Goal: Task Accomplishment & Management: Manage account settings

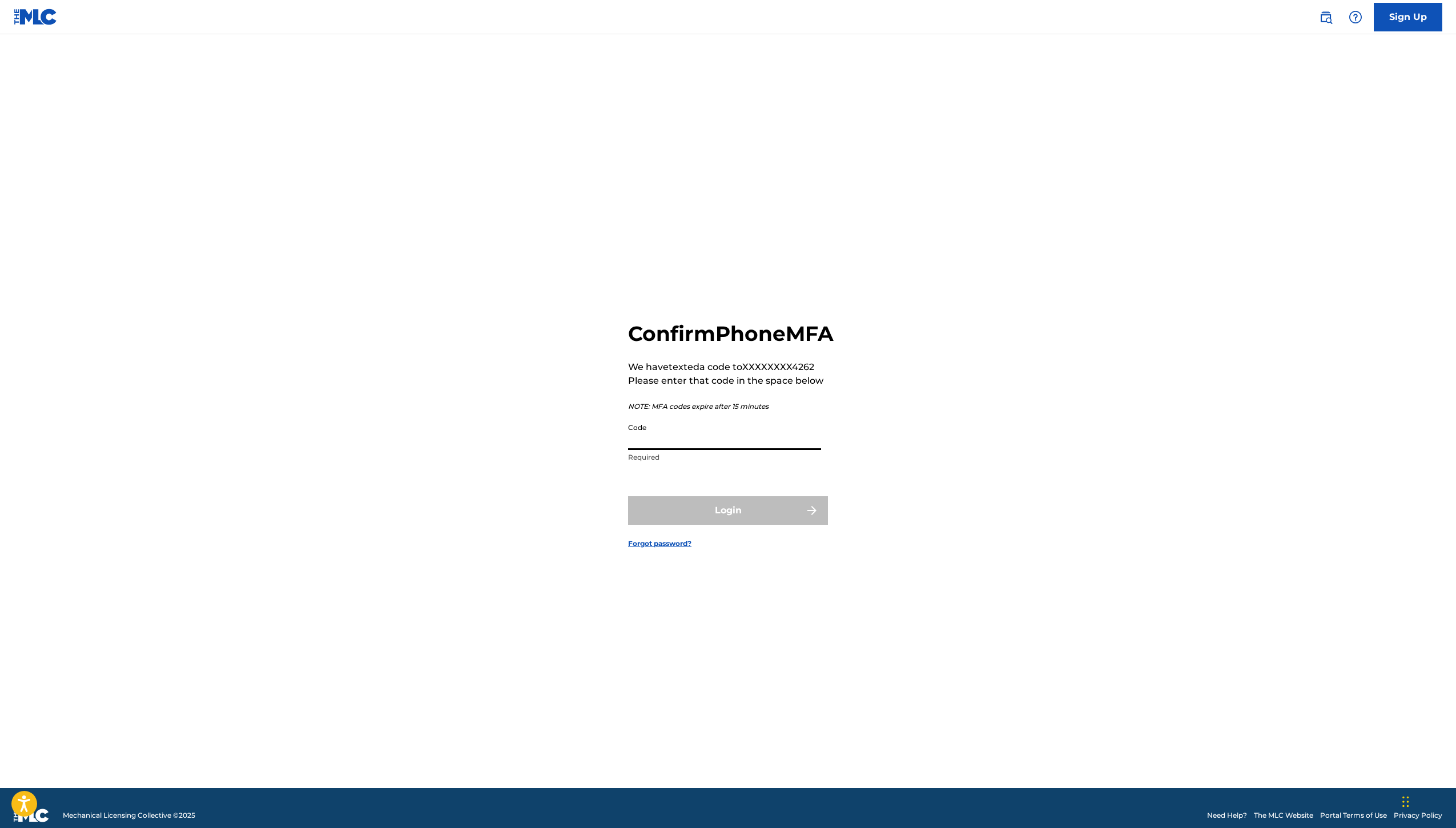
click at [665, 435] on input "Code" at bounding box center [724, 433] width 193 height 33
type input "305870"
click at [728, 525] on button "Login" at bounding box center [727, 510] width 200 height 28
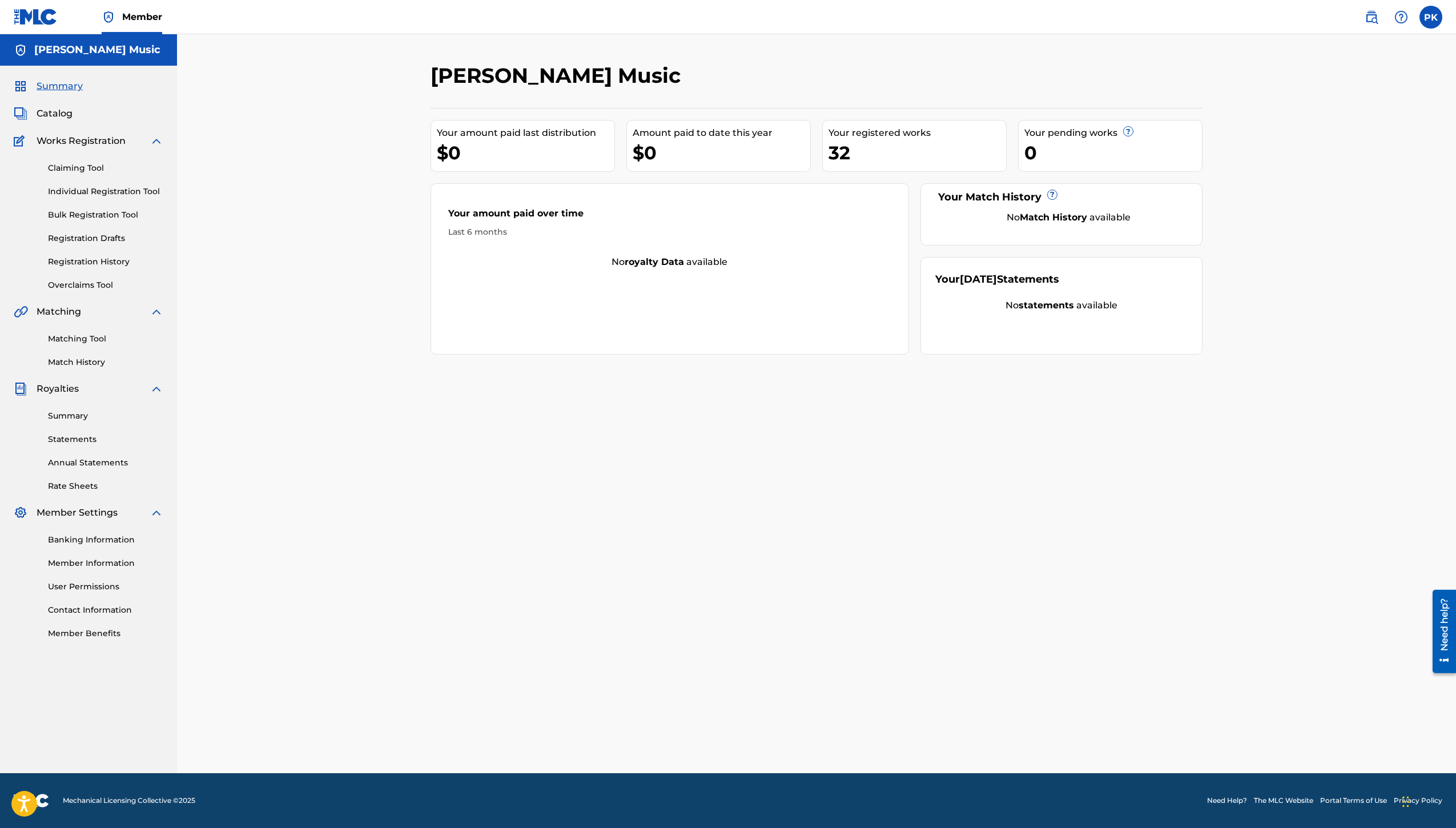
click at [73, 120] on span "Catalog" at bounding box center [54, 114] width 36 height 13
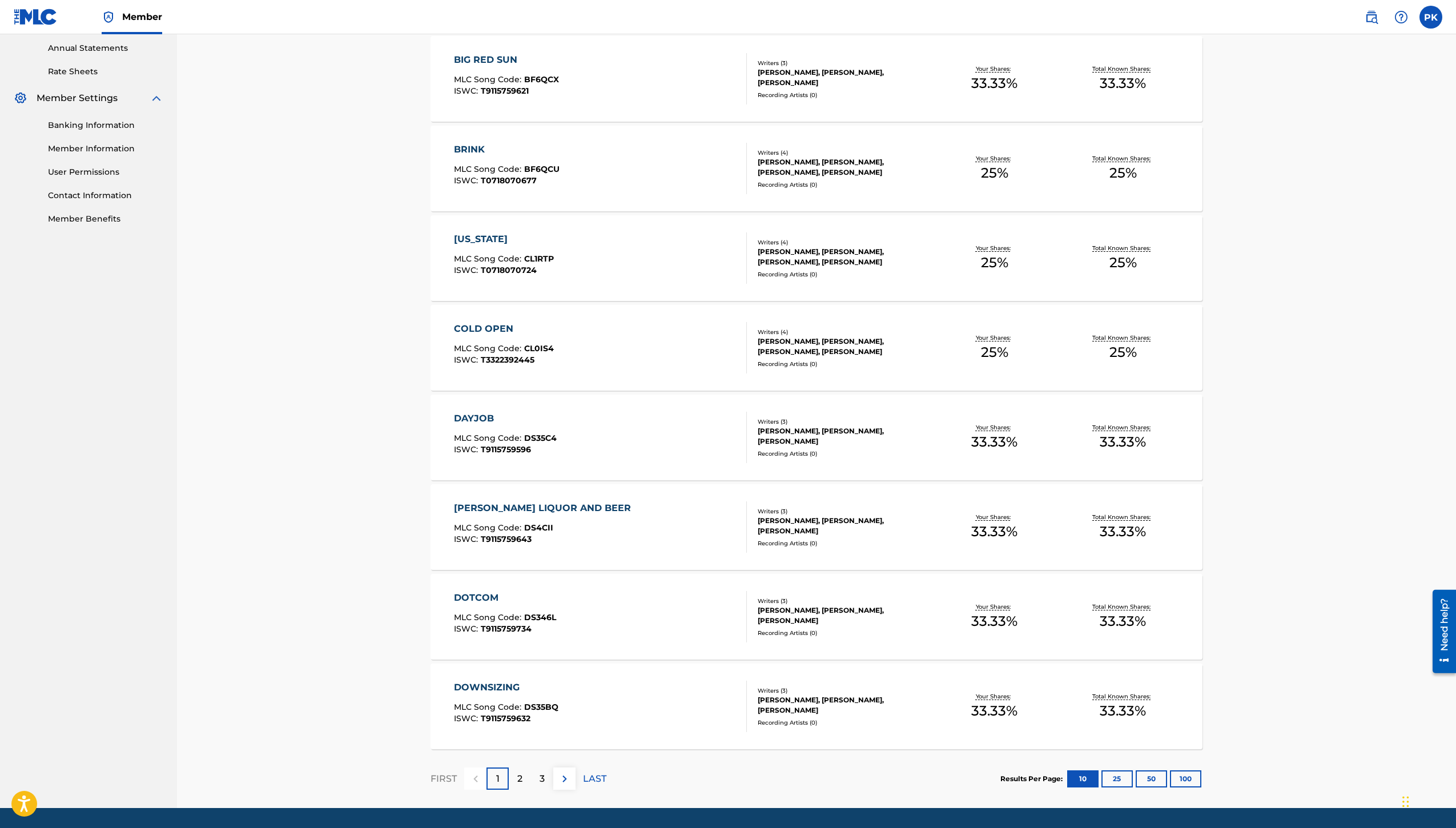
scroll to position [413, 0]
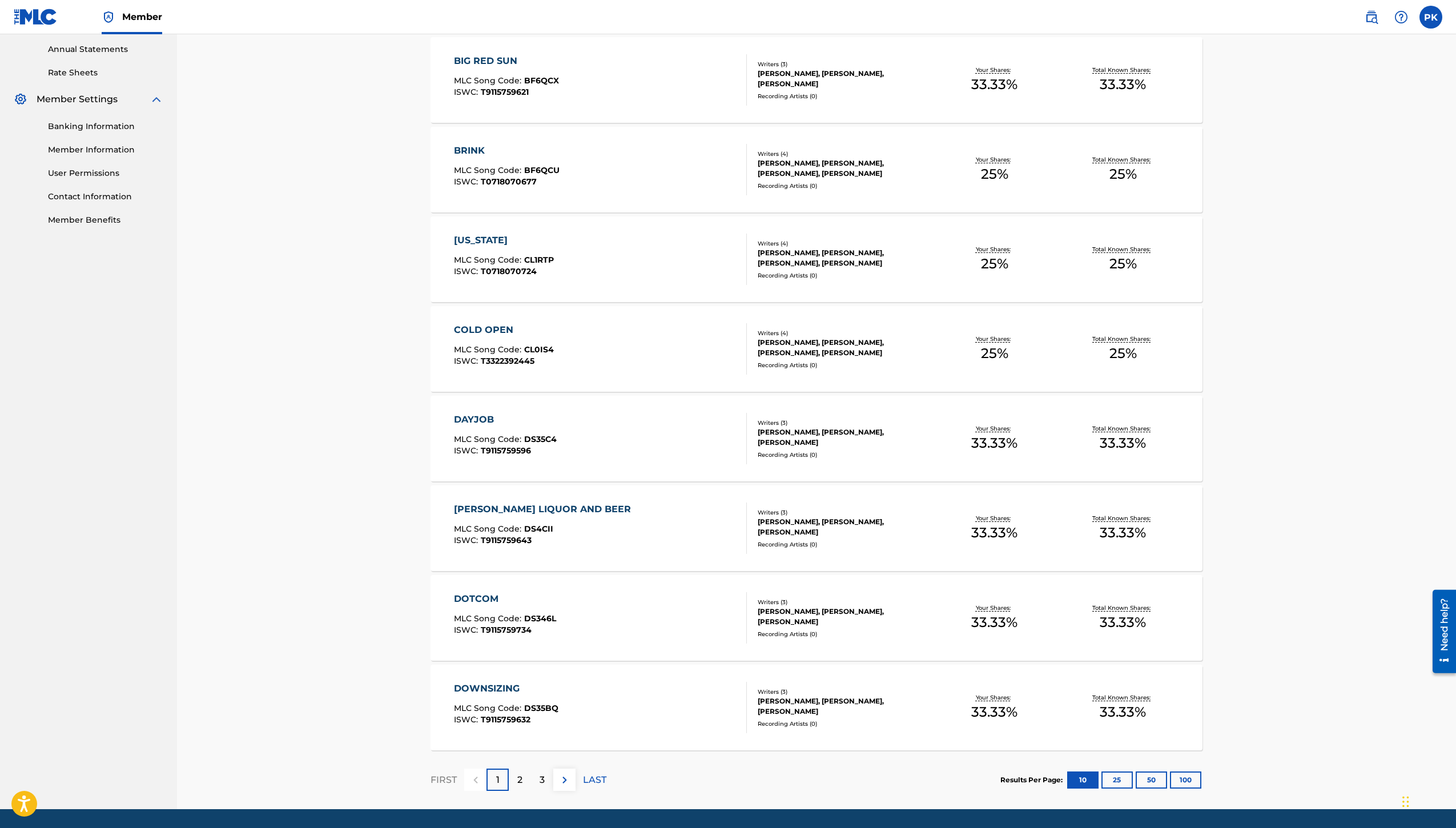
click at [454, 158] on div "BRINK" at bounding box center [507, 150] width 106 height 13
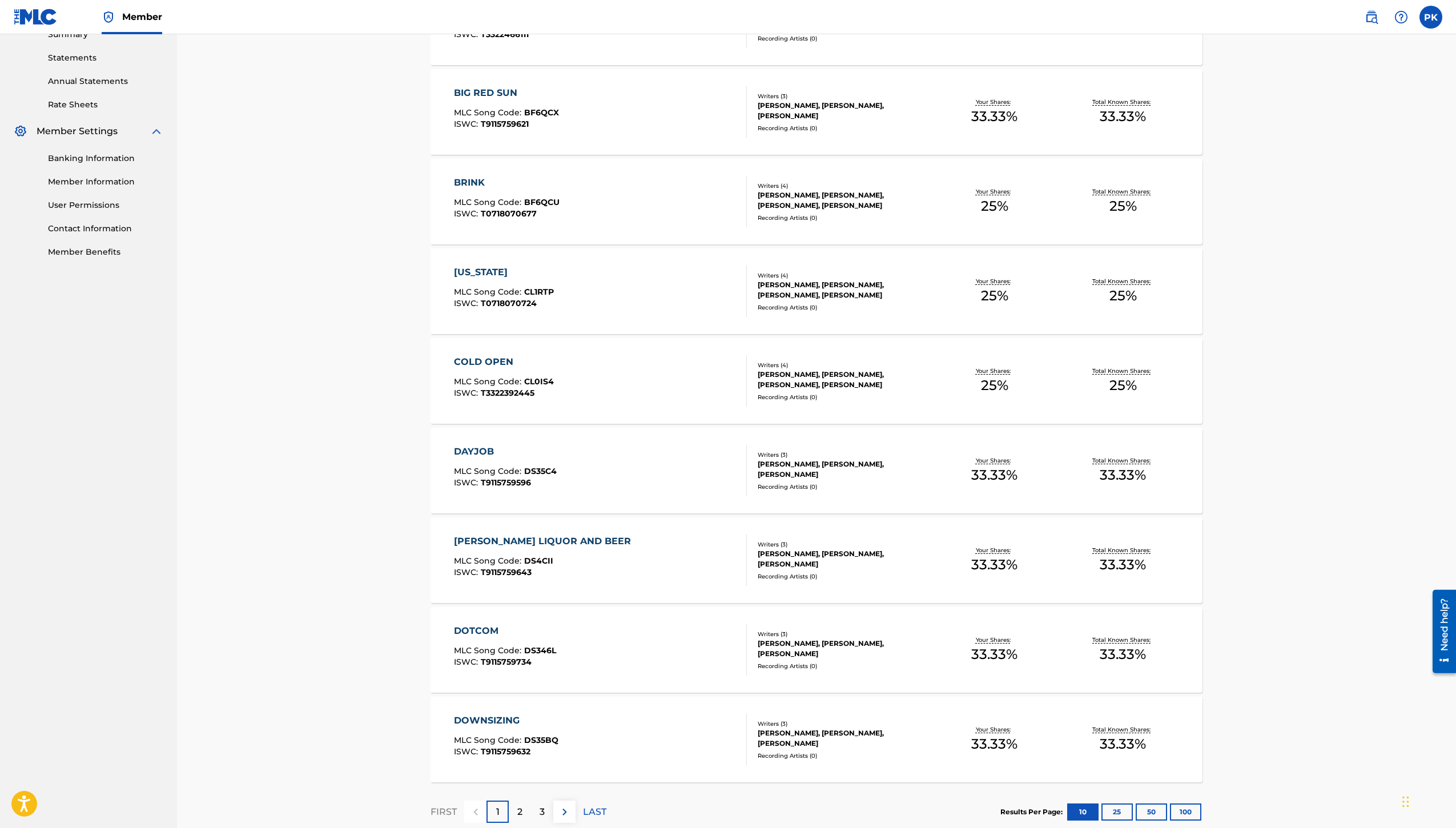
click at [454, 10] on div "[PERSON_NAME]" at bounding box center [507, 3] width 106 height 13
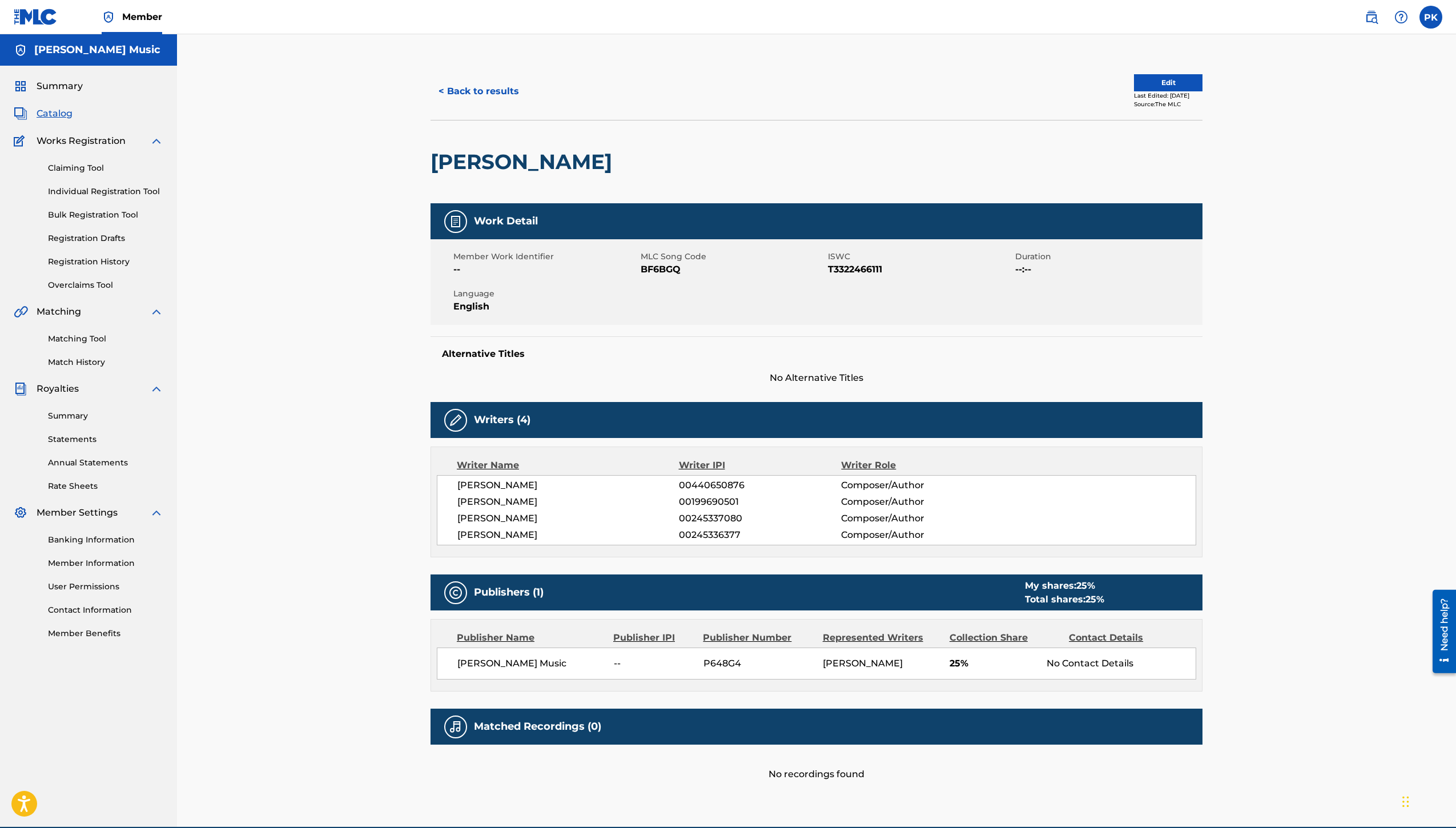
click at [73, 120] on span "Catalog" at bounding box center [54, 114] width 36 height 13
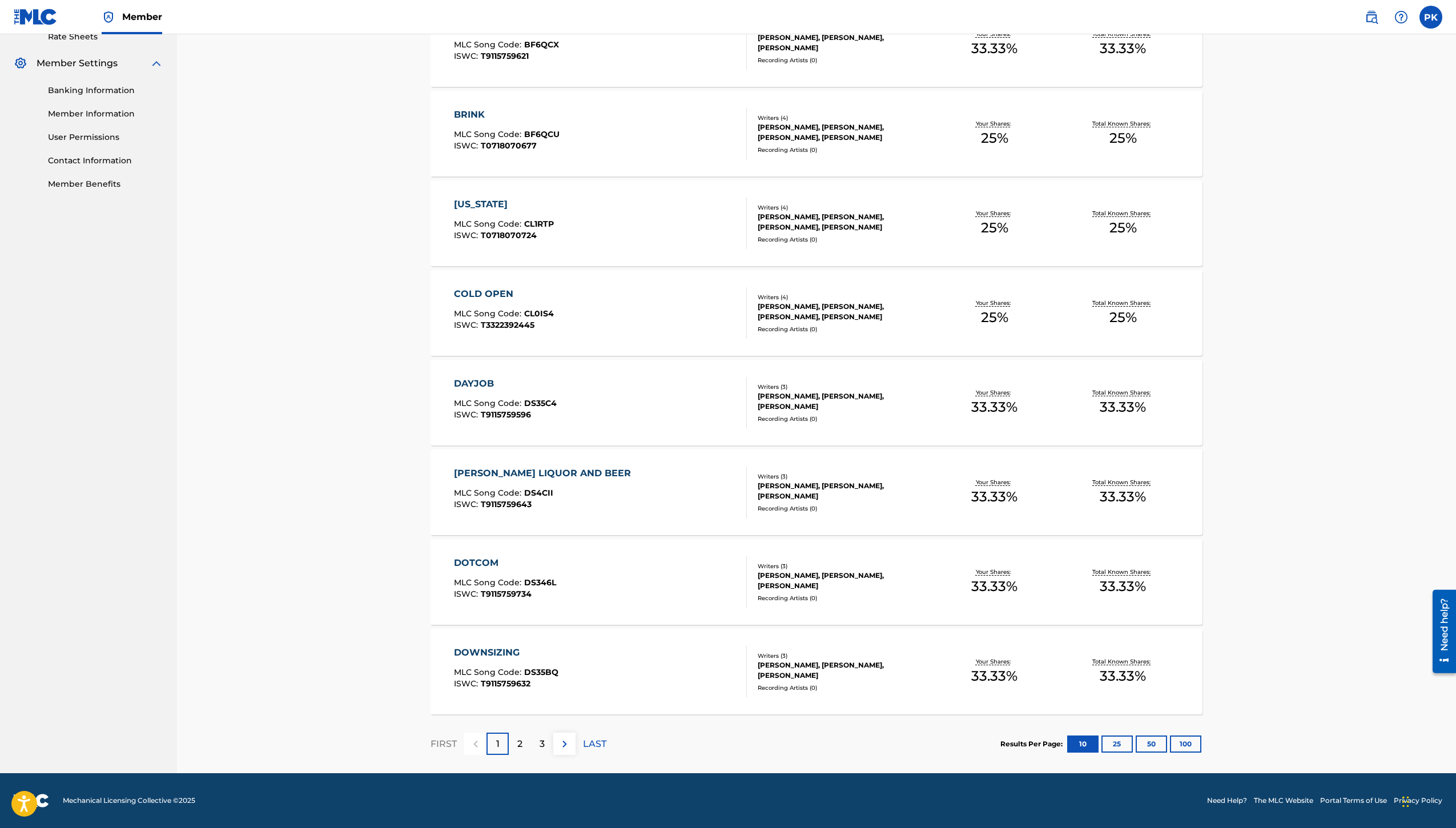
scroll to position [807, 0]
click at [454, 645] on div "DOWNSIZING" at bounding box center [506, 652] width 104 height 13
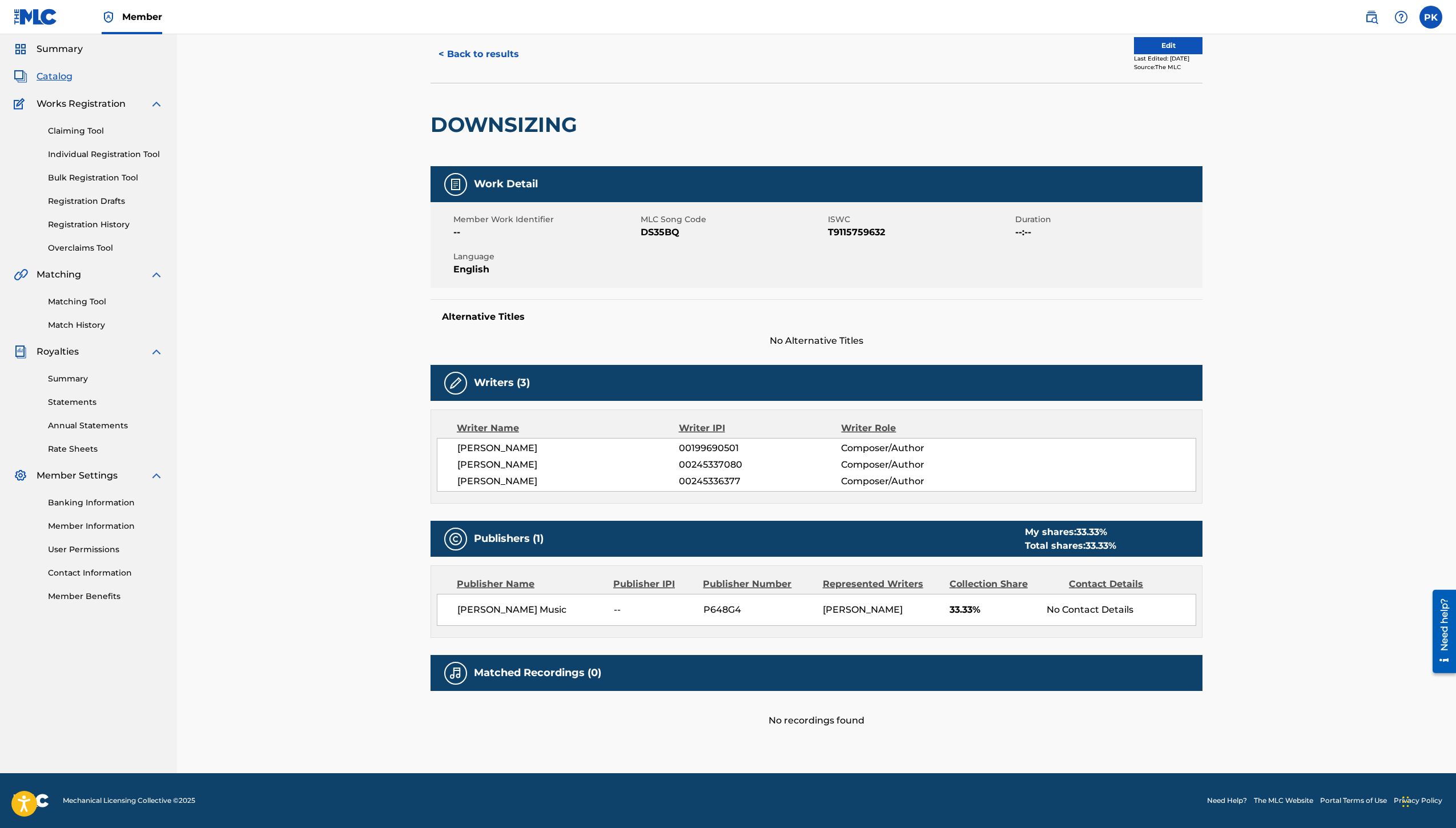
scroll to position [592, 0]
click at [523, 666] on h5 "Matched Recordings (0)" at bounding box center [538, 673] width 128 height 13
click at [444, 662] on div at bounding box center [455, 673] width 23 height 23
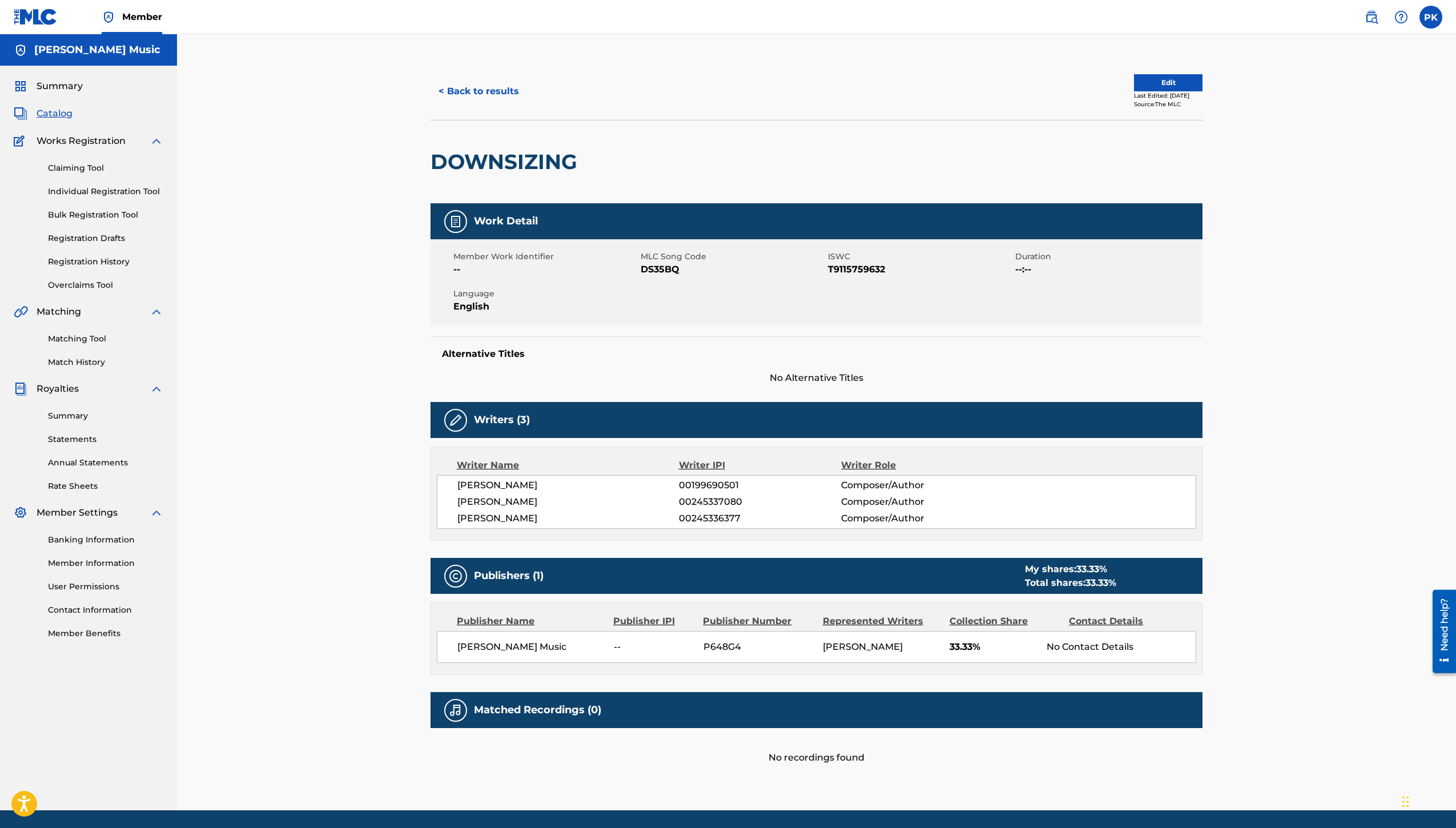
scroll to position [0, 0]
click at [1394, 24] on img at bounding box center [1401, 17] width 13 height 13
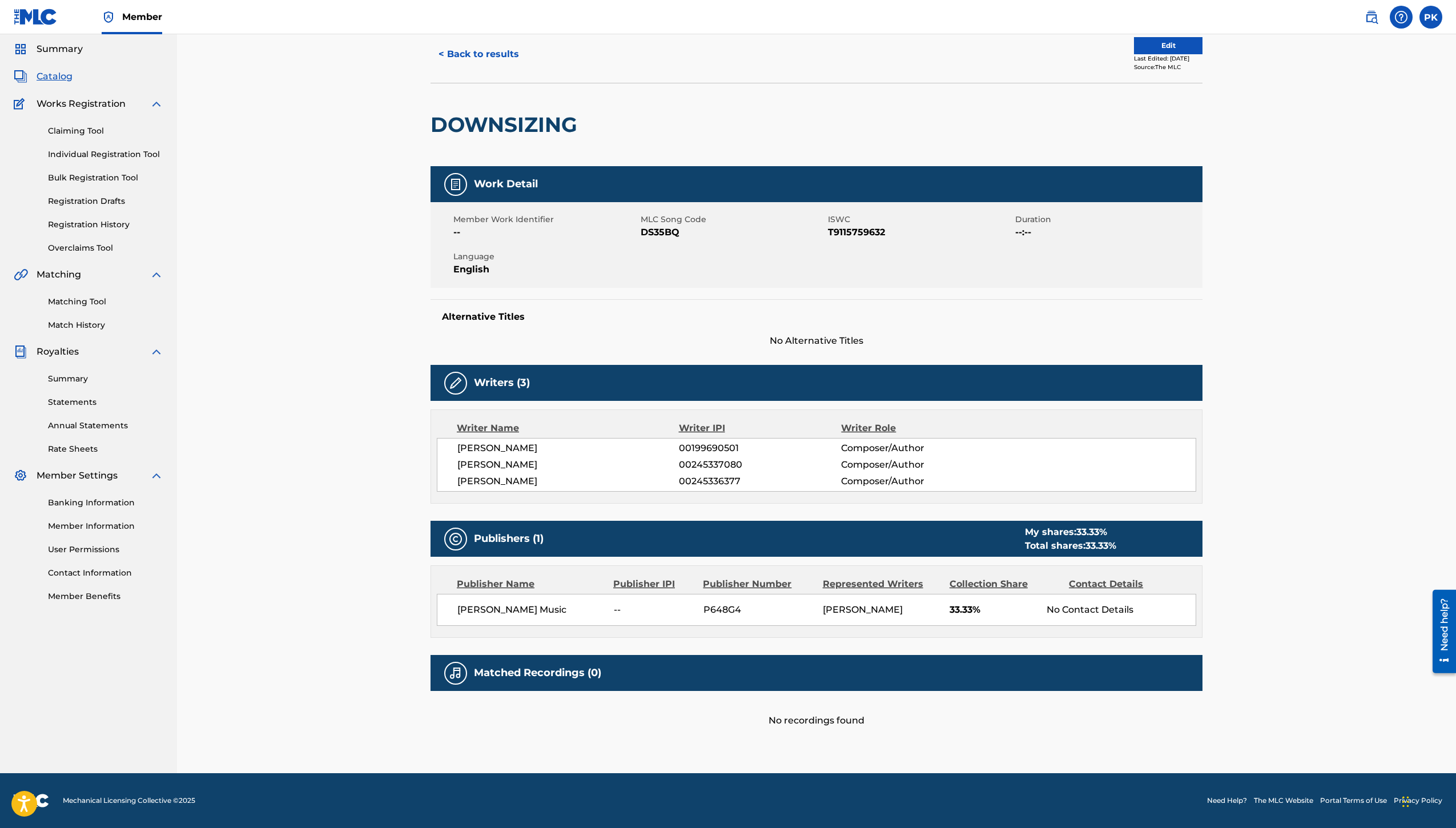
scroll to position [156, 0]
click at [130, 308] on link "Matching Tool" at bounding box center [105, 301] width 115 height 12
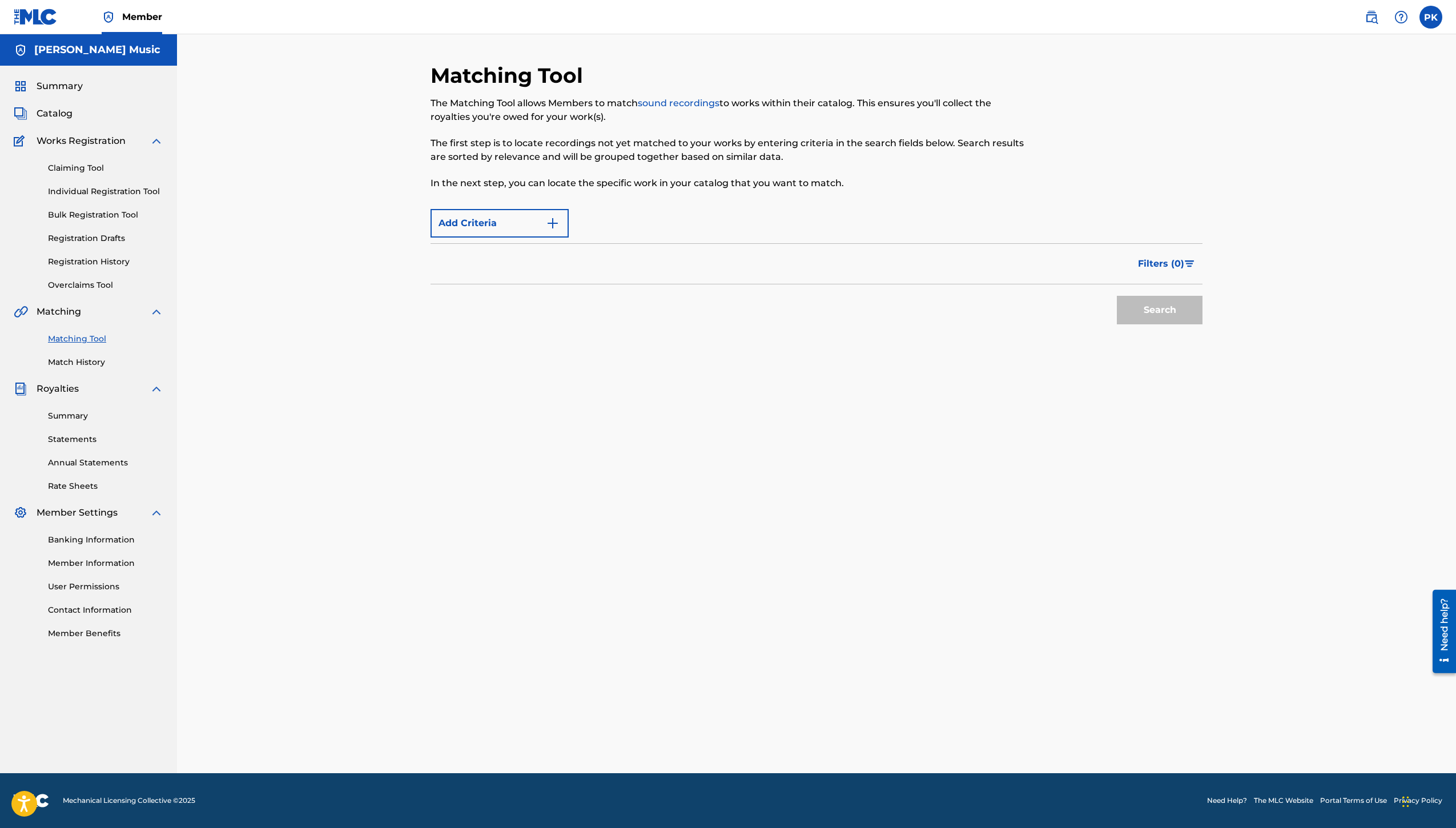
click at [559, 230] on img "Search Form" at bounding box center [553, 223] width 13 height 13
click at [589, 285] on div "Filters ( 0 )" at bounding box center [816, 263] width 772 height 41
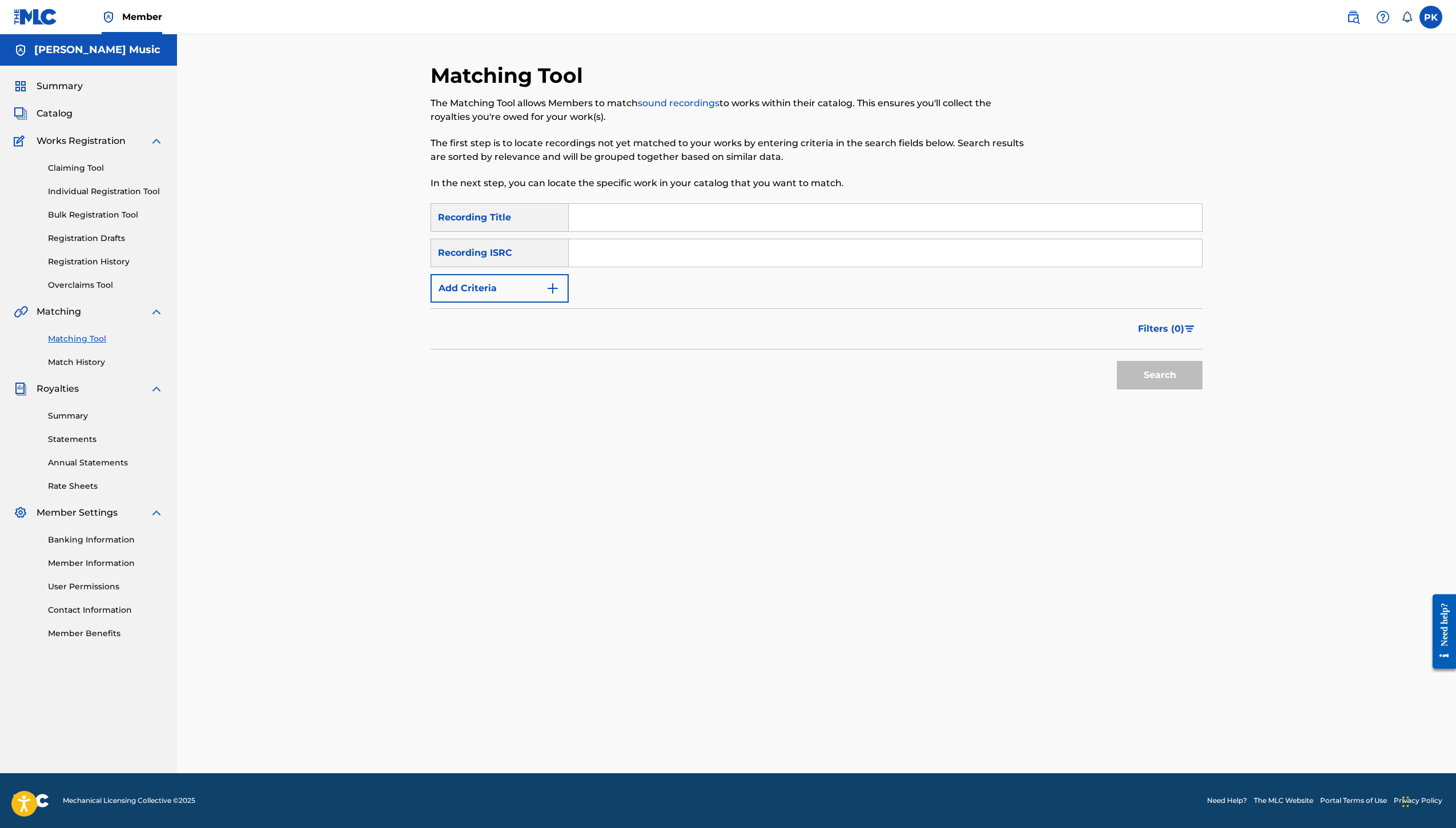
click at [634, 231] on input "Search Form" at bounding box center [885, 217] width 633 height 28
click at [614, 266] on input "Search Form" at bounding box center [885, 253] width 633 height 28
paste input "ES7460500059"
type input "ES7460500059"
click at [634, 231] on input "Search Form" at bounding box center [885, 217] width 633 height 28
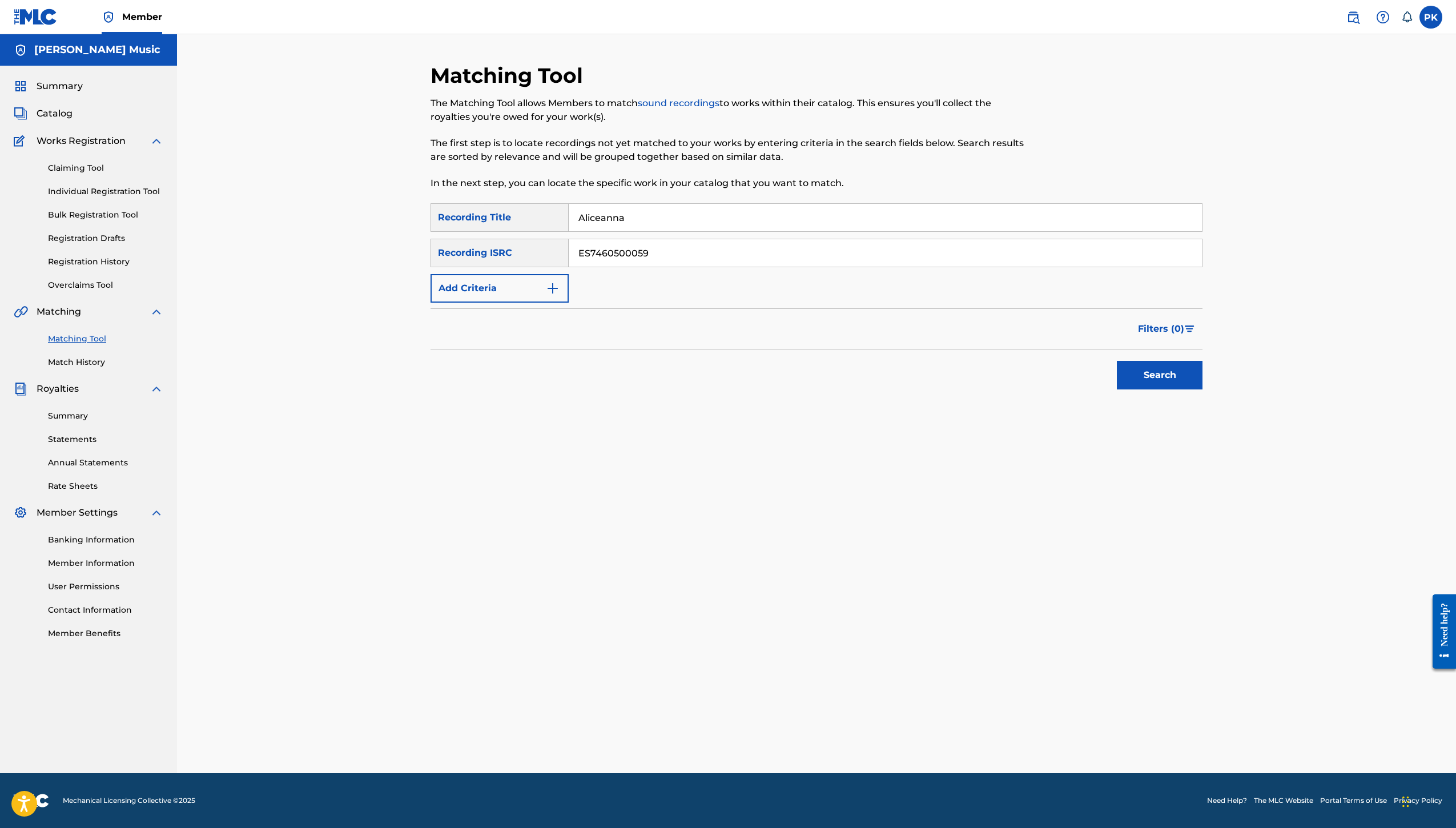
click at [1202, 389] on button "Search" at bounding box center [1160, 375] width 86 height 28
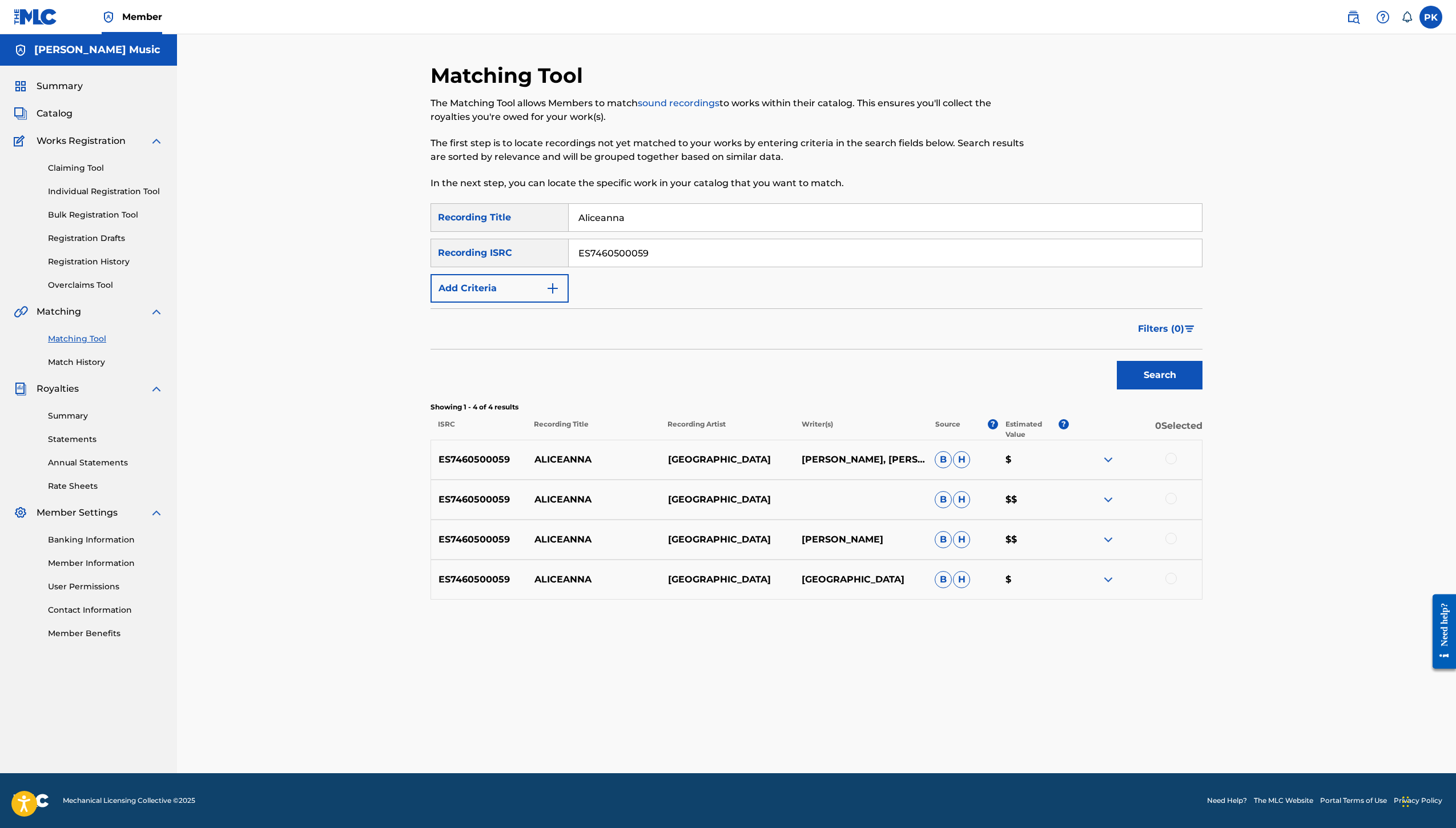
scroll to position [353, 0]
click at [928, 452] on p "MATT HUSEMAN, PAUL KRYSIAK, BRANDT HUSEMAN" at bounding box center [861, 459] width 134 height 13
click at [431, 452] on p "ES7460500059" at bounding box center [478, 459] width 96 height 13
click at [970, 451] on span "H" at bounding box center [961, 459] width 18 height 18
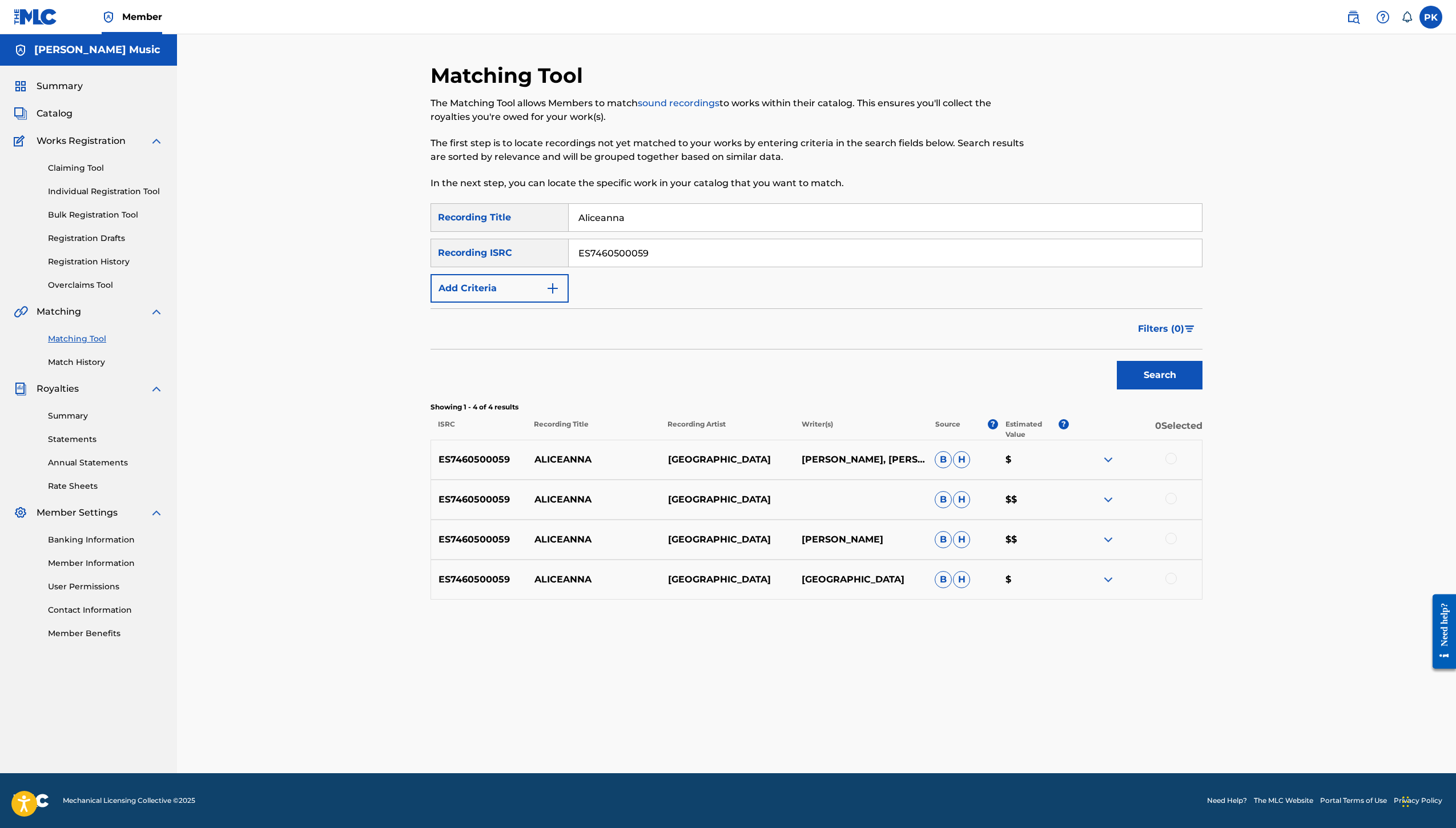
click at [970, 451] on span "H" at bounding box center [961, 459] width 18 height 18
click at [952, 451] on span "B" at bounding box center [943, 459] width 18 height 18
drag, startPoint x: 677, startPoint y: 304, endPoint x: 568, endPoint y: 305, distance: 109.0
click at [568, 232] on div "SearchWithCriteria0afe5ce9-3f8c-4a04-93c9-977e84eb7507 Recording Title Aliceanna" at bounding box center [816, 217] width 772 height 28
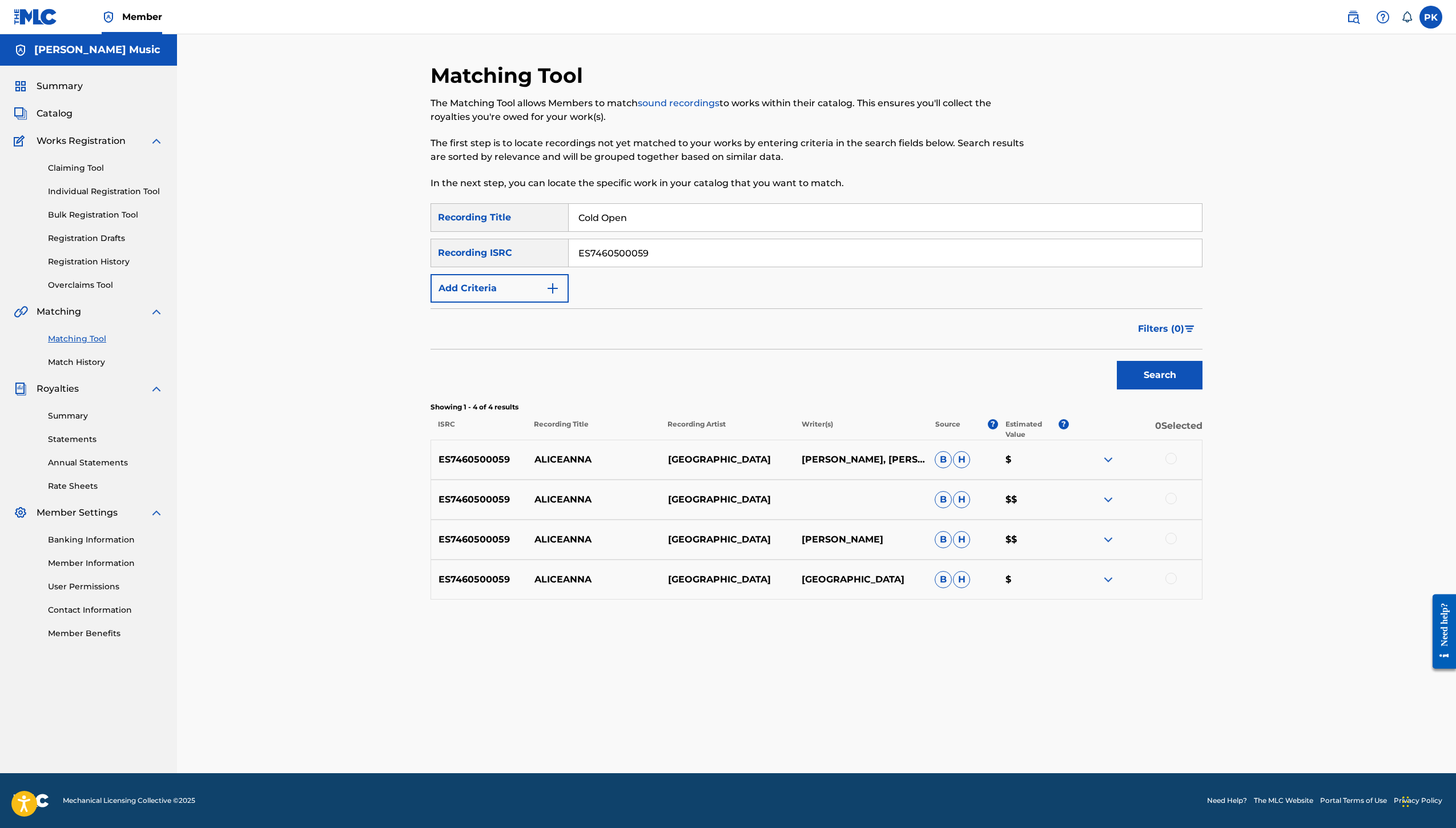
type input "Cold Open"
drag, startPoint x: 710, startPoint y: 376, endPoint x: 575, endPoint y: 376, distance: 135.0
click at [575, 267] on div "SearchWithCriteria1ad0babb-89e9-4133-813e-a5444950c100 Recording ISRC ES7460500…" at bounding box center [816, 253] width 772 height 28
type input "ES74605000"
drag, startPoint x: 680, startPoint y: 373, endPoint x: 516, endPoint y: 373, distance: 164.0
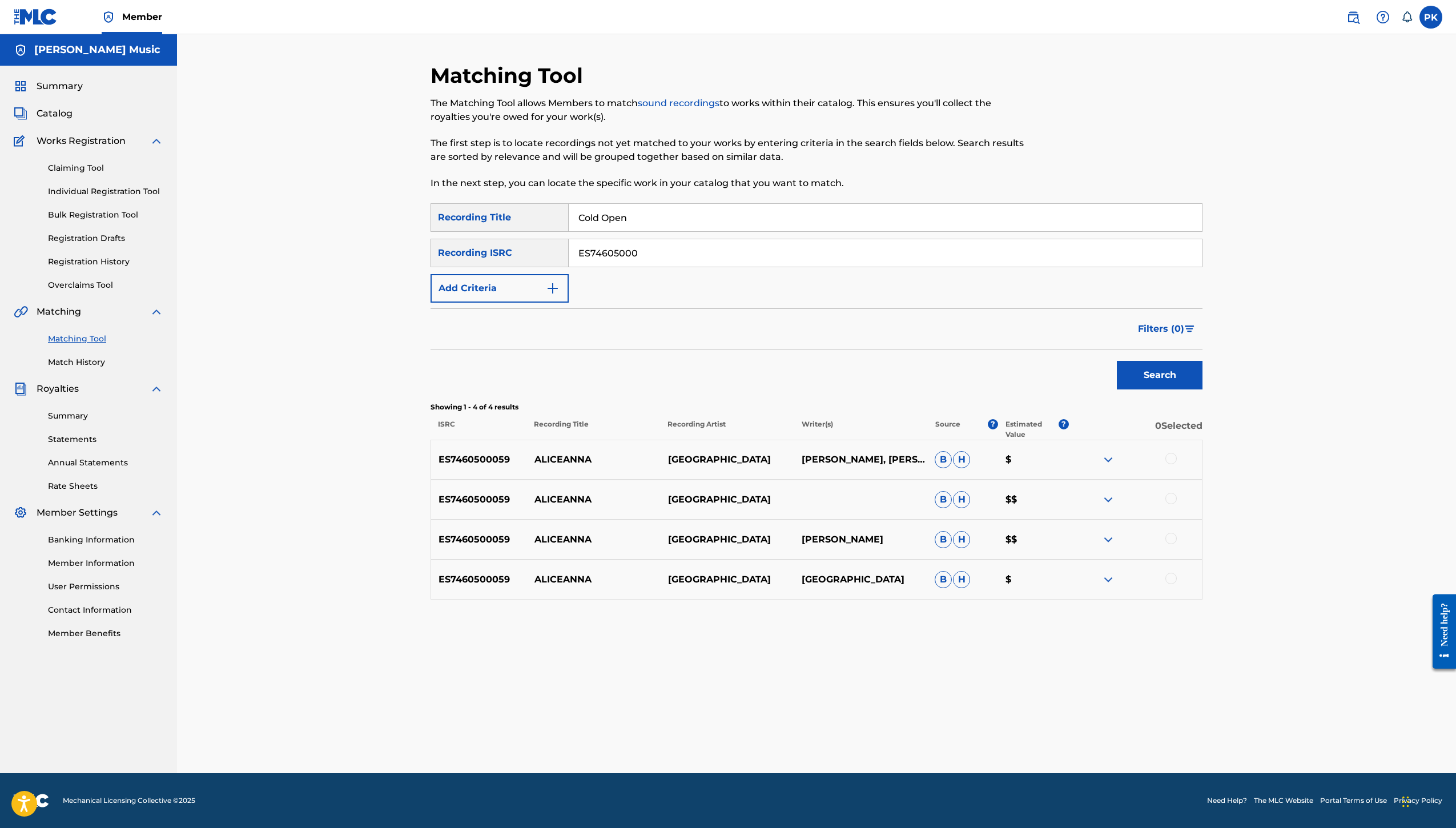
click at [518, 267] on div "SearchWithCriteria1ad0babb-89e9-4133-813e-a5444950c100 Recording ISRC ES74605000" at bounding box center [816, 253] width 772 height 28
click at [559, 295] on img "Search Form" at bounding box center [553, 288] width 13 height 13
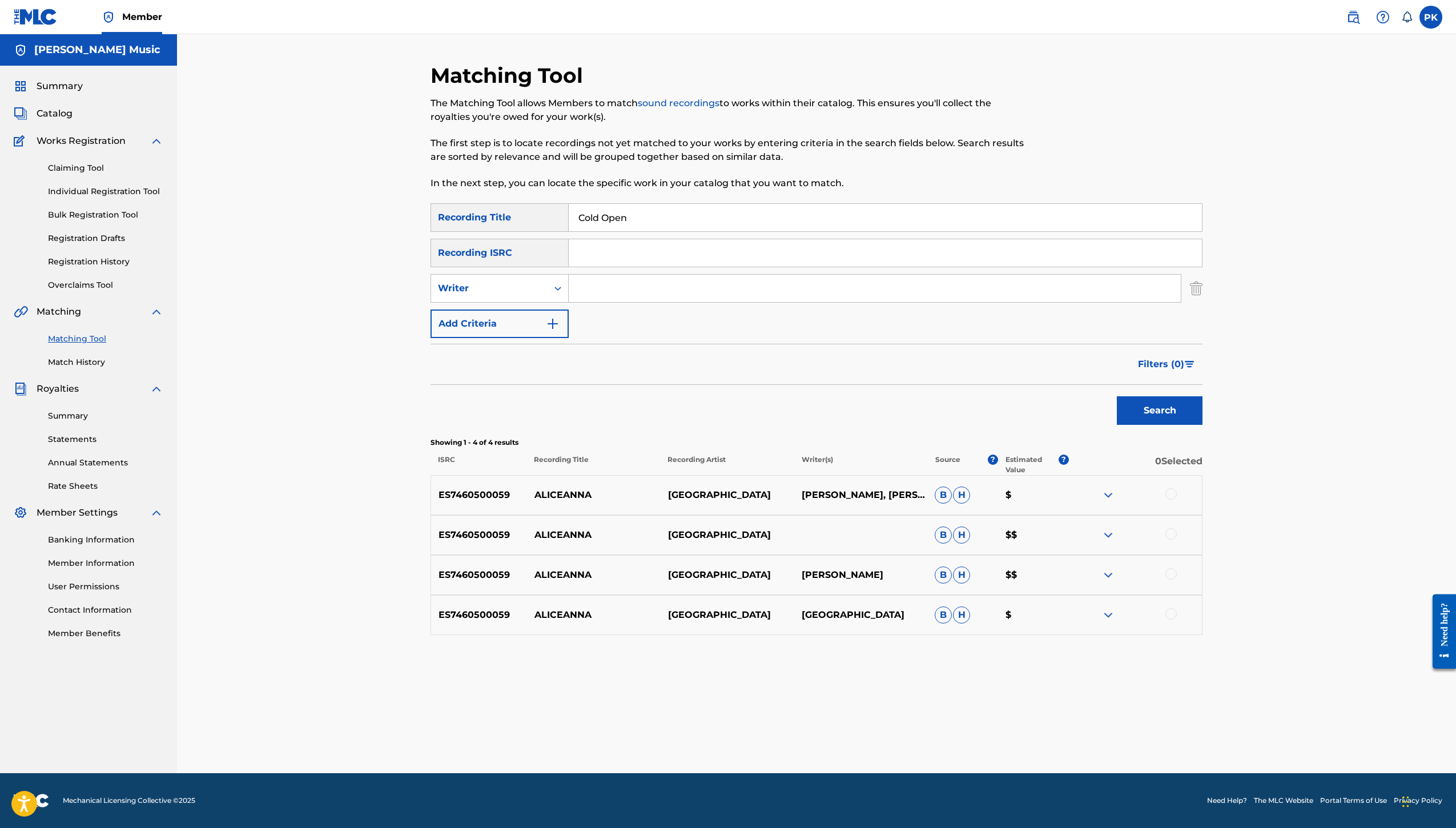
click at [569, 267] on div "Recording ISRC" at bounding box center [500, 253] width 139 height 28
click at [1202, 302] on img "Search Form" at bounding box center [1196, 288] width 13 height 28
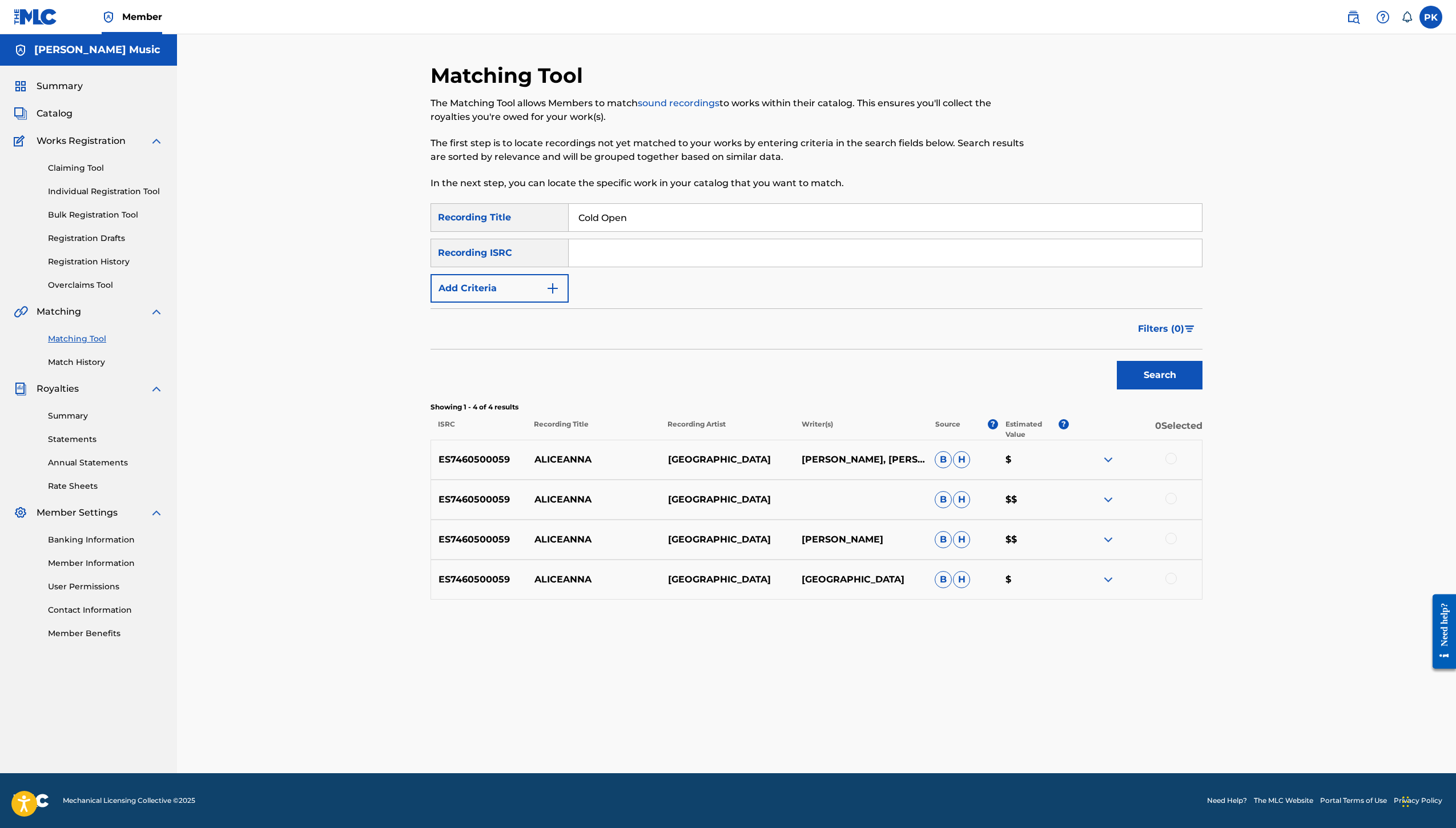
click at [1148, 266] on input "Search Form" at bounding box center [885, 253] width 633 height 28
click at [458, 267] on div "Recording ISRC" at bounding box center [500, 253] width 139 height 28
click at [1177, 464] on div at bounding box center [1171, 458] width 12 height 12
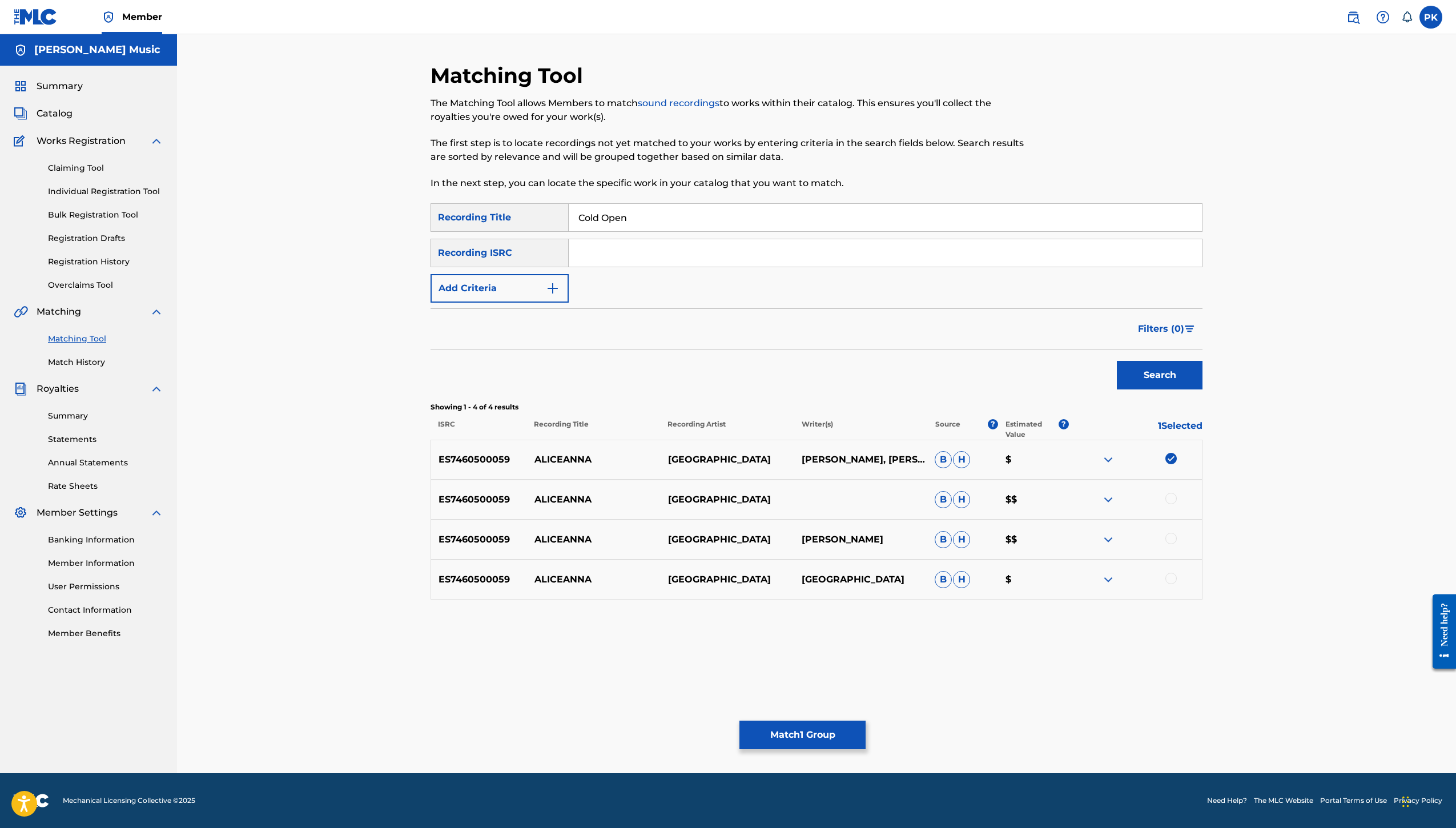
click at [866, 720] on button "Match 1 Group" at bounding box center [802, 735] width 126 height 28
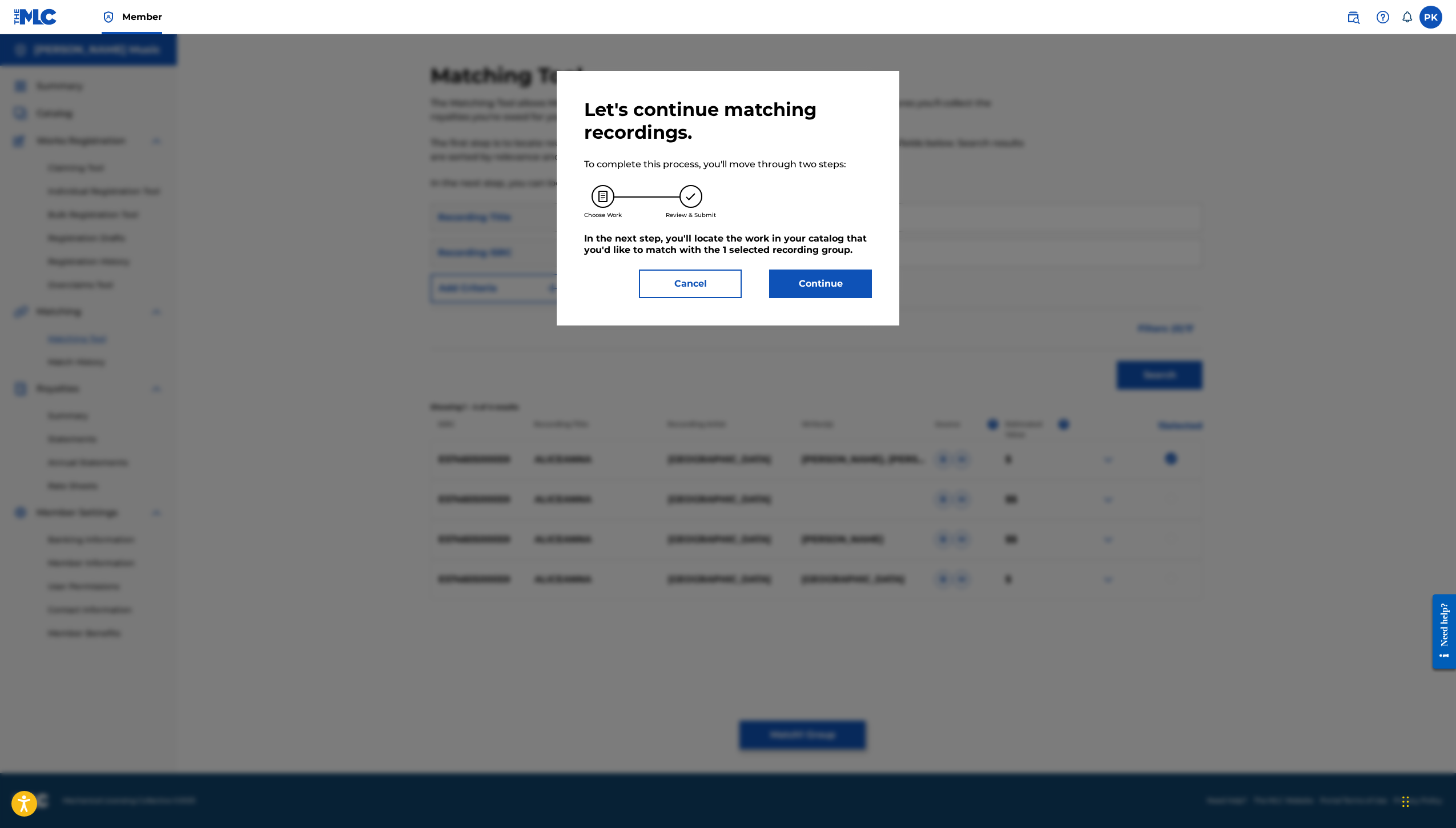
click at [872, 298] on button "Continue" at bounding box center [820, 284] width 103 height 28
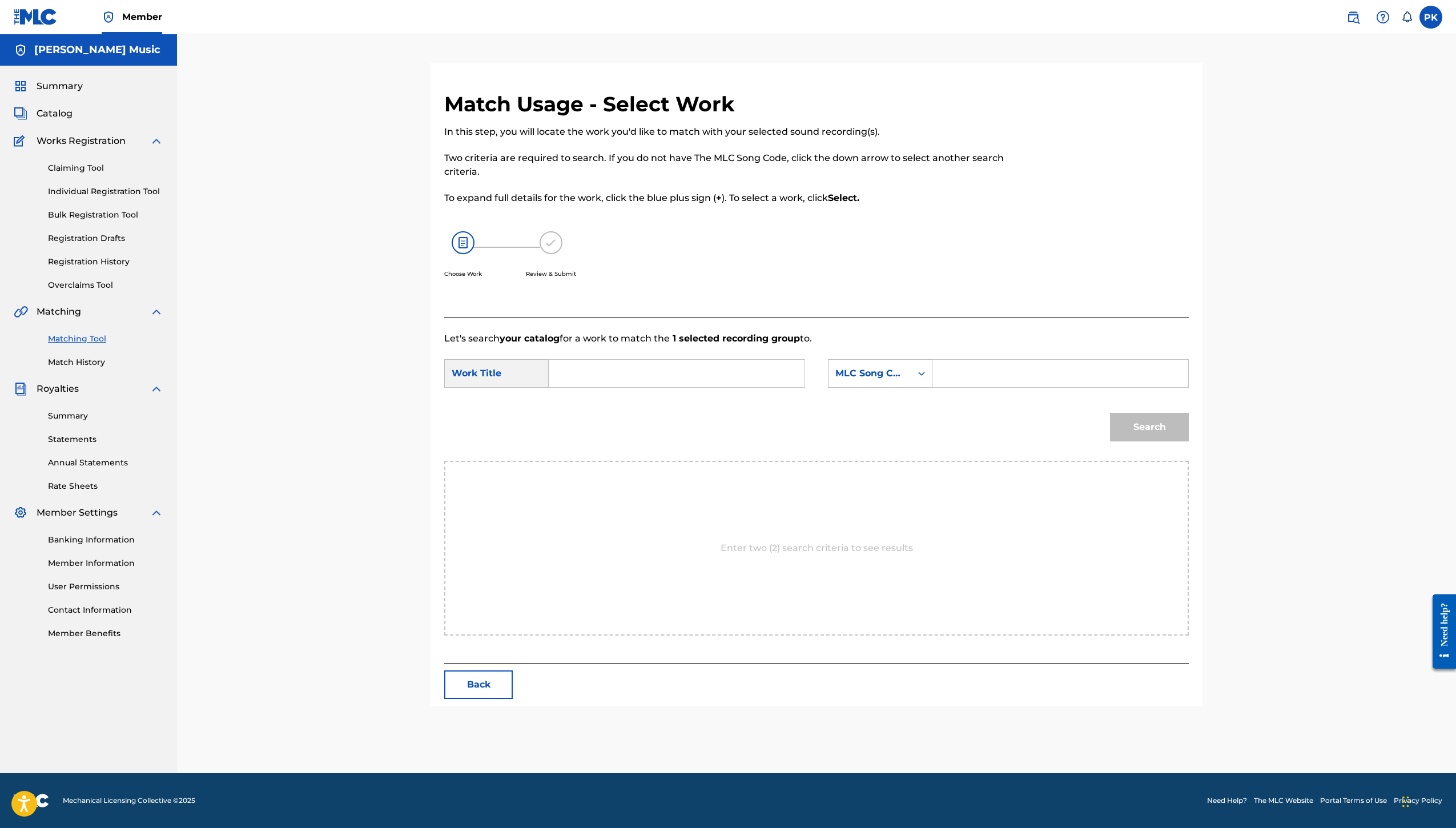
scroll to position [98, 0]
click at [624, 387] on input "Search Form" at bounding box center [676, 373] width 236 height 28
type input "Aliceanna"
click at [444, 696] on button "Back" at bounding box center [478, 684] width 68 height 28
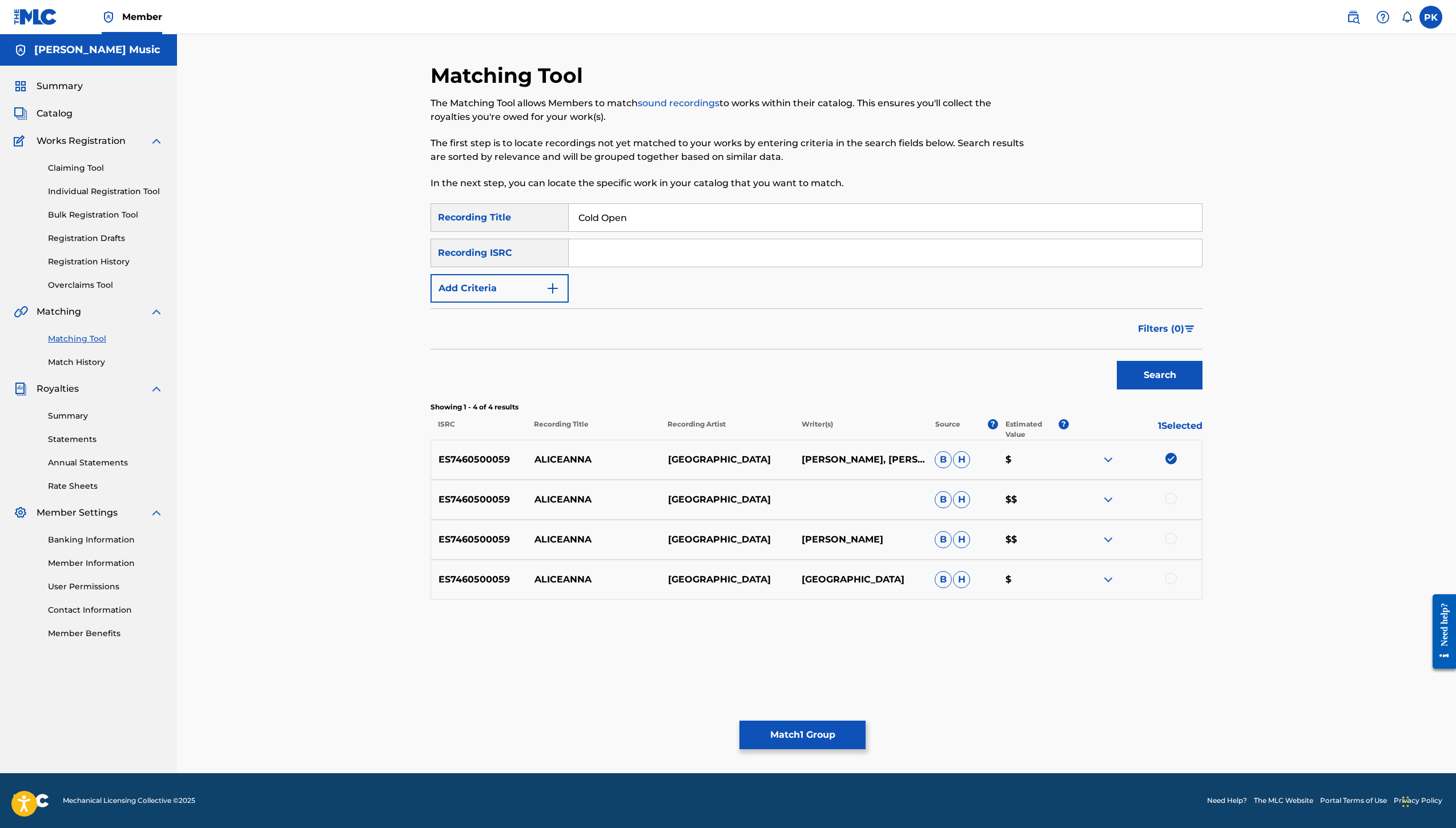
click at [707, 231] on input "Cold Open" at bounding box center [885, 217] width 633 height 28
click at [645, 266] on input "Search Form" at bounding box center [885, 253] width 633 height 28
click at [636, 266] on input "Search Form" at bounding box center [885, 253] width 633 height 28
paste input "USGTJ2500037"
type input "USGTJ2500037"
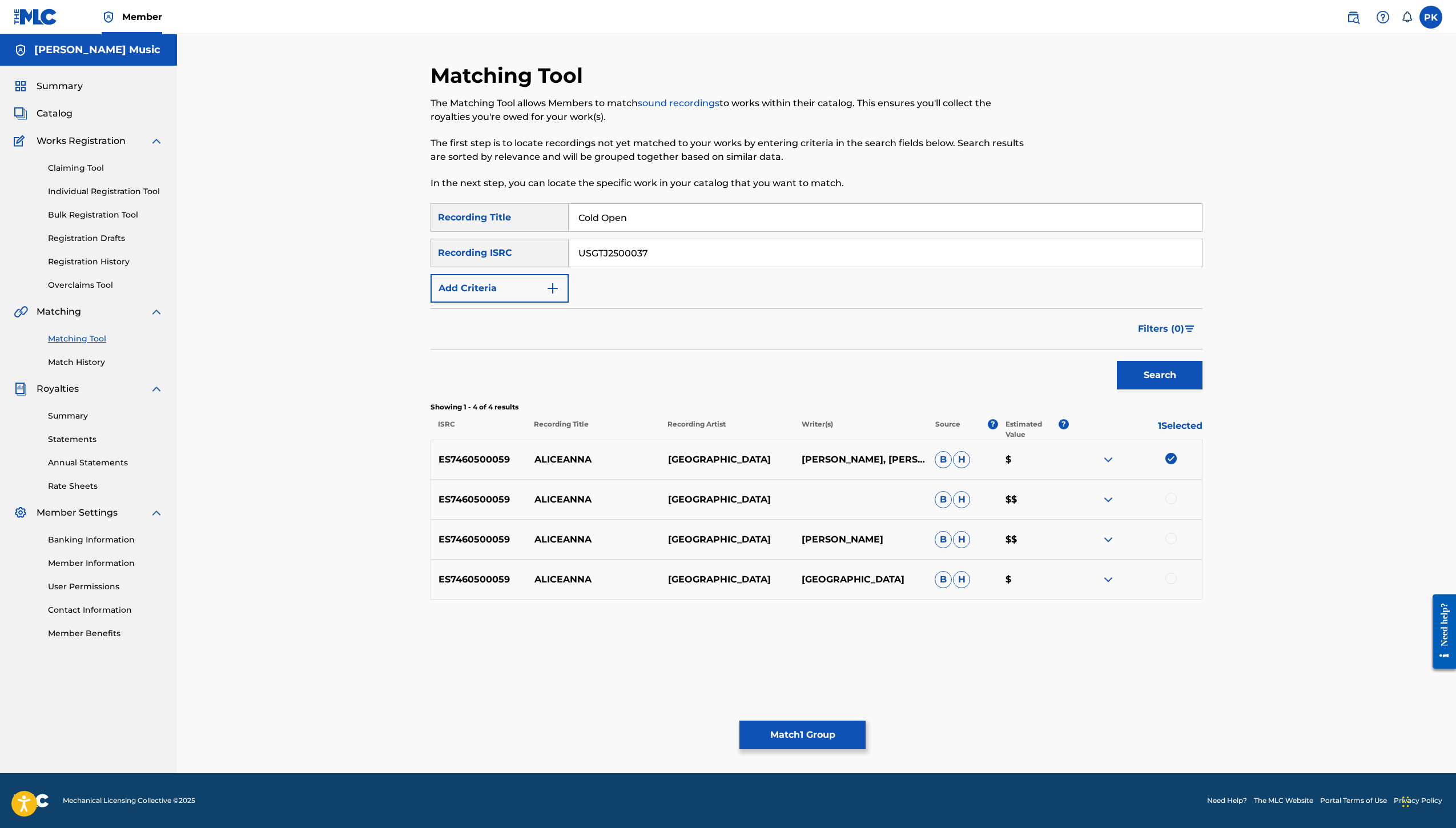
click at [1202, 389] on button "Search" at bounding box center [1160, 375] width 86 height 28
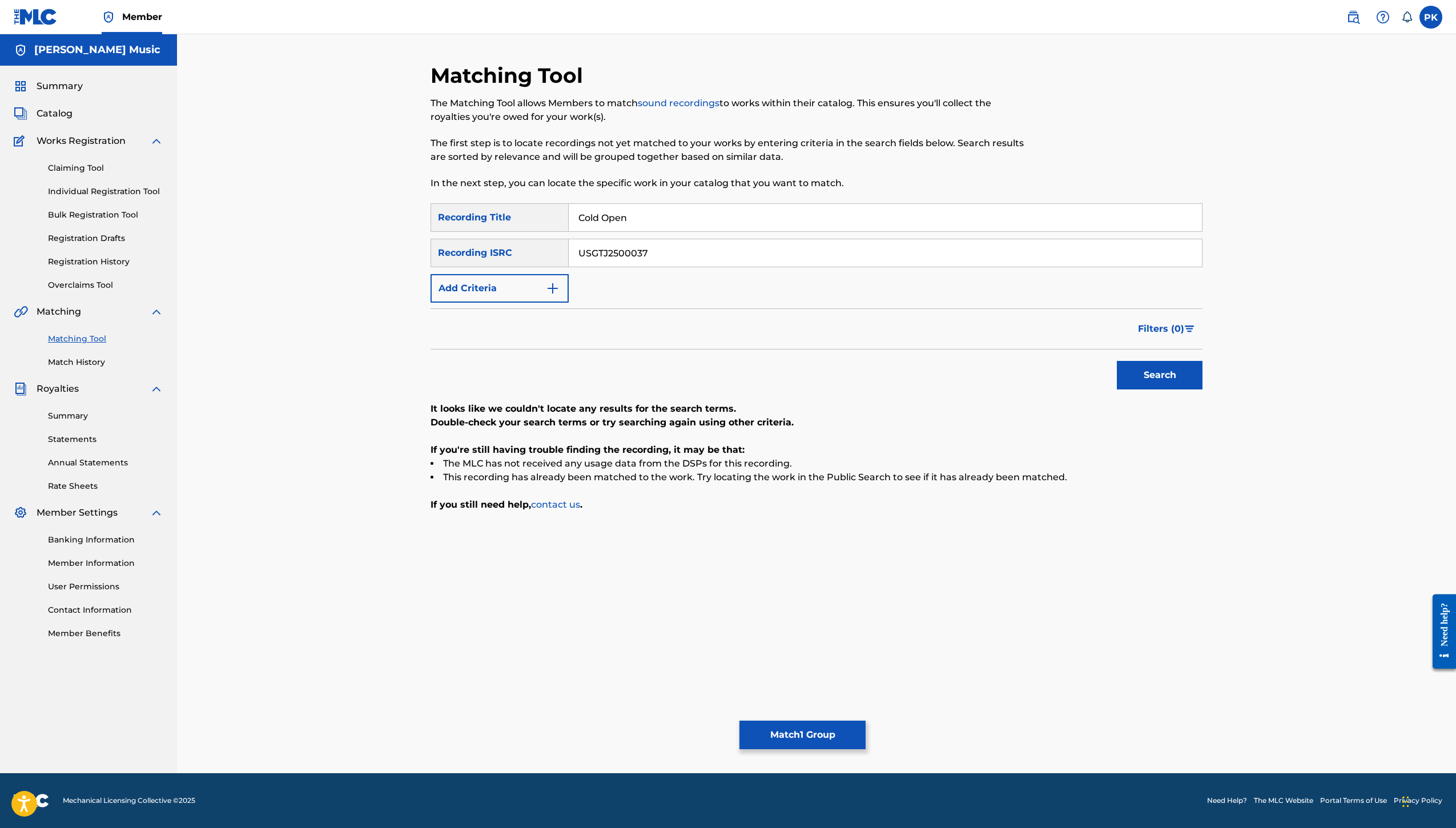
drag, startPoint x: 704, startPoint y: 370, endPoint x: 572, endPoint y: 370, distance: 132.0
click at [572, 267] on div "SearchWithCriteria1ad0babb-89e9-4133-813e-a5444950c100 Recording ISRC USGTJ2500…" at bounding box center [816, 253] width 772 height 28
drag, startPoint x: 674, startPoint y: 307, endPoint x: 564, endPoint y: 308, distance: 110.0
click at [564, 232] on div "SearchWithCriteria0afe5ce9-3f8c-4a04-93c9-977e84eb7507 Recording Title Cold Open" at bounding box center [816, 217] width 772 height 28
click at [704, 302] on div "SearchWithCriteria0afe5ce9-3f8c-4a04-93c9-977e84eb7507 Recording Title SearchWi…" at bounding box center [816, 252] width 772 height 99
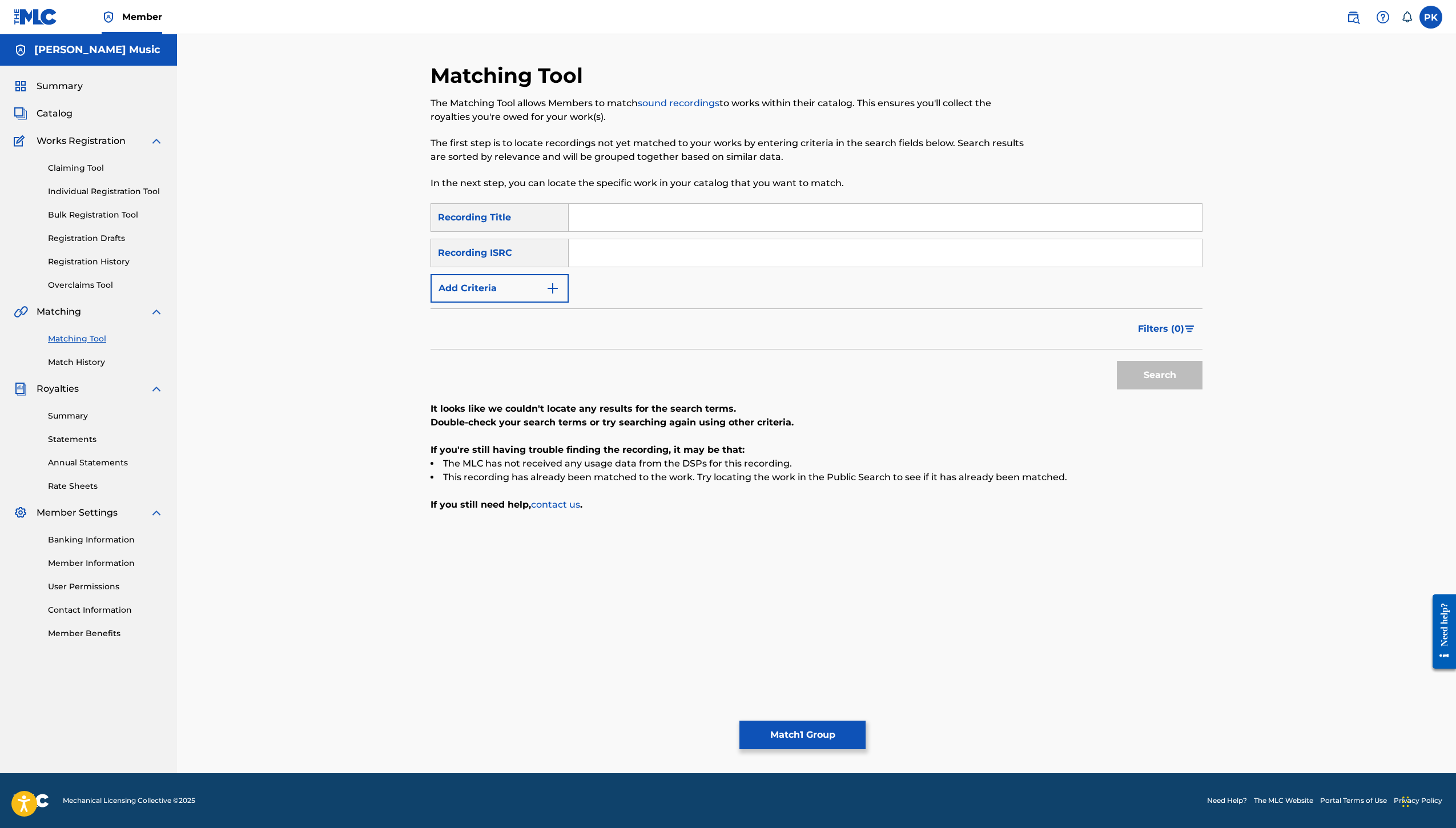
scroll to position [57, 0]
click at [795, 395] on div "Search" at bounding box center [816, 372] width 772 height 46
click at [788, 395] on div "Search" at bounding box center [816, 372] width 772 height 46
click at [83, 93] on span "Summary" at bounding box center [59, 86] width 46 height 13
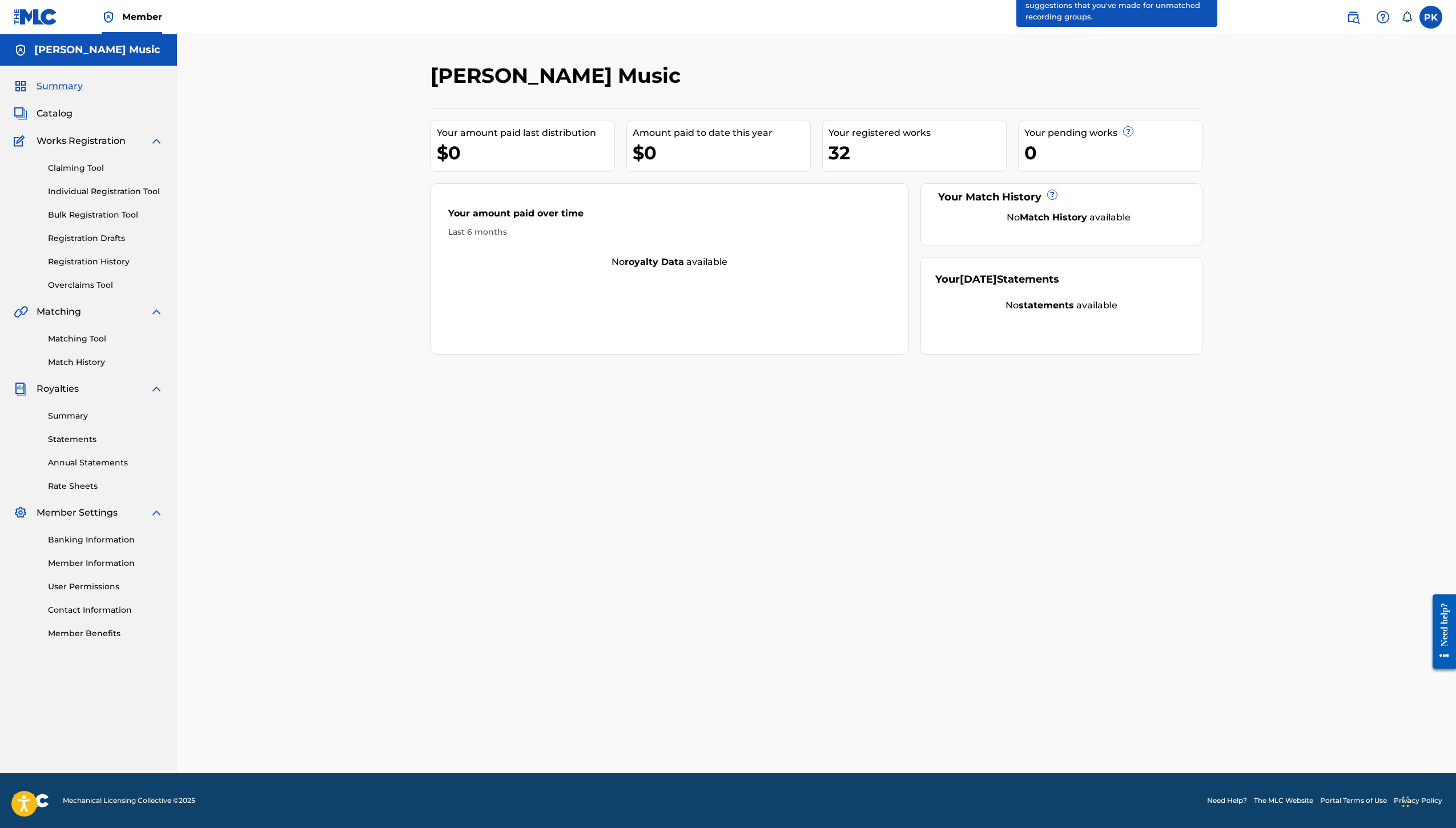
click at [1057, 199] on span "?" at bounding box center [1052, 194] width 9 height 9
click at [119, 368] on link "Match History" at bounding box center [105, 362] width 115 height 12
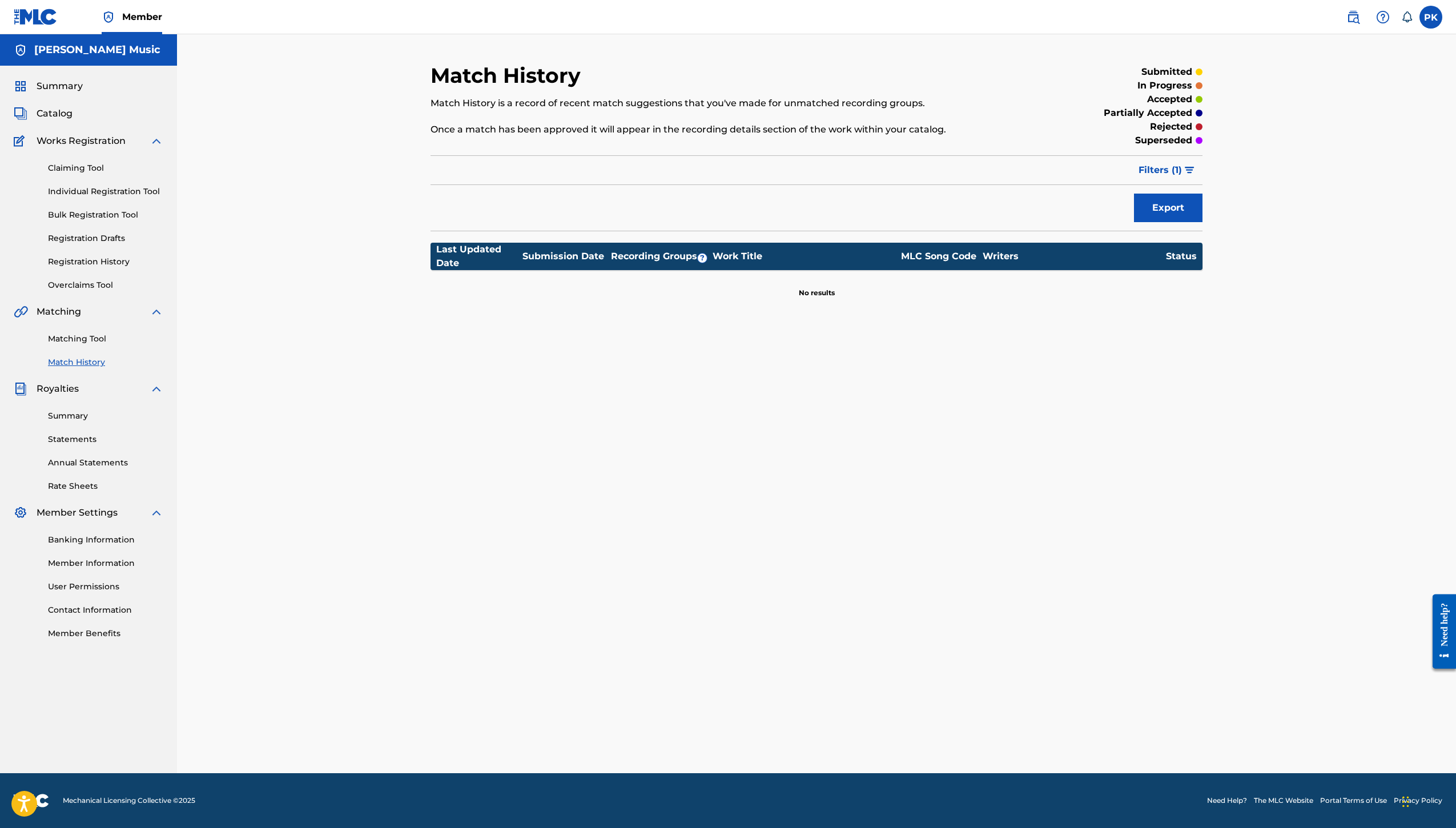
click at [1182, 177] on span "Filters ( 1 )" at bounding box center [1160, 170] width 43 height 13
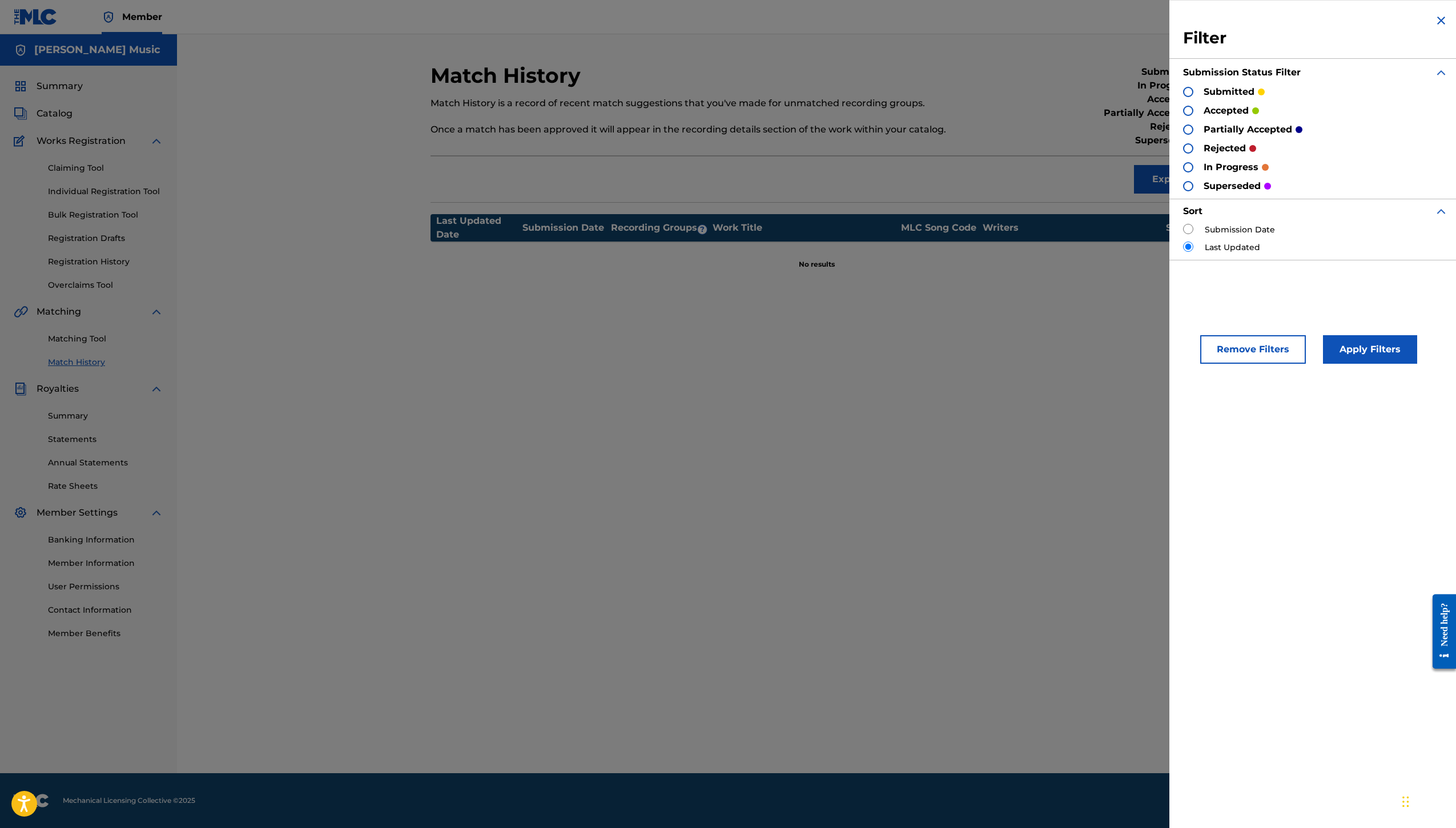
click at [1170, 429] on div "Filter Submission Status Filter submitted accepted partially accepted rejected …" at bounding box center [1316, 414] width 292 height 828
click at [1434, 28] on img at bounding box center [1441, 20] width 13 height 13
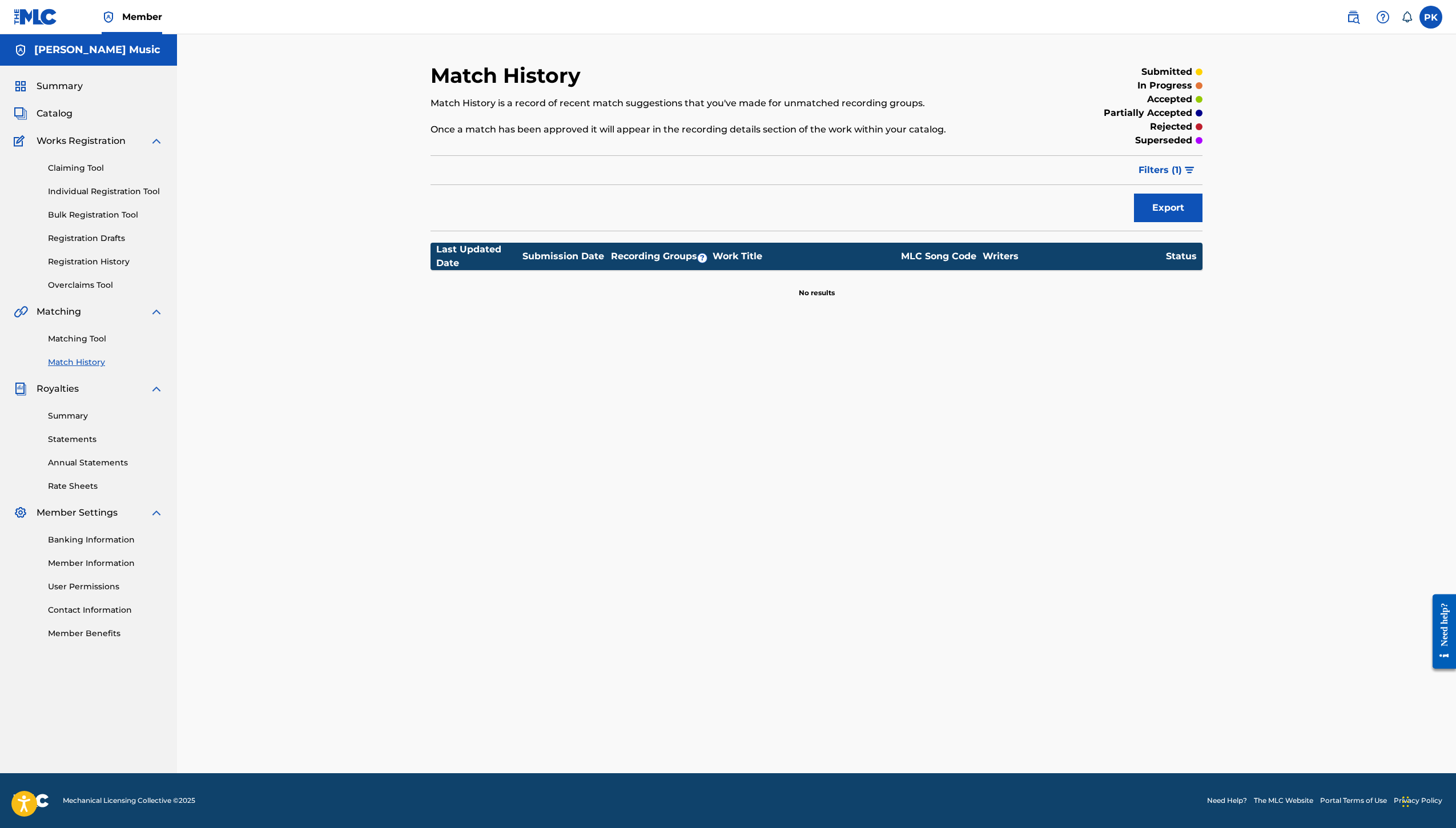
click at [102, 345] on link "Matching Tool" at bounding box center [105, 339] width 115 height 12
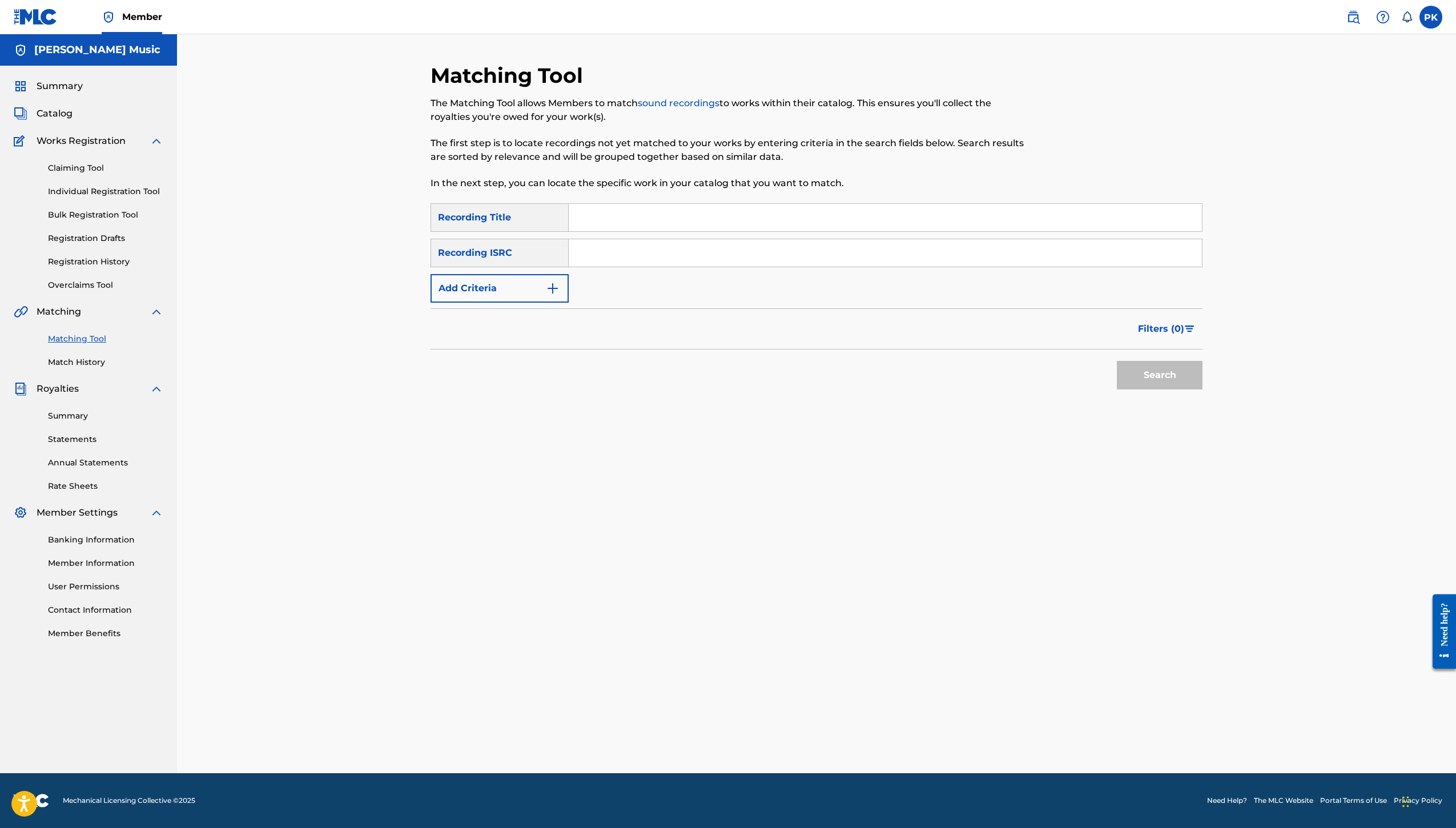
click at [73, 120] on link "Catalog" at bounding box center [43, 114] width 58 height 13
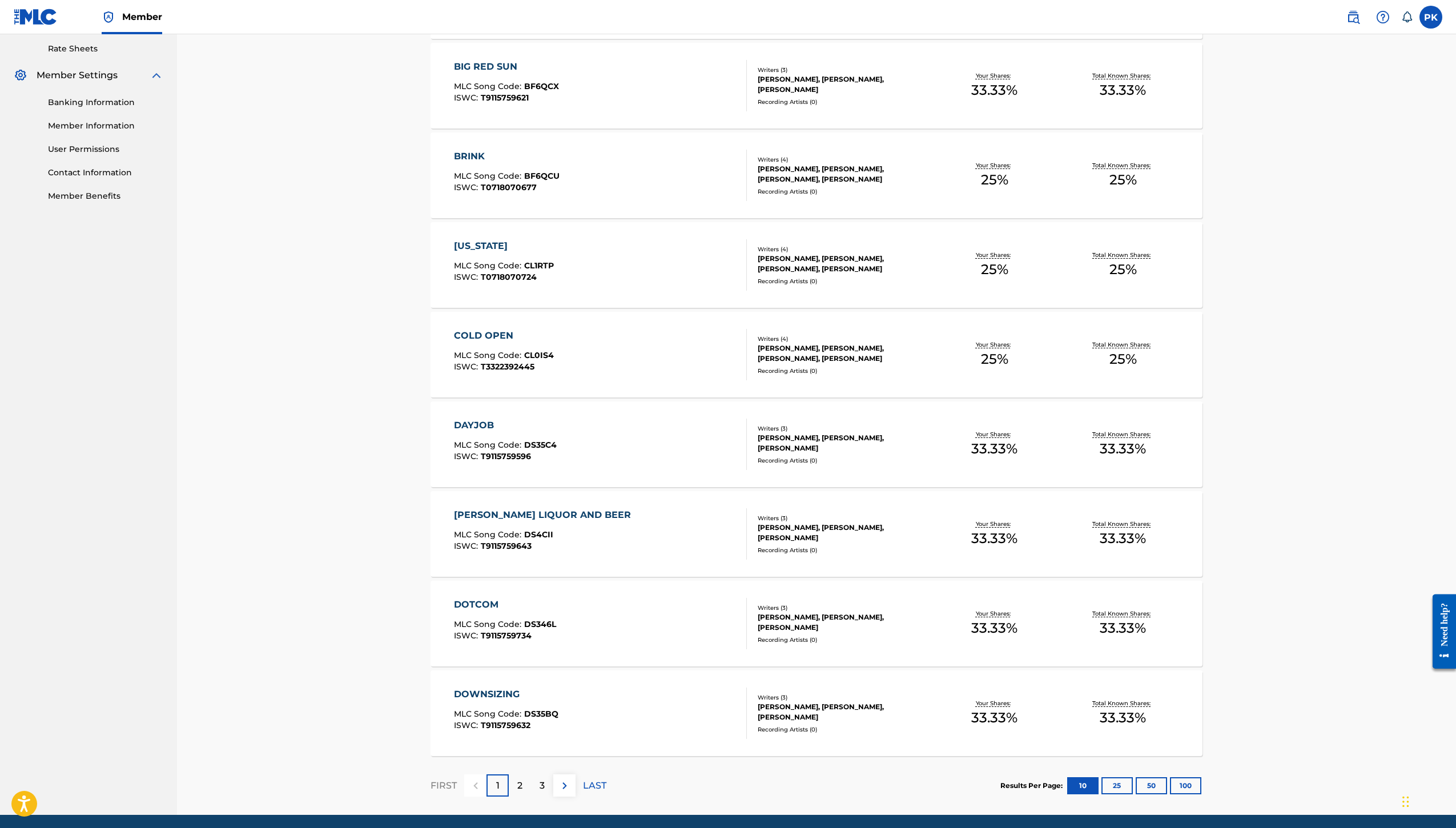
scroll to position [484, 0]
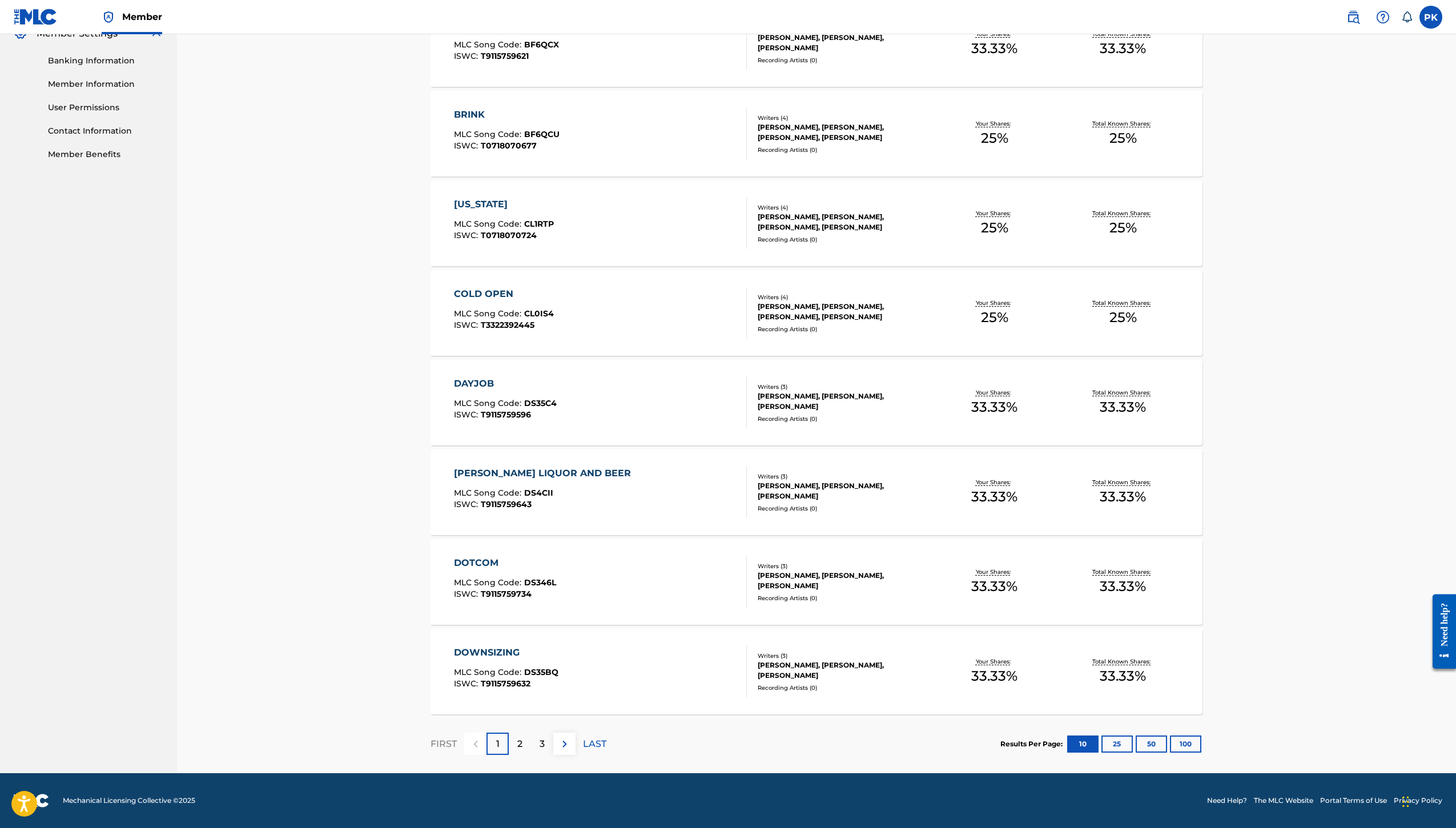
click at [454, 211] on div "[US_STATE]" at bounding box center [504, 204] width 100 height 13
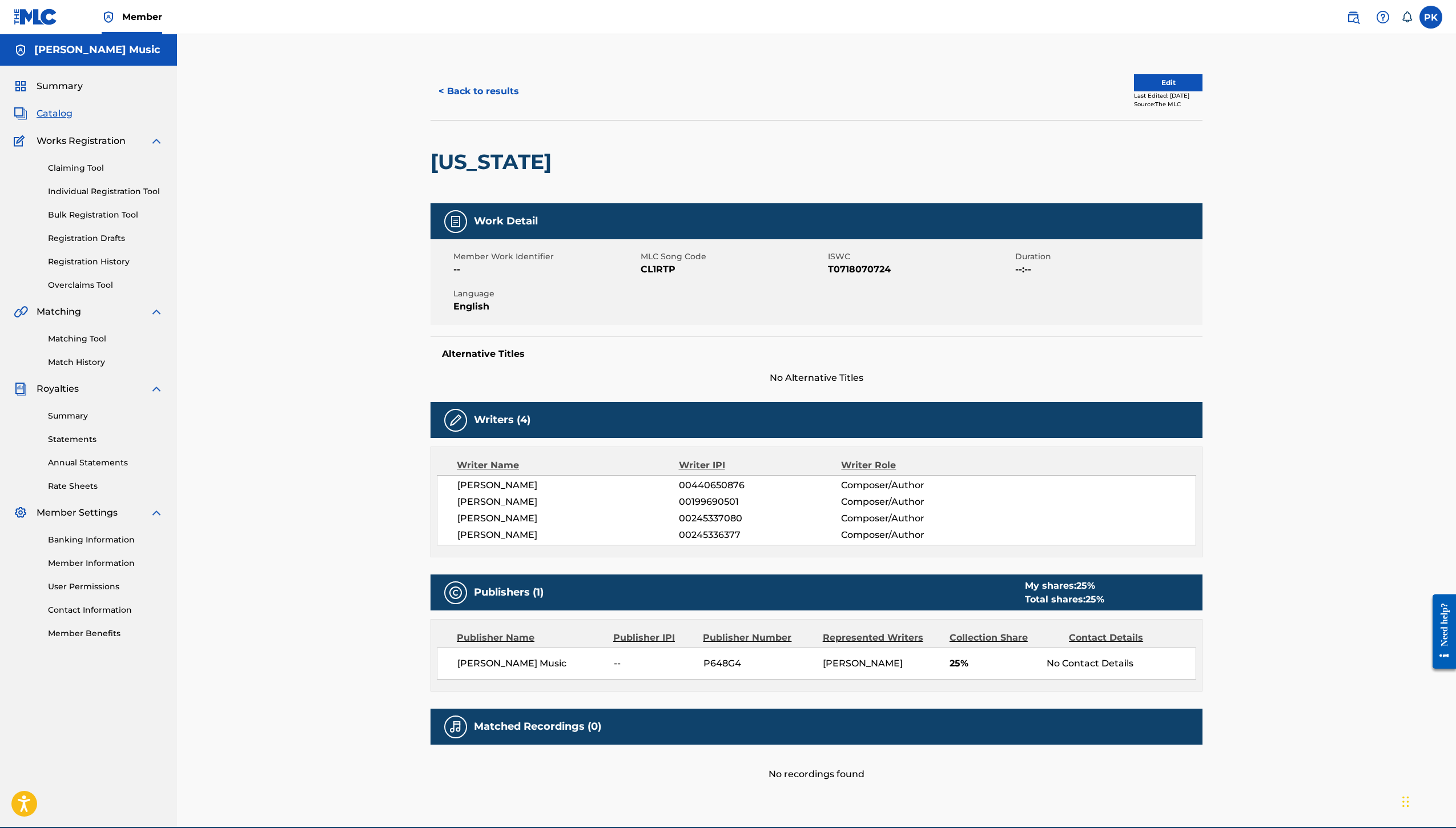
click at [431, 106] on button "< Back to results" at bounding box center [479, 91] width 97 height 28
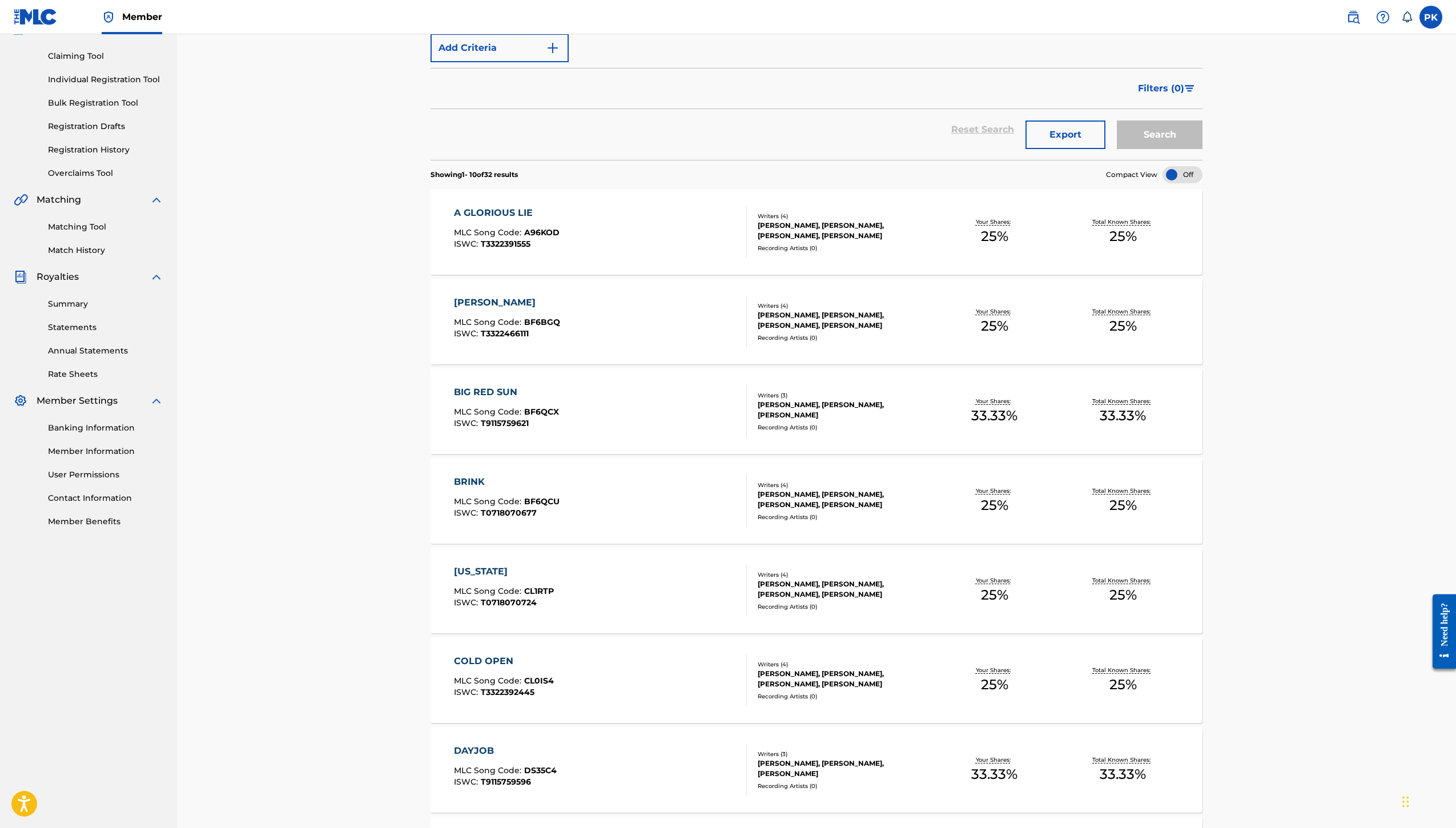
scroll to position [111, 0]
click at [124, 311] on link "Summary" at bounding box center [105, 305] width 115 height 12
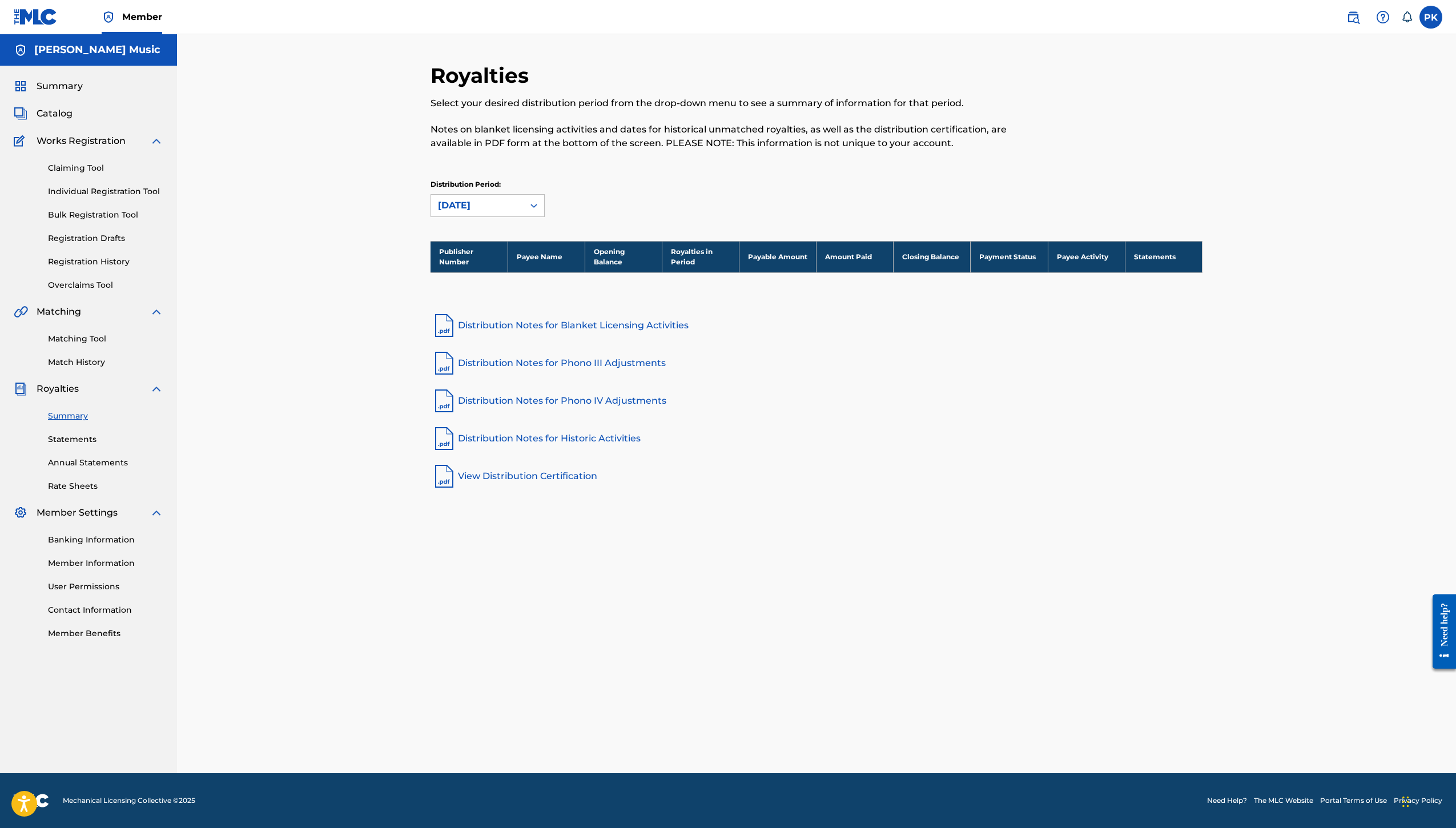
click at [124, 445] on link "Statements" at bounding box center [105, 439] width 115 height 12
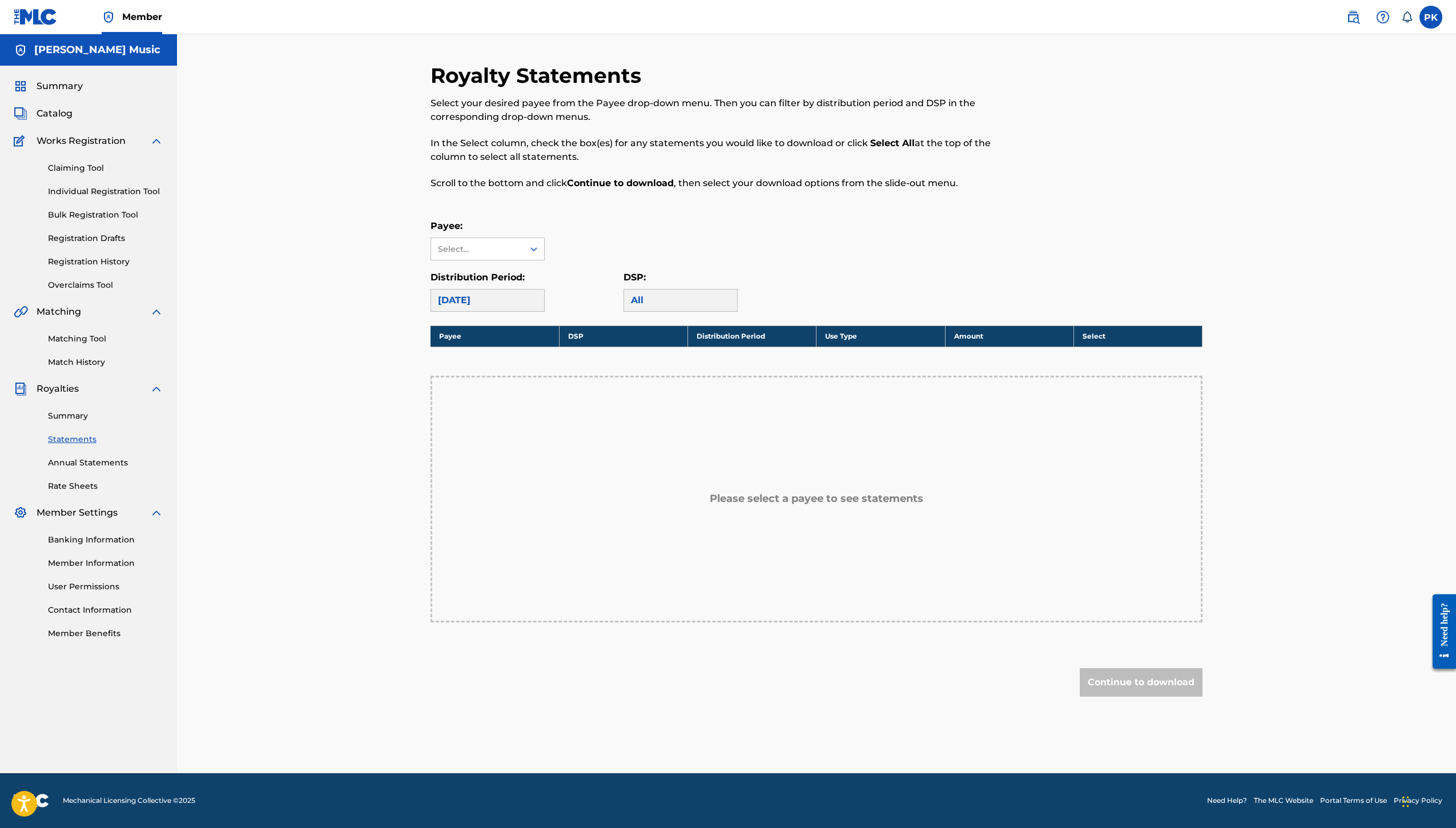
scroll to position [53, 0]
click at [109, 345] on link "Matching Tool" at bounding box center [105, 339] width 115 height 12
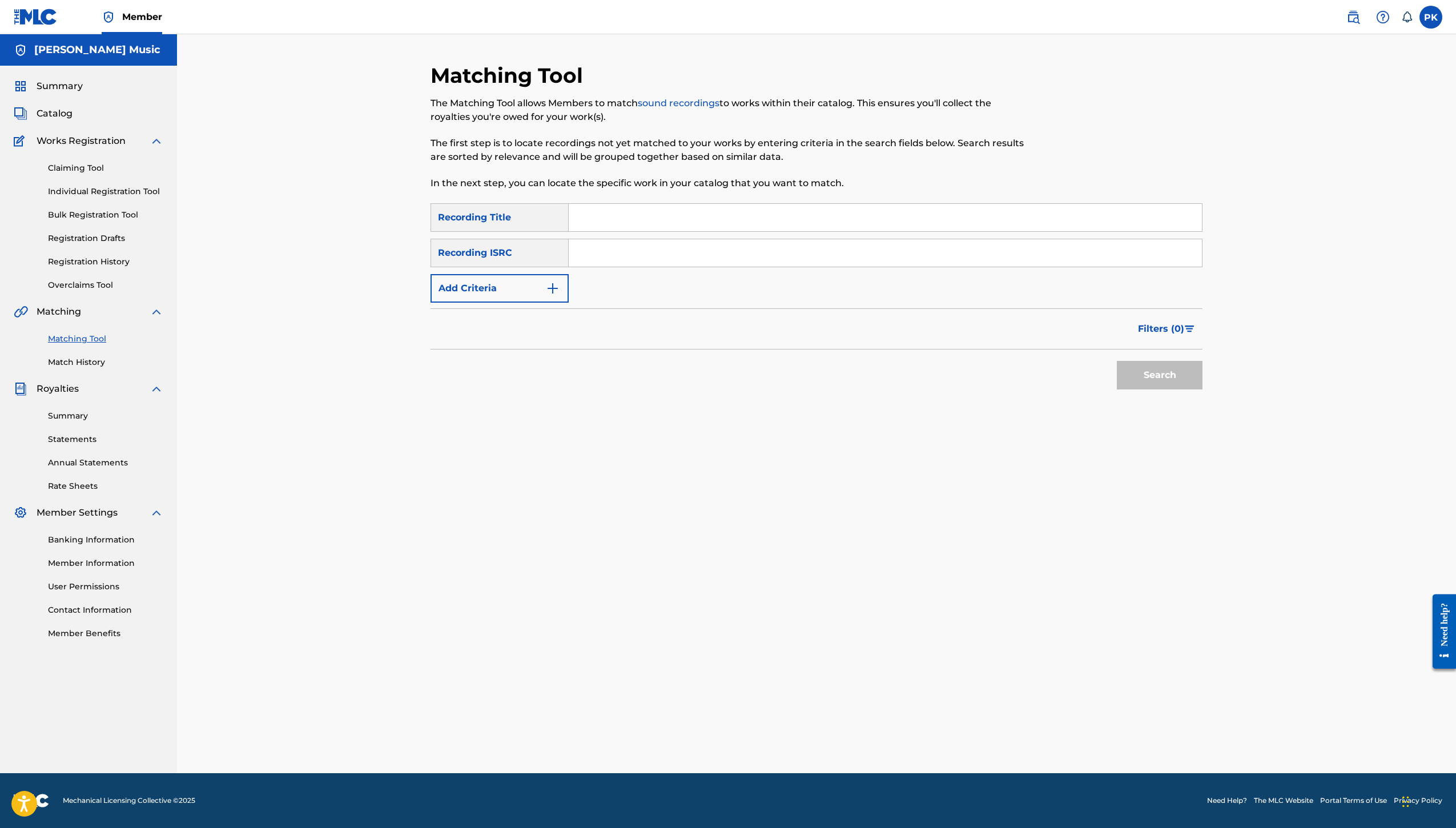
click at [81, 319] on span "Matching" at bounding box center [58, 311] width 44 height 13
click at [648, 266] on input "Search Form" at bounding box center [885, 253] width 633 height 28
paste input "T3322391555"
type input "T3322391555"
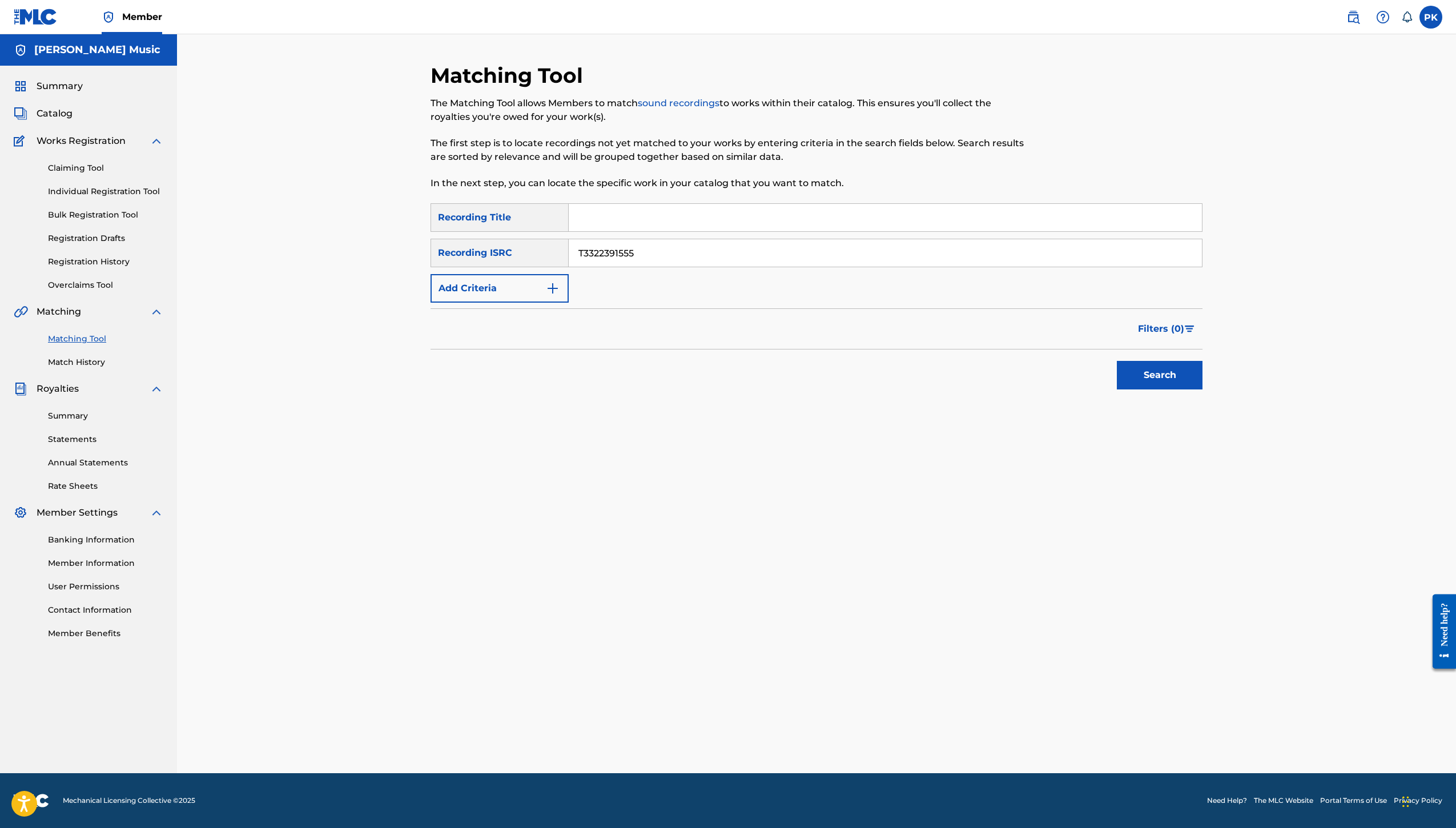
click at [639, 231] on input "Search Form" at bounding box center [885, 217] width 633 height 28
click at [1202, 389] on button "Search" at bounding box center [1160, 375] width 86 height 28
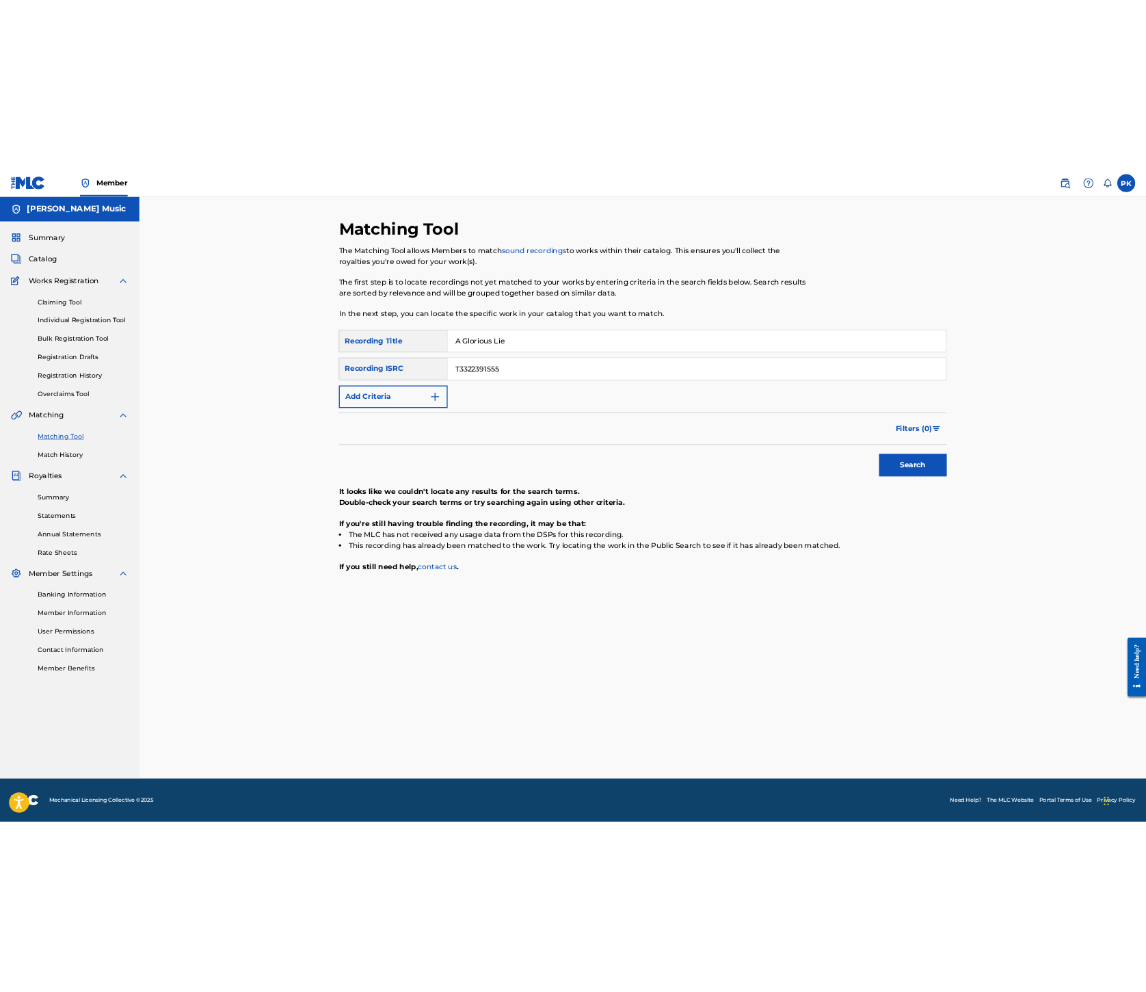
scroll to position [85, 0]
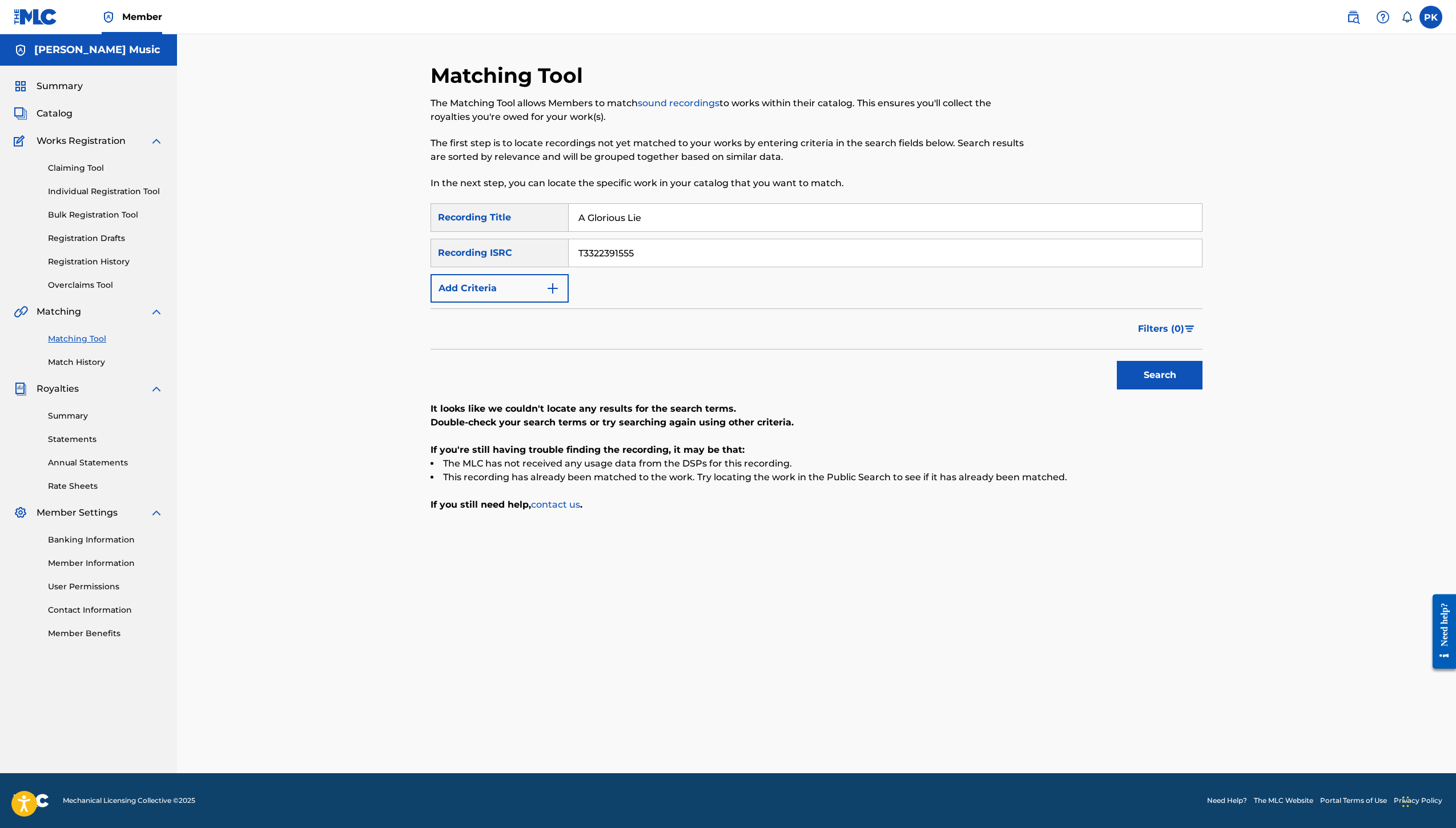
click at [1216, 140] on div "Matching Tool The Matching Tool allows Members to match sound recordings to wor…" at bounding box center [816, 417] width 799 height 710
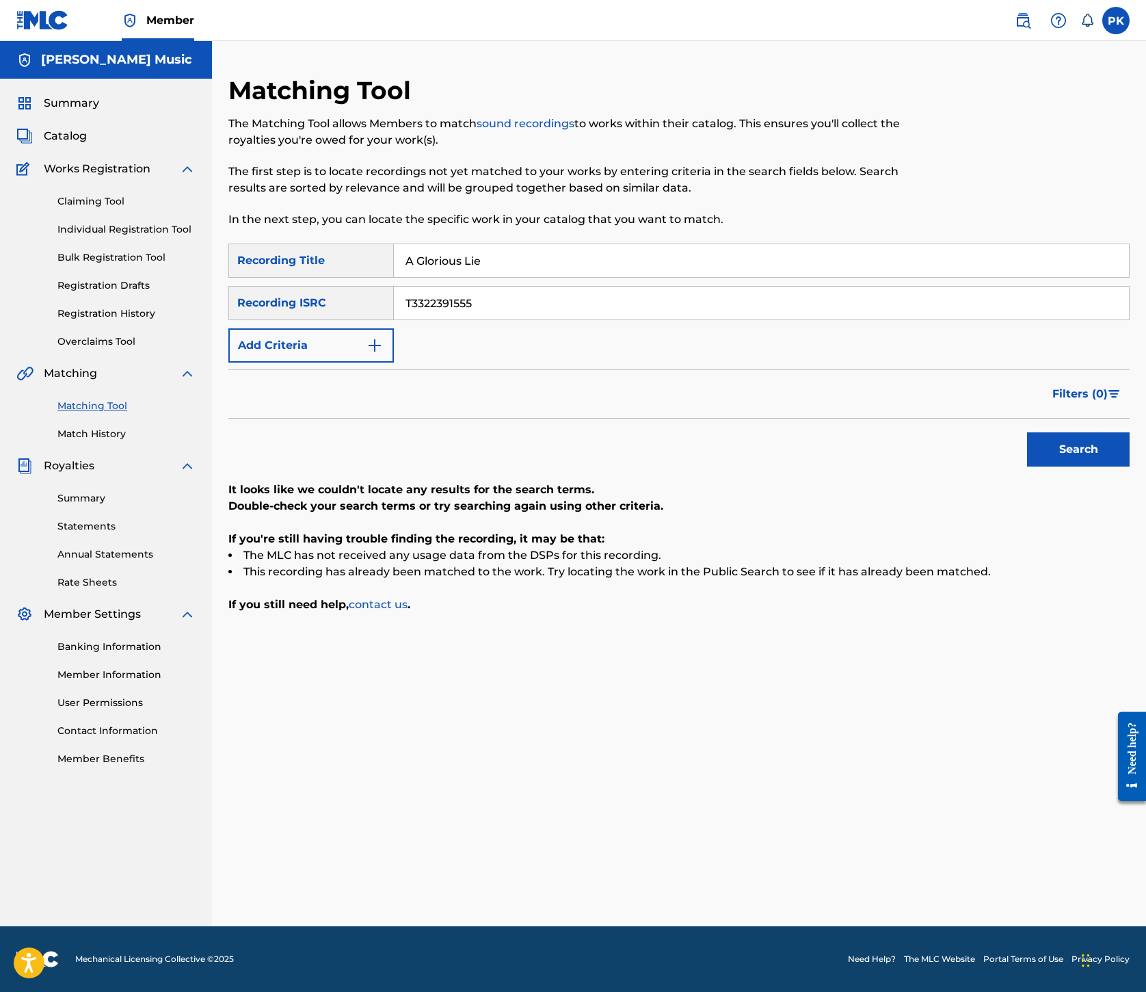
drag, startPoint x: 833, startPoint y: 339, endPoint x: 661, endPoint y: 339, distance: 172.3
click at [661, 278] on div "SearchWithCriteria0afe5ce9-3f8c-4a04-93c9-977e84eb7507 Recording Title A Glorio…" at bounding box center [678, 260] width 901 height 34
paste input "White Dwarf"
type input "White Dwarf"
drag, startPoint x: 841, startPoint y: 408, endPoint x: 631, endPoint y: 409, distance: 210.6
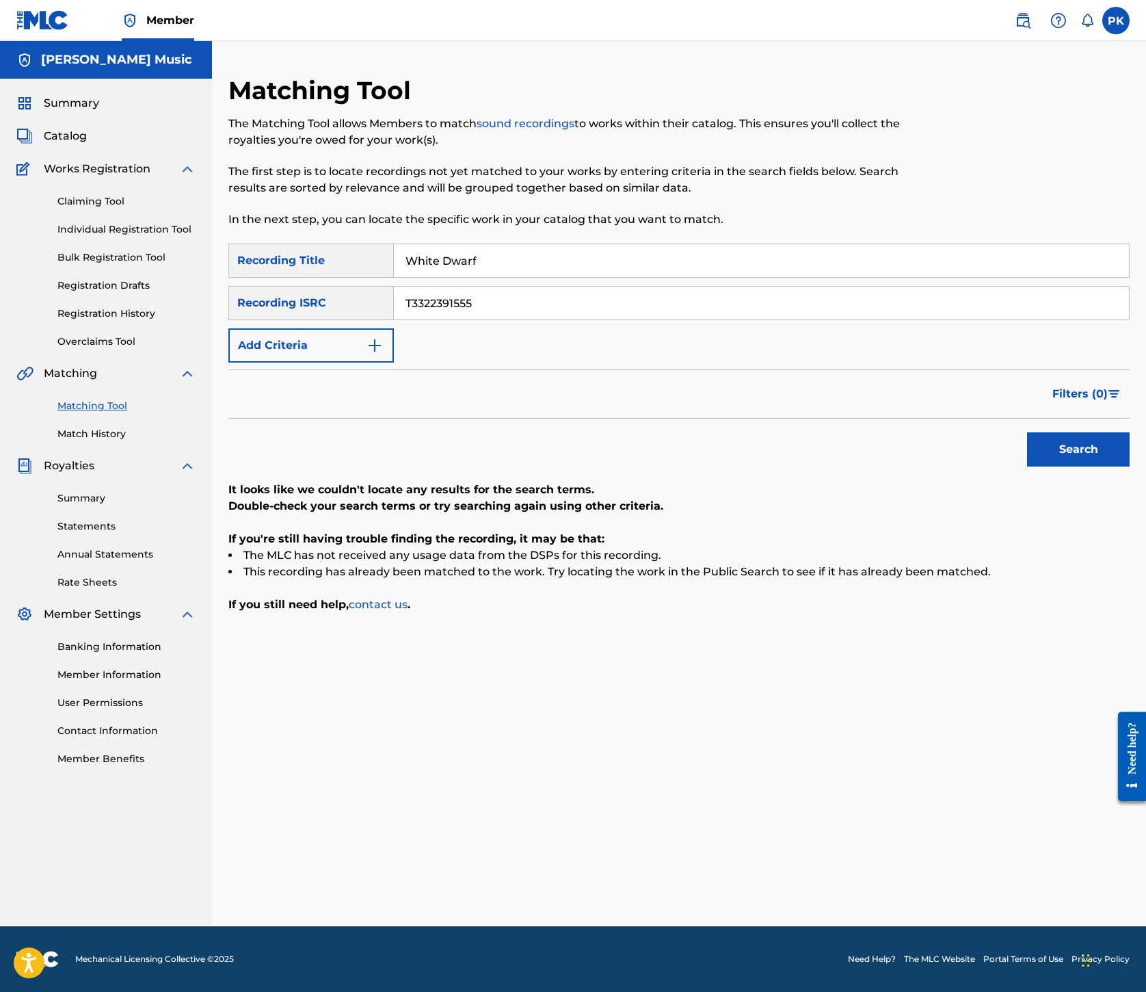
click at [631, 320] on div "SearchWithCriteria1ad0babb-89e9-4133-813e-a5444950c100 Recording ISRC T33223915…" at bounding box center [678, 303] width 901 height 34
paste input "ES7460500047"
type input "ES7460500047"
click at [1027, 466] on button "Search" at bounding box center [1078, 449] width 103 height 34
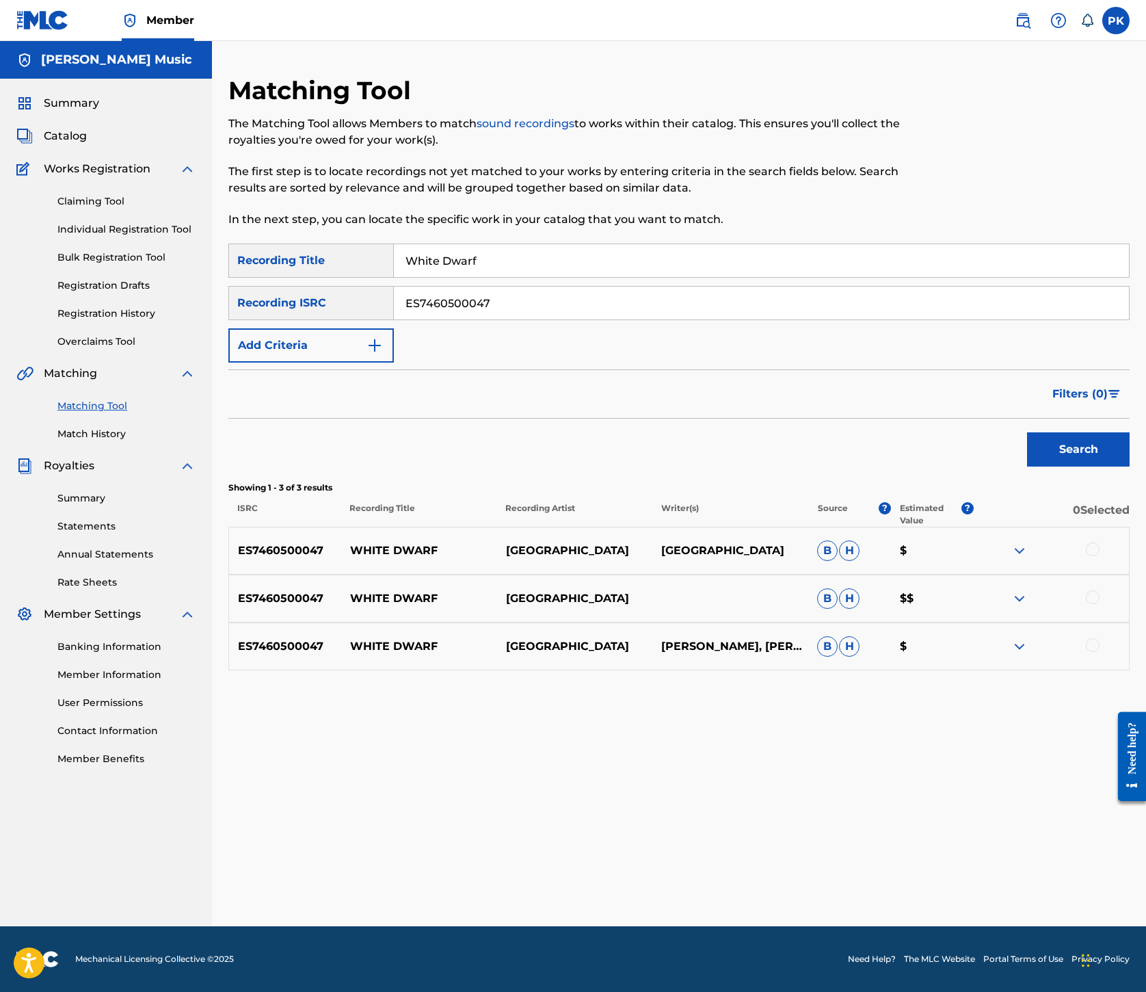
scroll to position [398, 0]
click at [1086, 542] on div at bounding box center [1093, 549] width 14 height 14
click at [1087, 604] on div at bounding box center [1093, 597] width 14 height 14
click at [1092, 652] on div at bounding box center [1093, 645] width 14 height 14
click at [1034, 432] on button "Search" at bounding box center [1078, 449] width 103 height 34
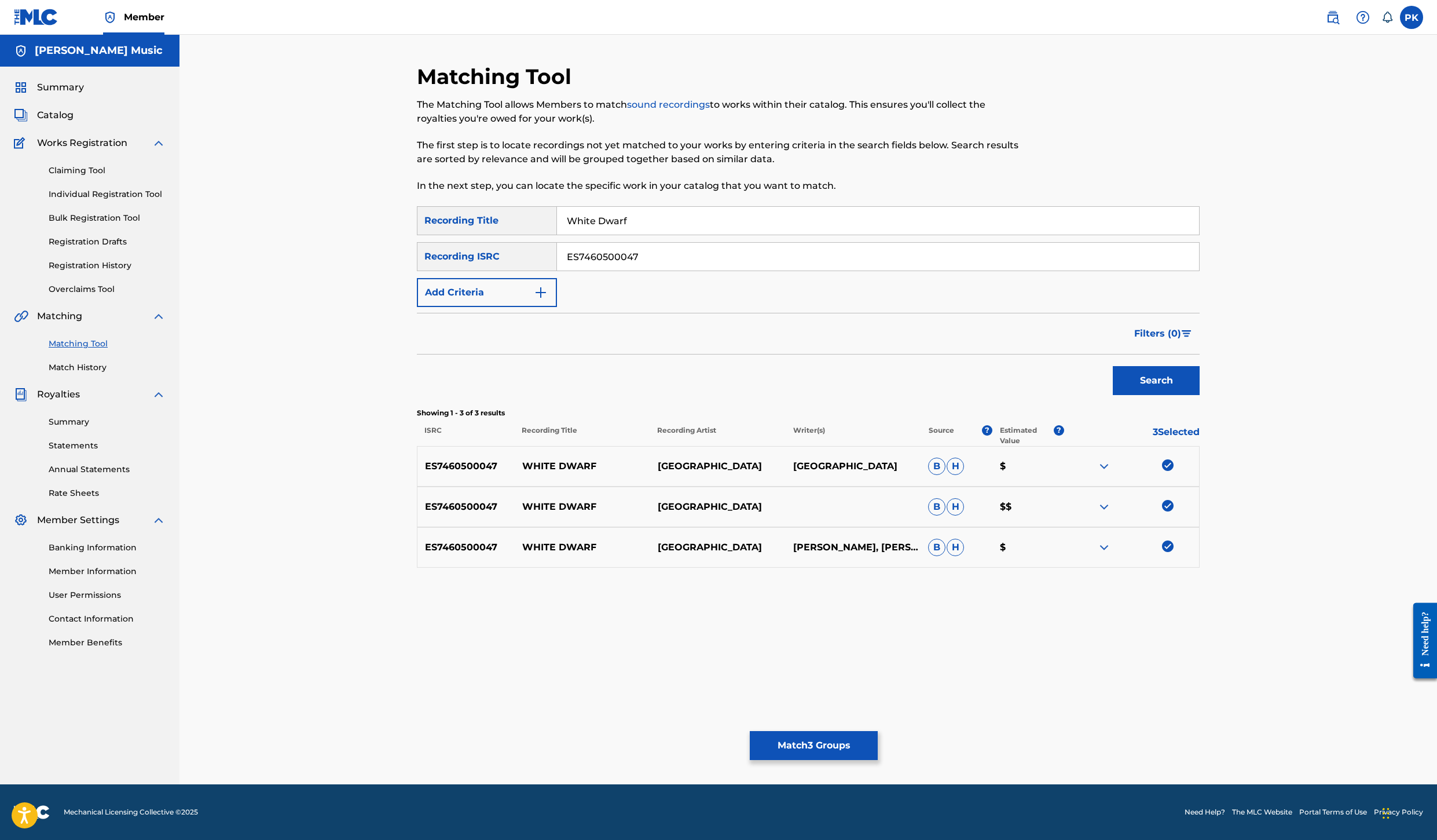
click at [878, 731] on button "Match 3 Groups" at bounding box center [814, 745] width 128 height 29
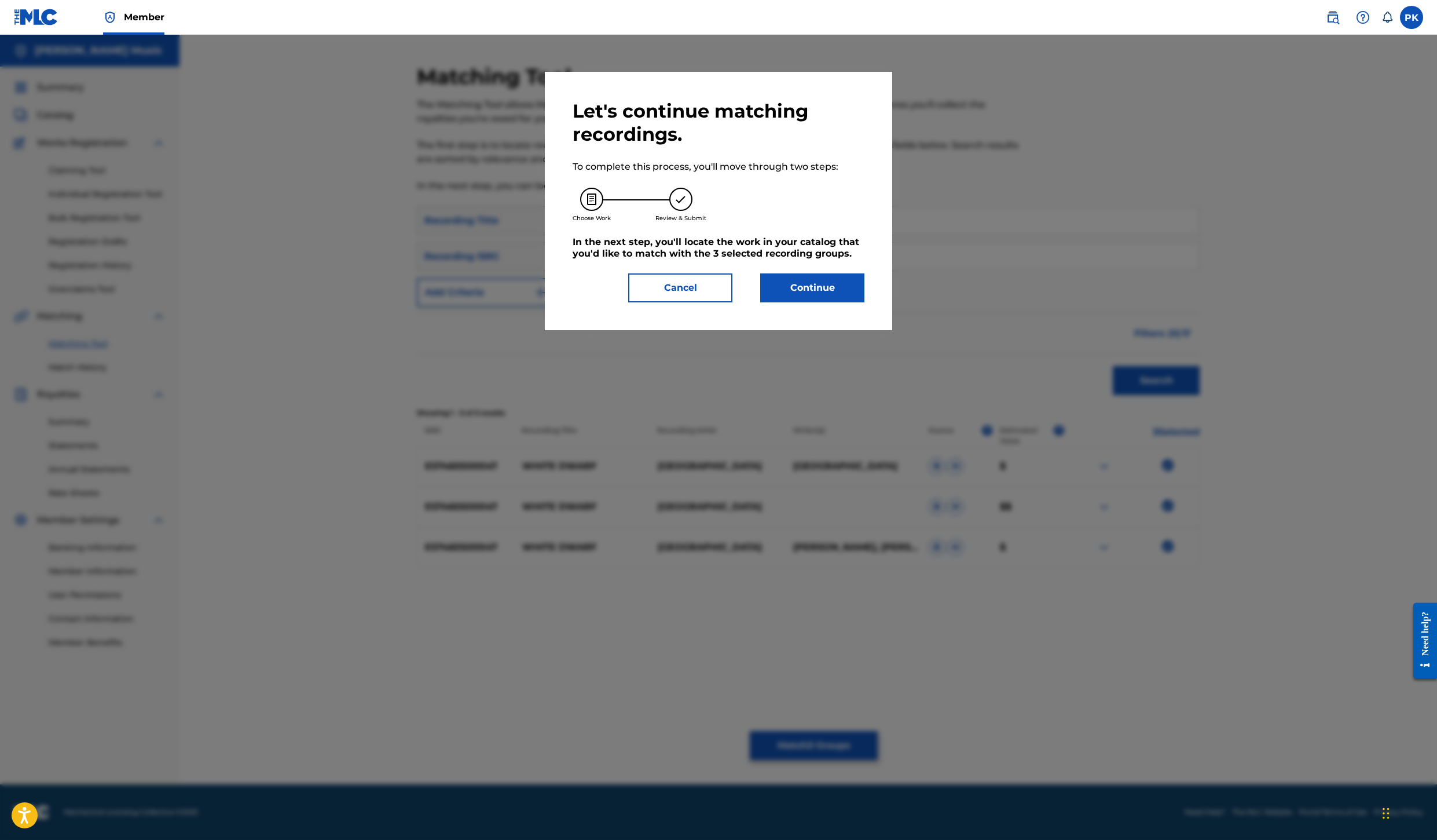
click at [865, 302] on button "Continue" at bounding box center [812, 288] width 104 height 29
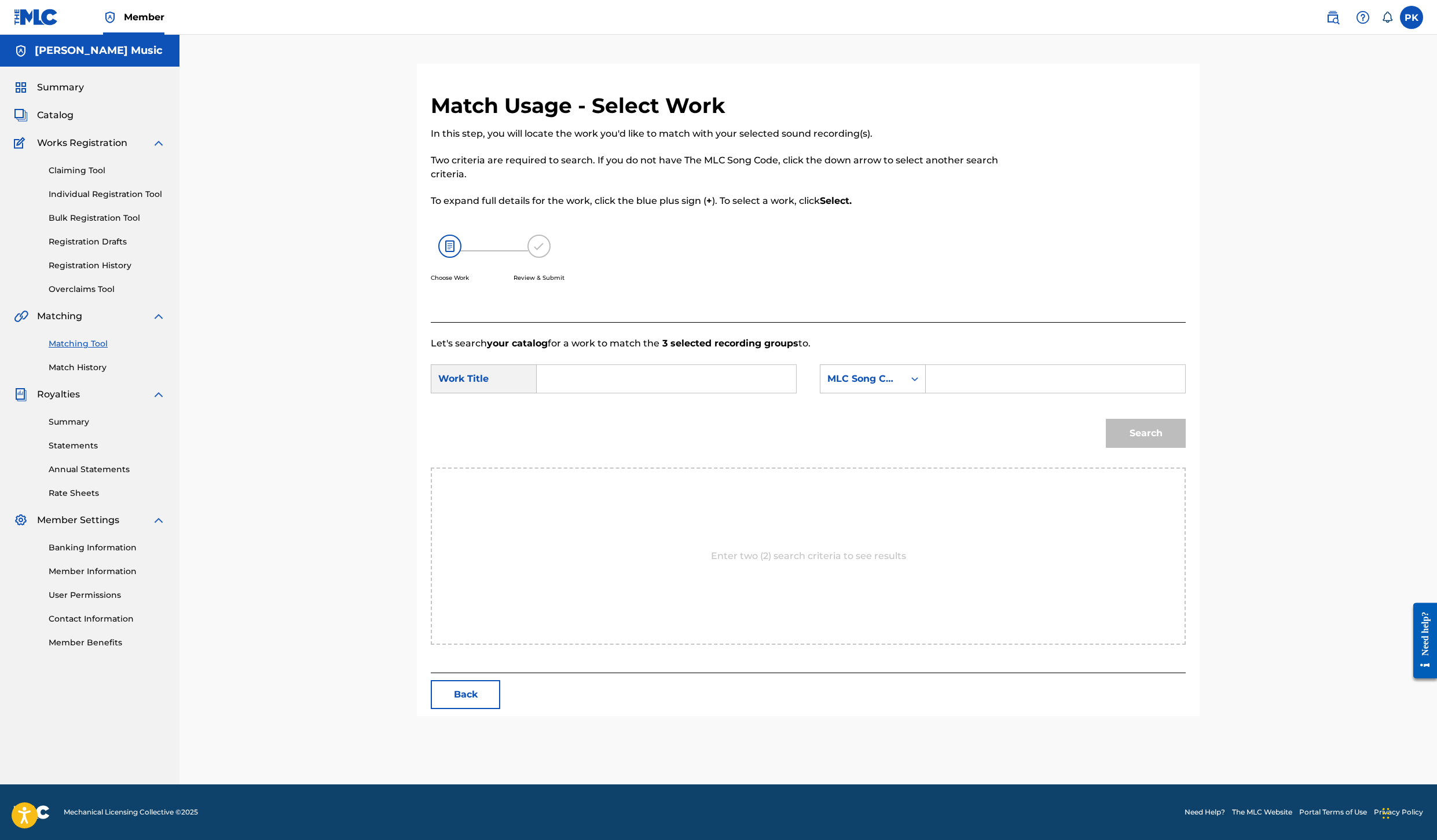
scroll to position [4, 0]
click at [642, 393] on input "Search Form" at bounding box center [666, 379] width 240 height 28
paste input "ES7460500047"
type input "E"
paste input "White Dwarf"
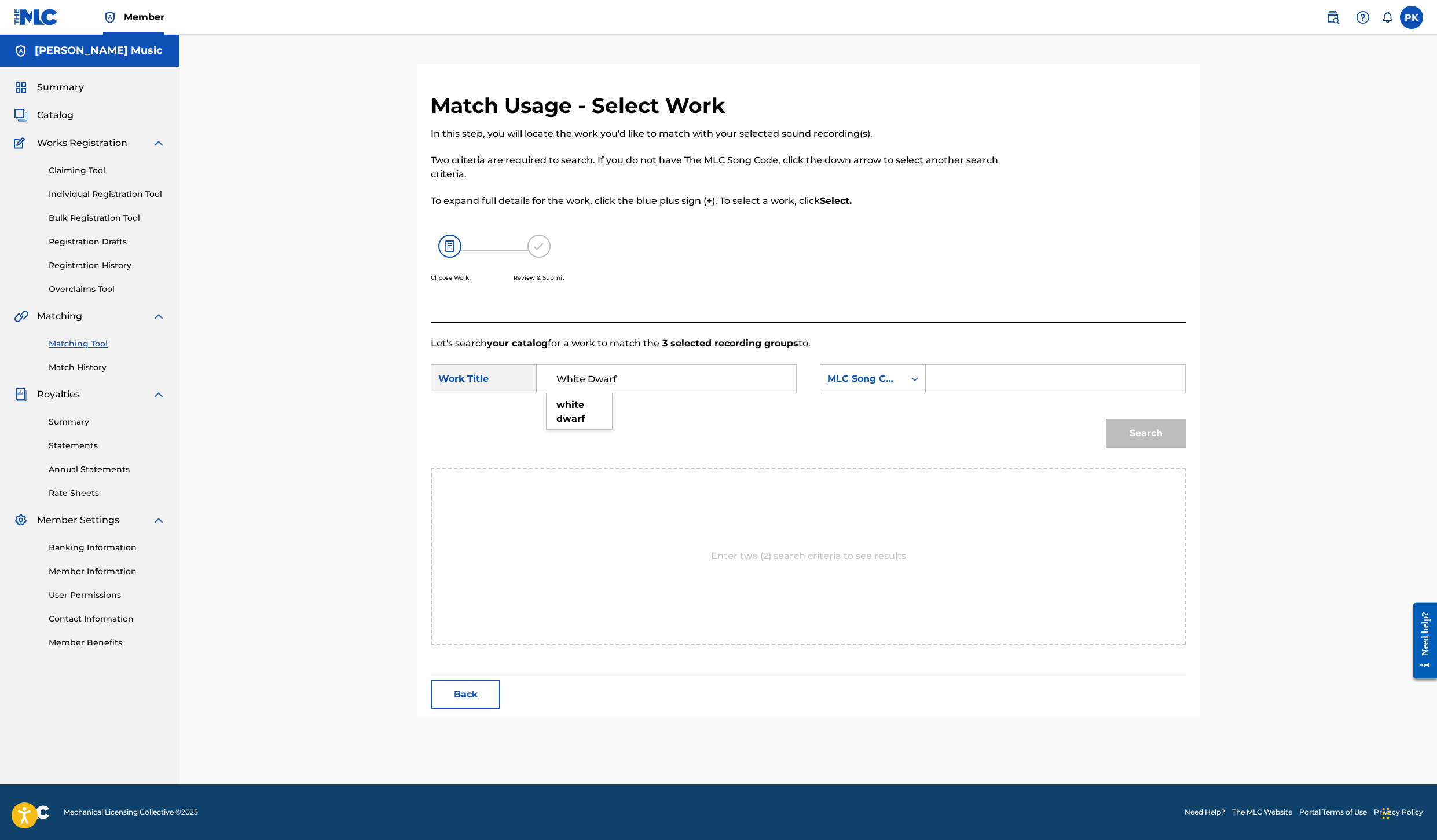
type input "White Dwarf"
click at [1175, 393] on input "Search Form" at bounding box center [1055, 379] width 240 height 28
click at [1186, 453] on div "Search" at bounding box center [1142, 430] width 86 height 47
click at [920, 384] on icon "Search Form" at bounding box center [915, 379] width 12 height 12
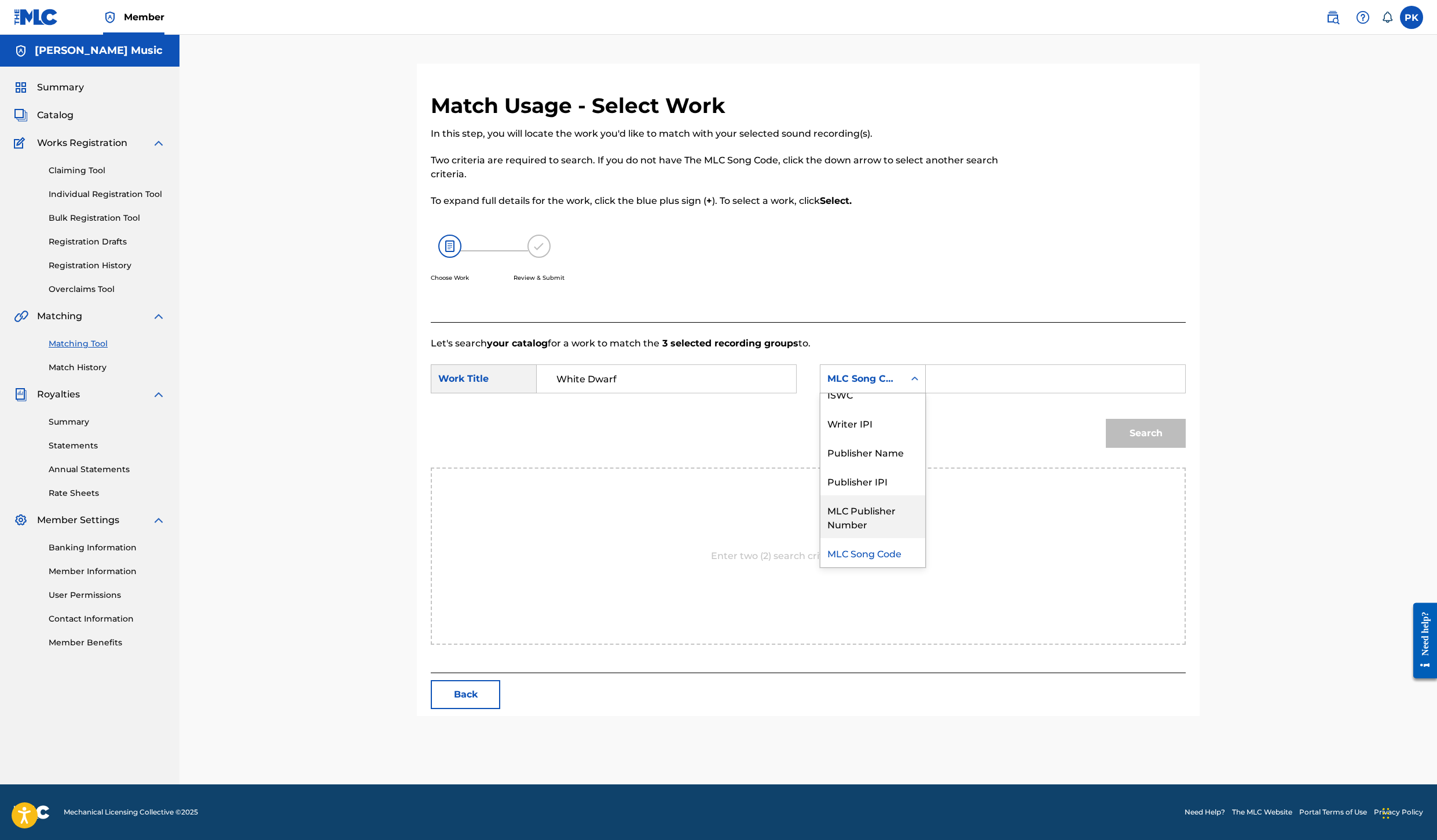
click at [926, 538] on div "MLC Publisher Number" at bounding box center [873, 517] width 105 height 43
click at [1119, 393] on input "Search Form" at bounding box center [1055, 379] width 240 height 28
paste input "P648G4"
type input "P648G4"
click at [1186, 448] on button "Search" at bounding box center [1146, 433] width 80 height 29
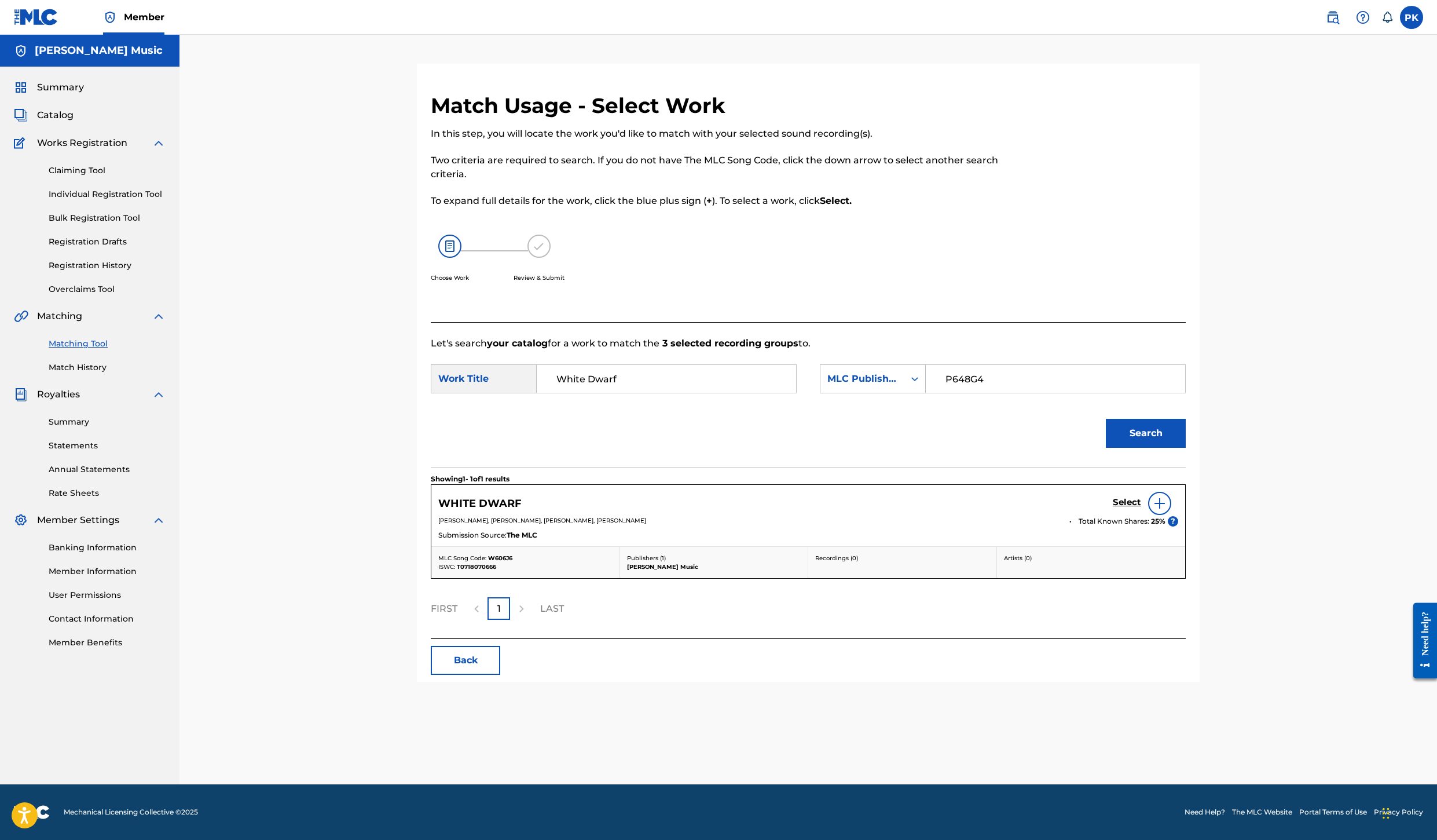
scroll to position [388, 0]
click at [1167, 496] on img at bounding box center [1160, 503] width 14 height 14
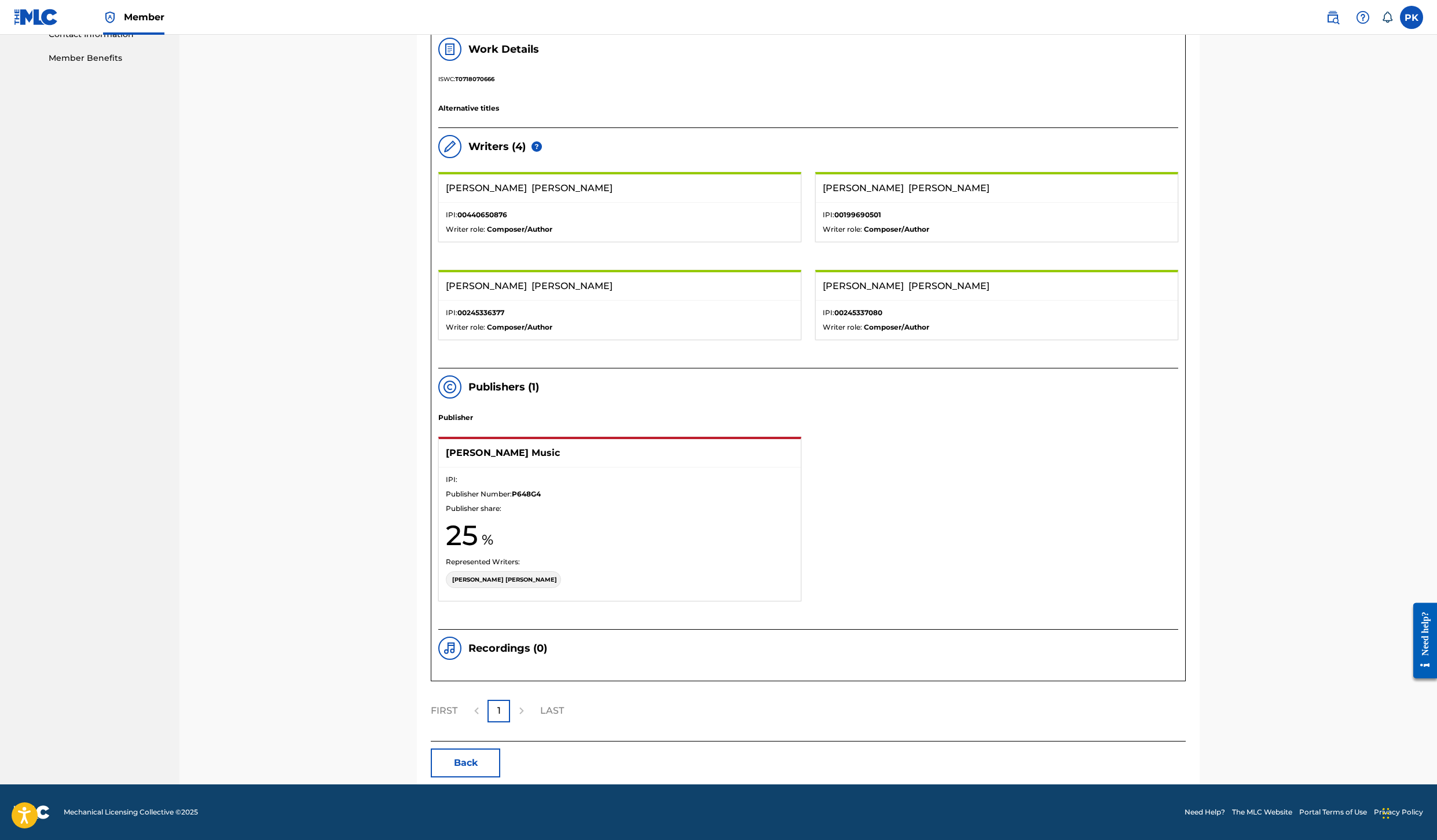
scroll to position [1502, 0]
click at [488, 642] on h5 "Recordings ( 0 )" at bounding box center [507, 649] width 79 height 14
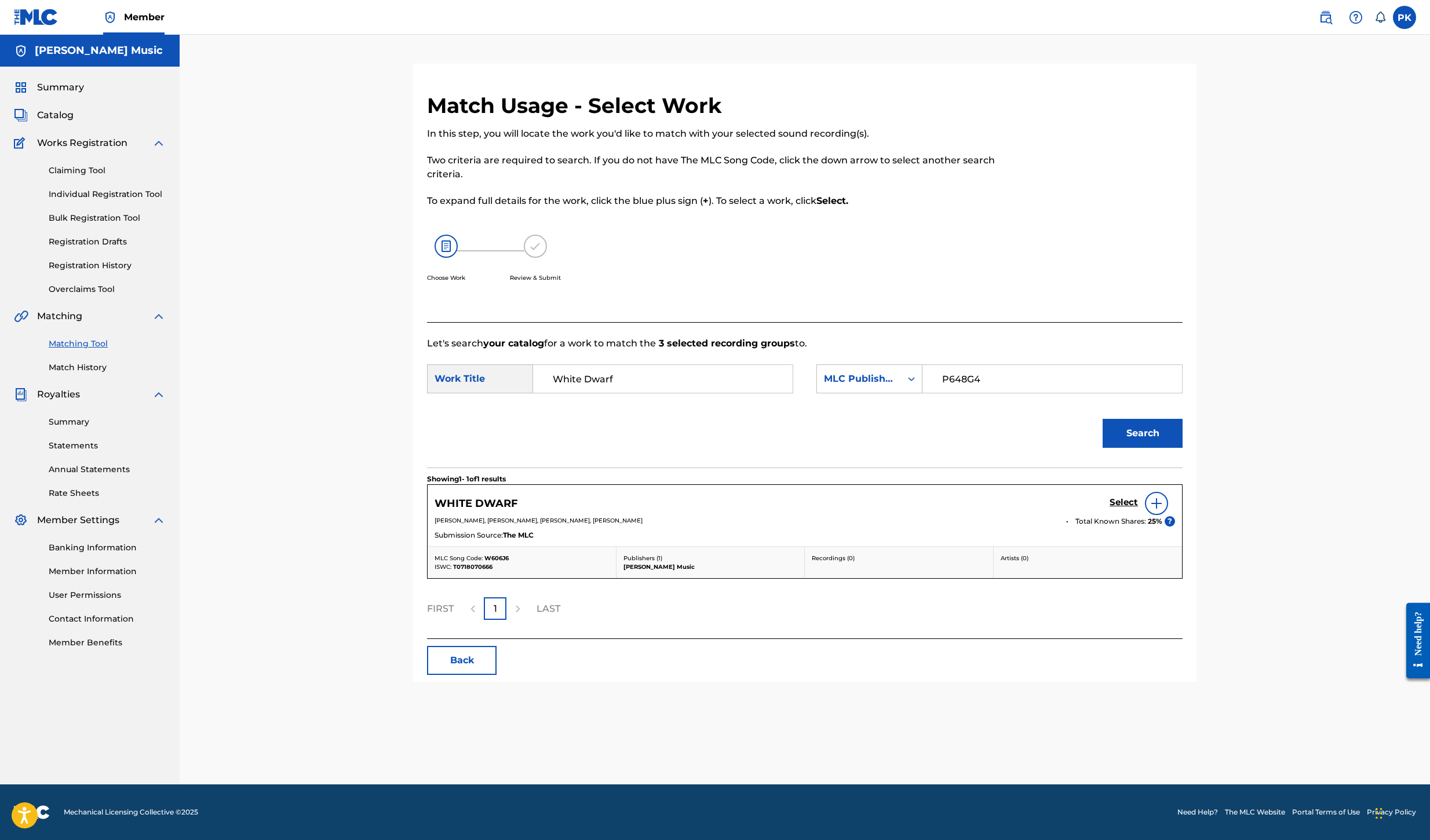
scroll to position [0, 0]
click at [448, 675] on button "Back" at bounding box center [462, 660] width 69 height 29
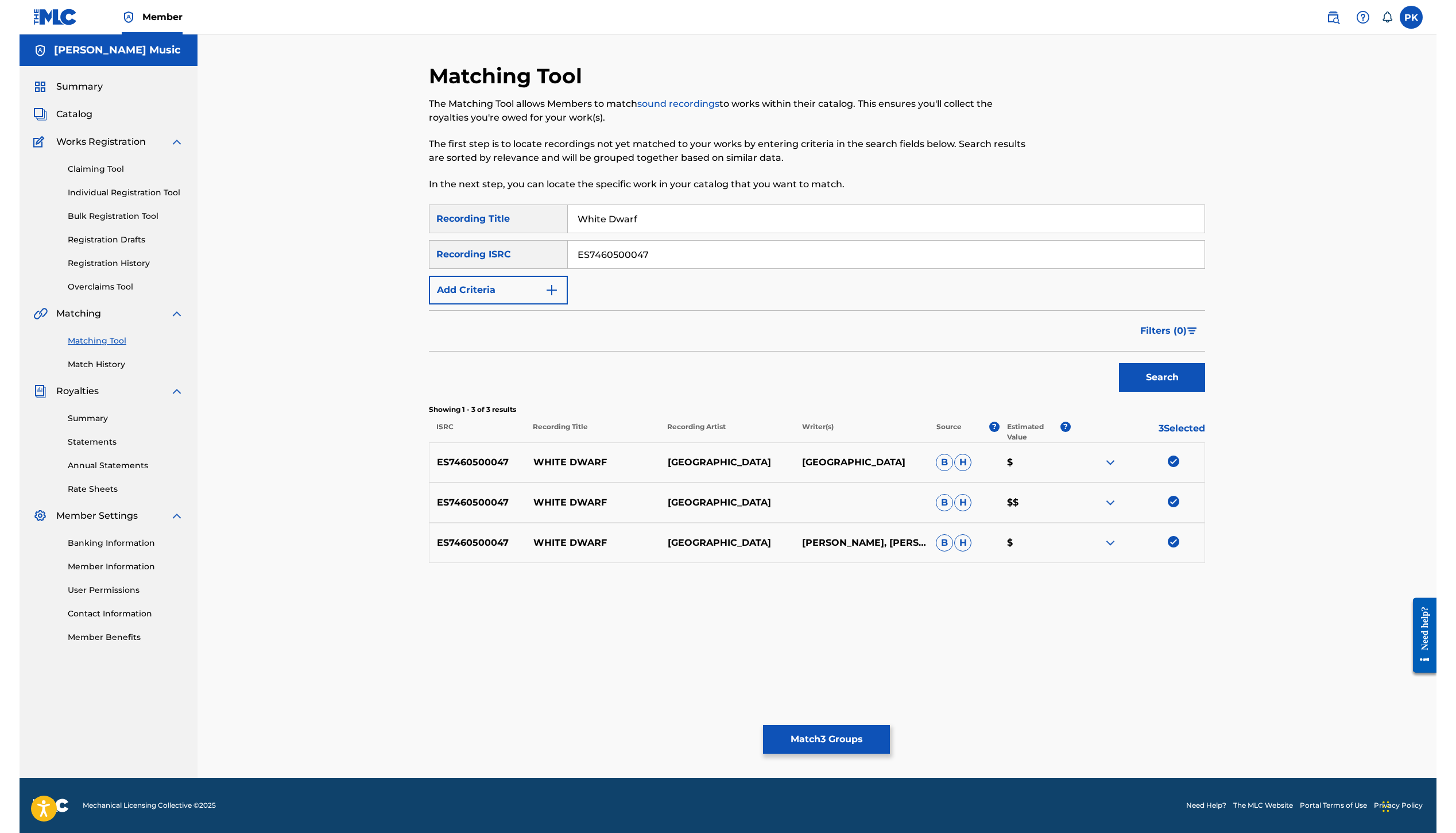
scroll to position [334, 0]
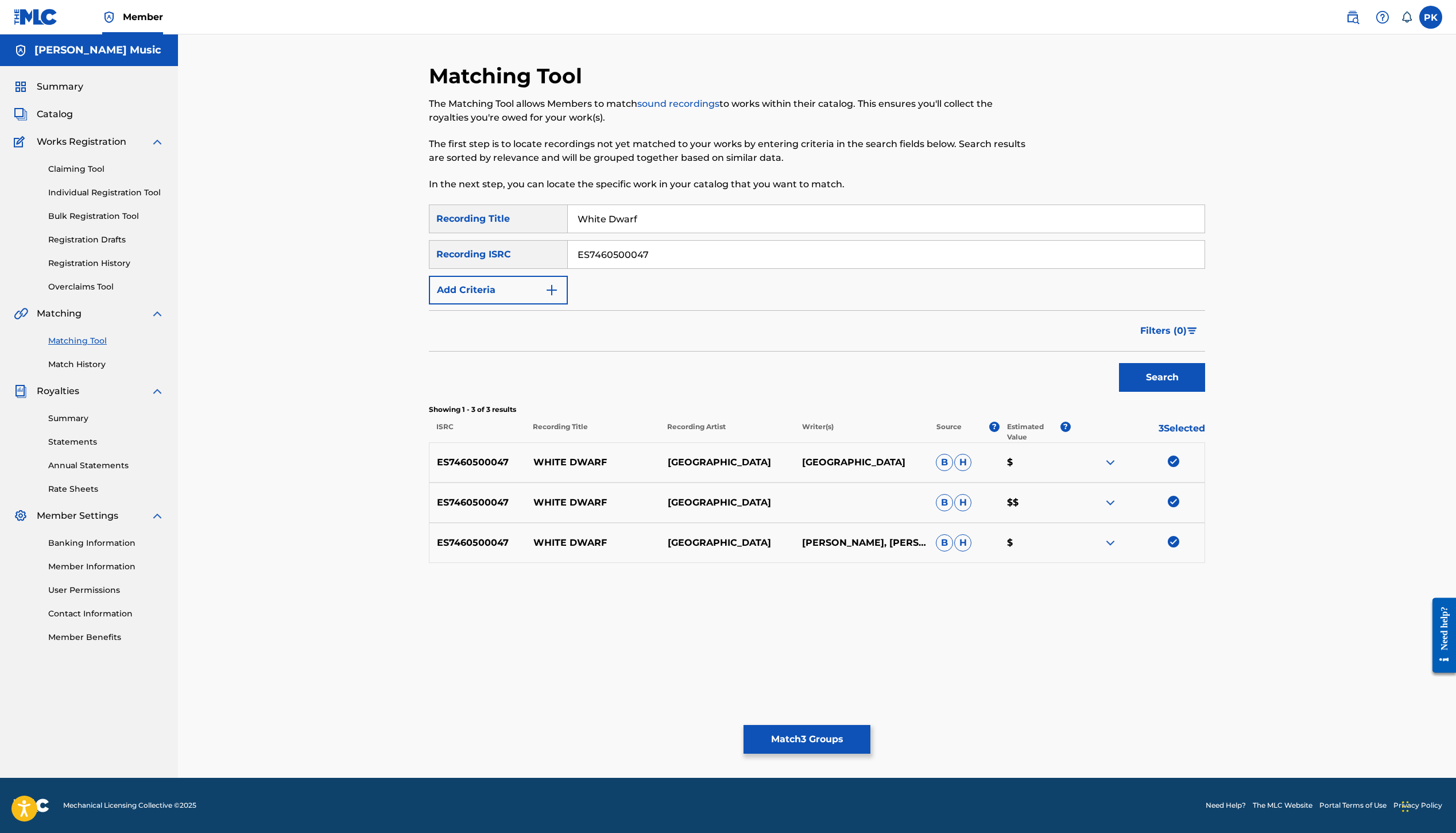
click at [871, 725] on button "Match 3 Groups" at bounding box center [807, 739] width 127 height 29
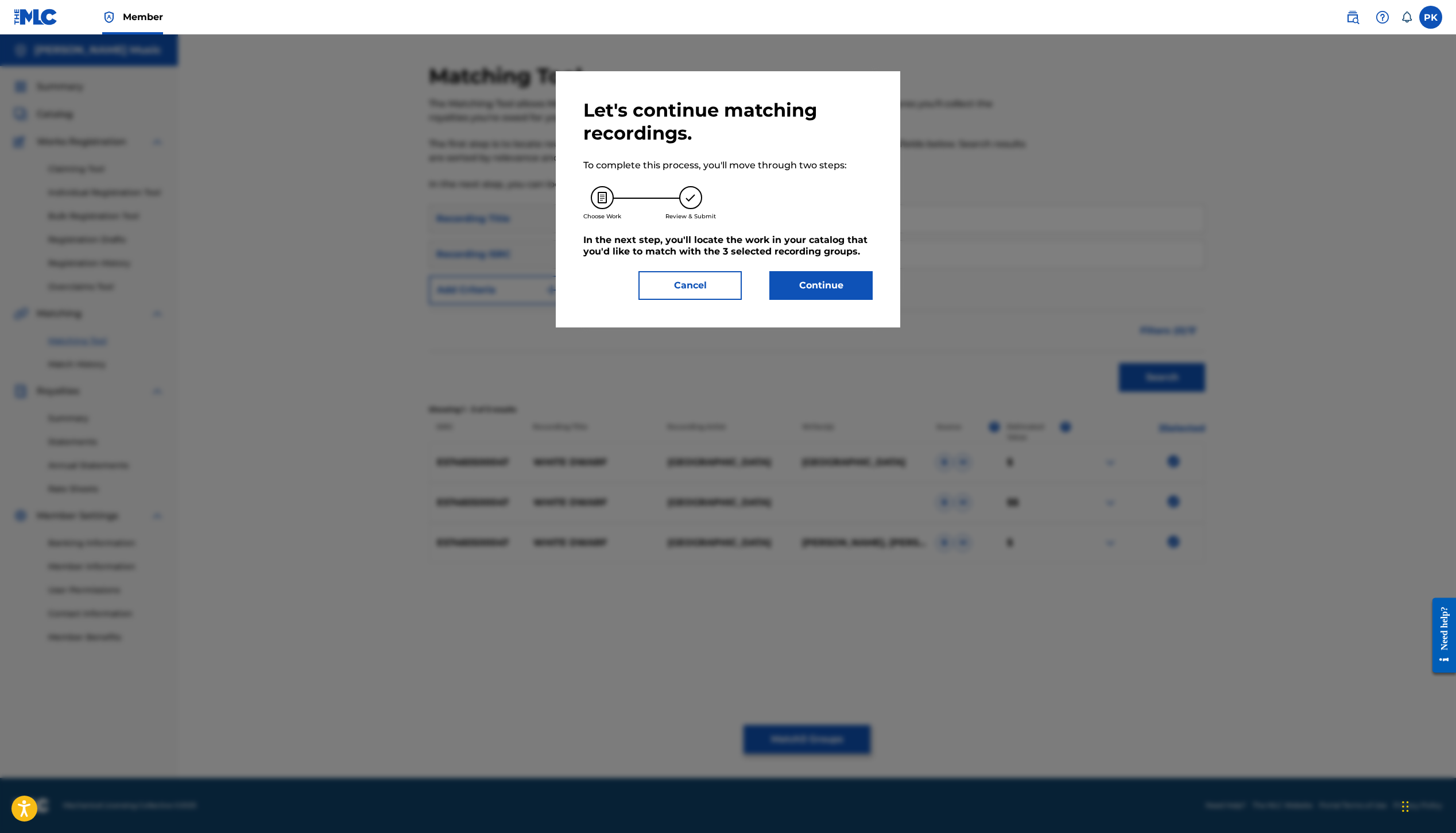
click at [873, 300] on button "Continue" at bounding box center [820, 286] width 103 height 29
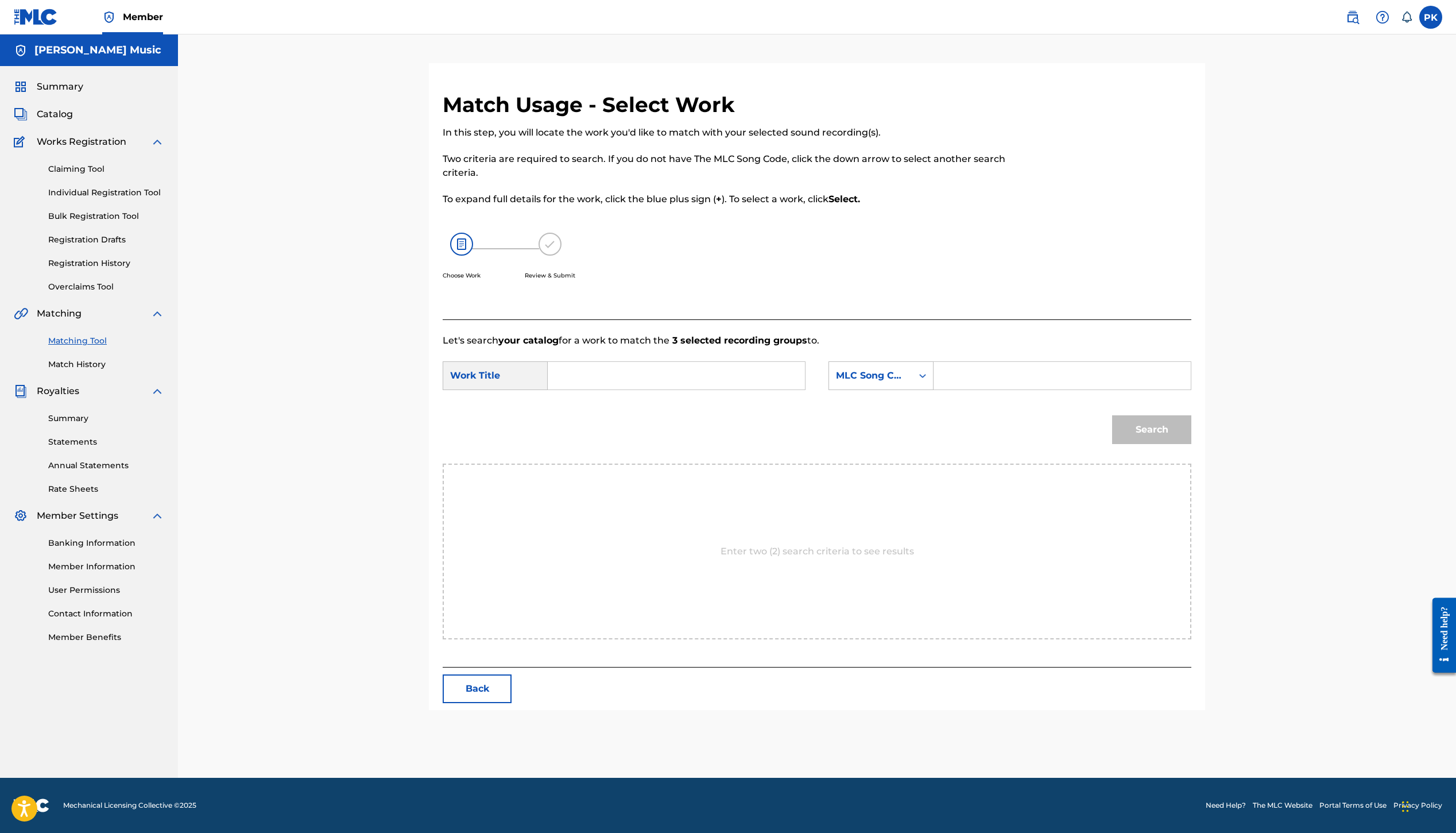
click at [725, 362] on input "Search Form" at bounding box center [676, 375] width 238 height 28
click at [1130, 362] on input "Search Form" at bounding box center [1062, 375] width 238 height 28
click at [929, 369] on icon "Search Form" at bounding box center [923, 375] width 12 height 12
click at [1134, 362] on input "Search Form" at bounding box center [1062, 375] width 238 height 28
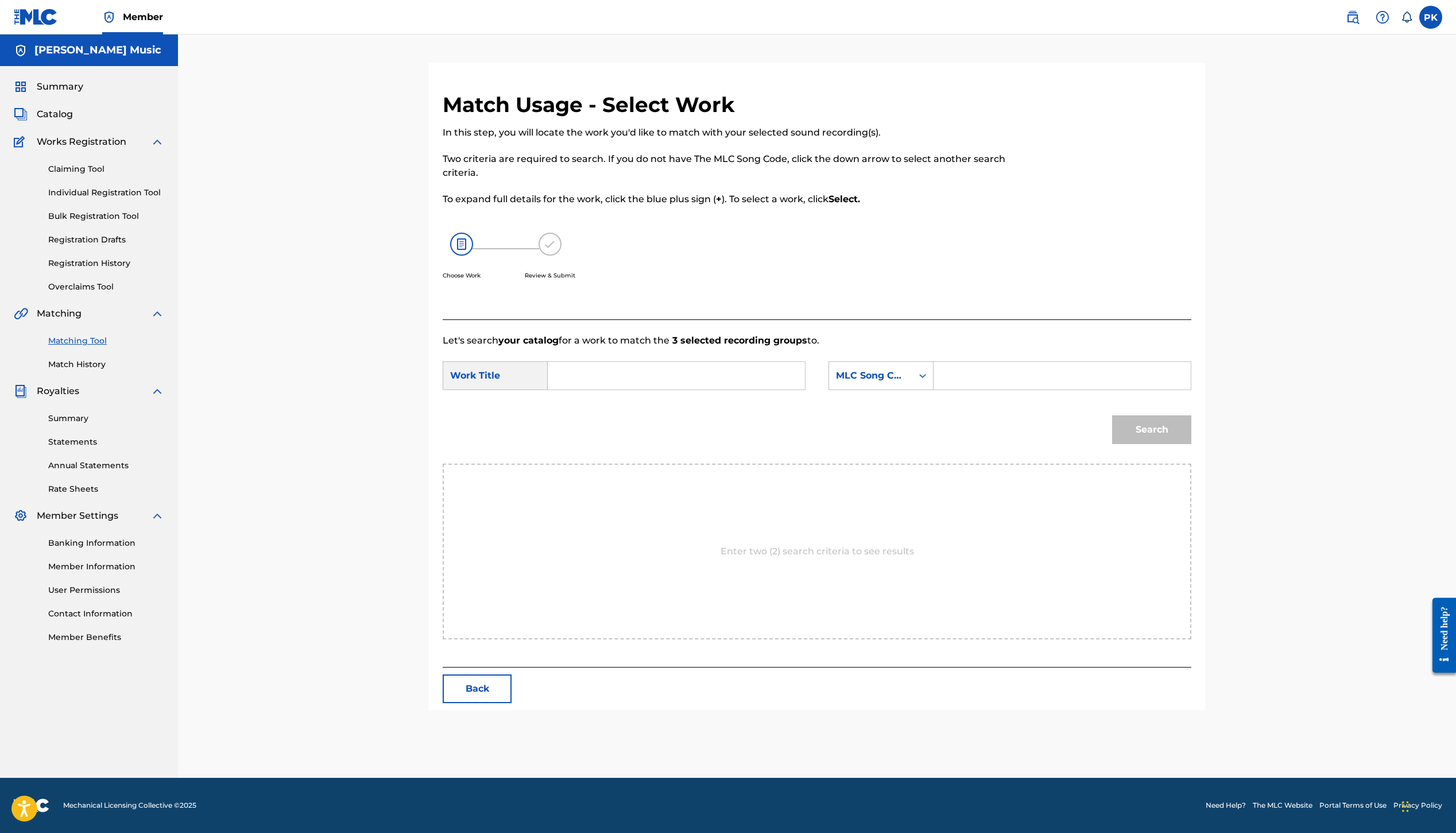
scroll to position [0, 0]
click at [73, 121] on span "Catalog" at bounding box center [55, 114] width 36 height 13
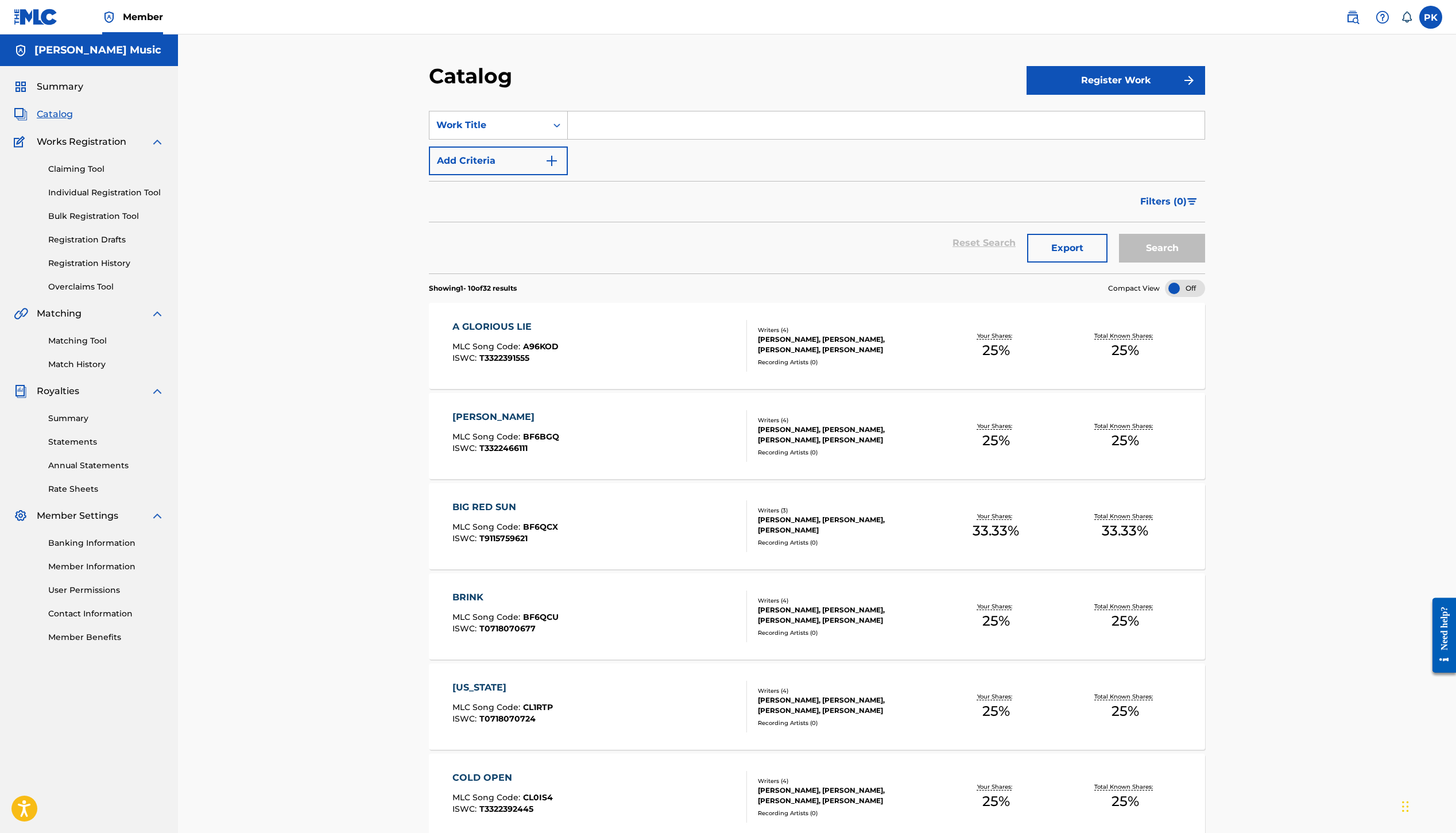
click at [1108, 263] on button "Export" at bounding box center [1067, 248] width 81 height 29
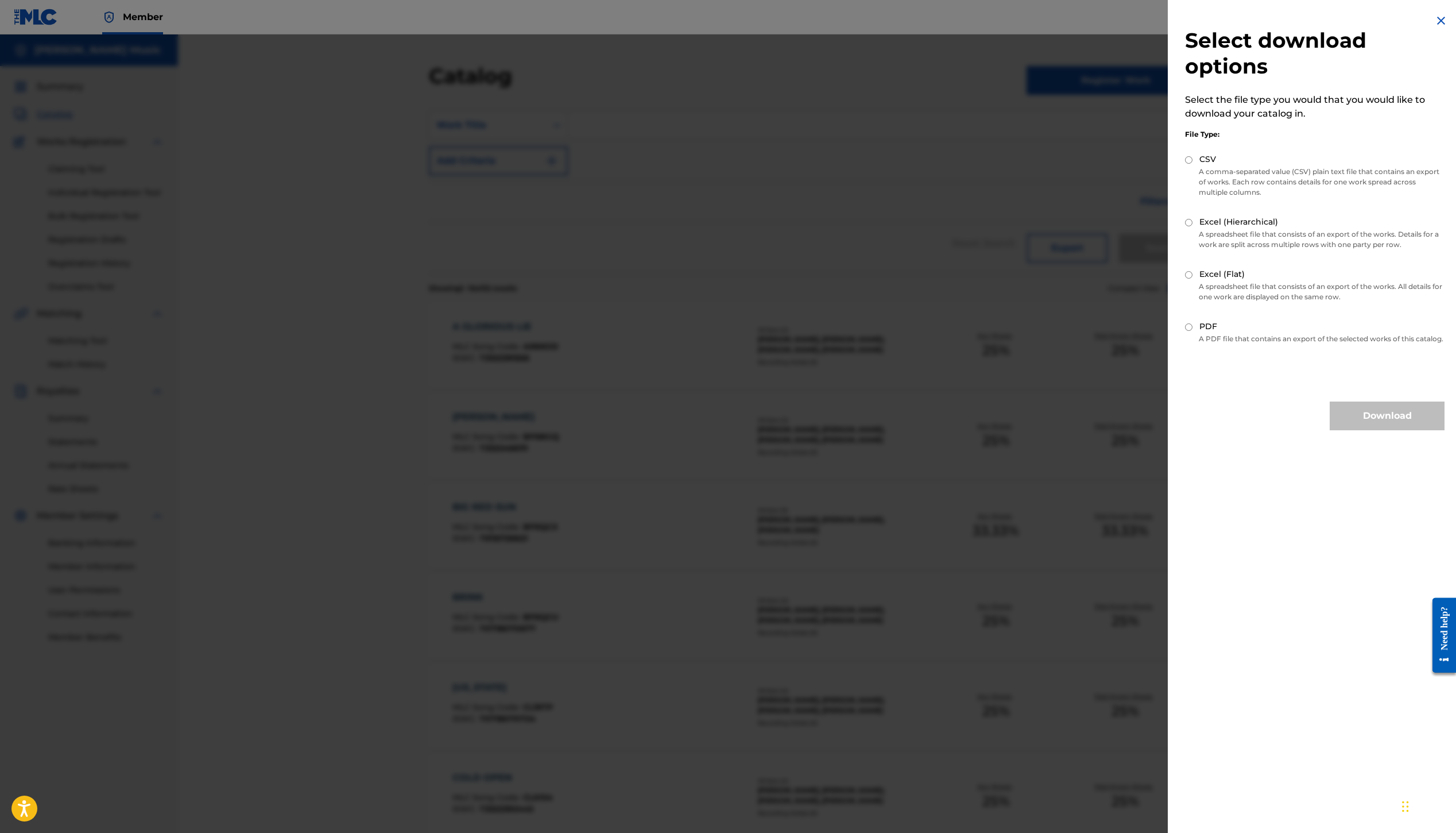
click at [1186, 226] on input "Excel (Hierarchical)" at bounding box center [1189, 223] width 8 height 8
radio input "true"
click at [1330, 430] on button "Download" at bounding box center [1387, 416] width 115 height 29
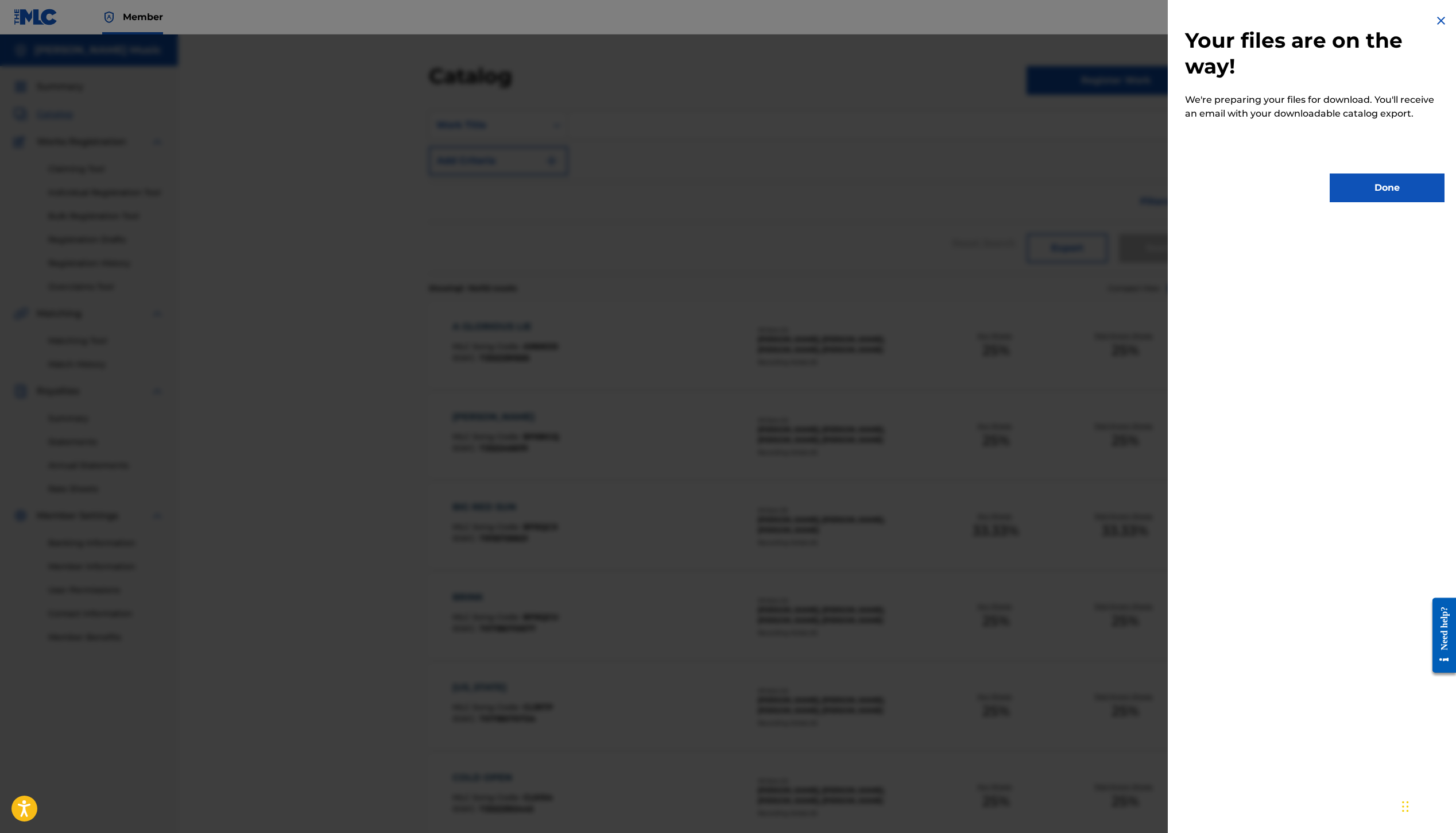
click at [1330, 202] on button "Done" at bounding box center [1387, 188] width 115 height 29
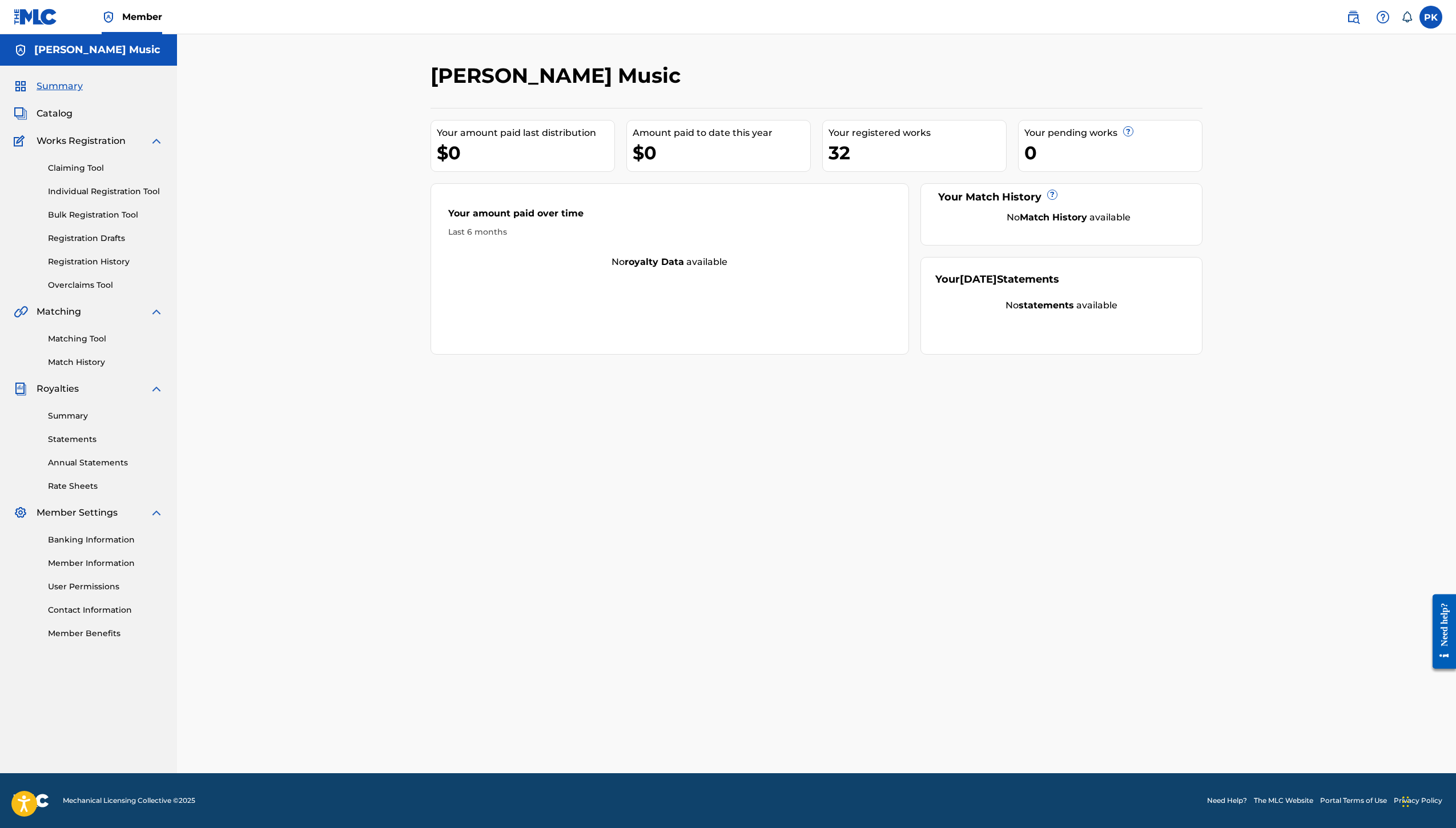
click at [73, 120] on span "Catalog" at bounding box center [54, 114] width 36 height 13
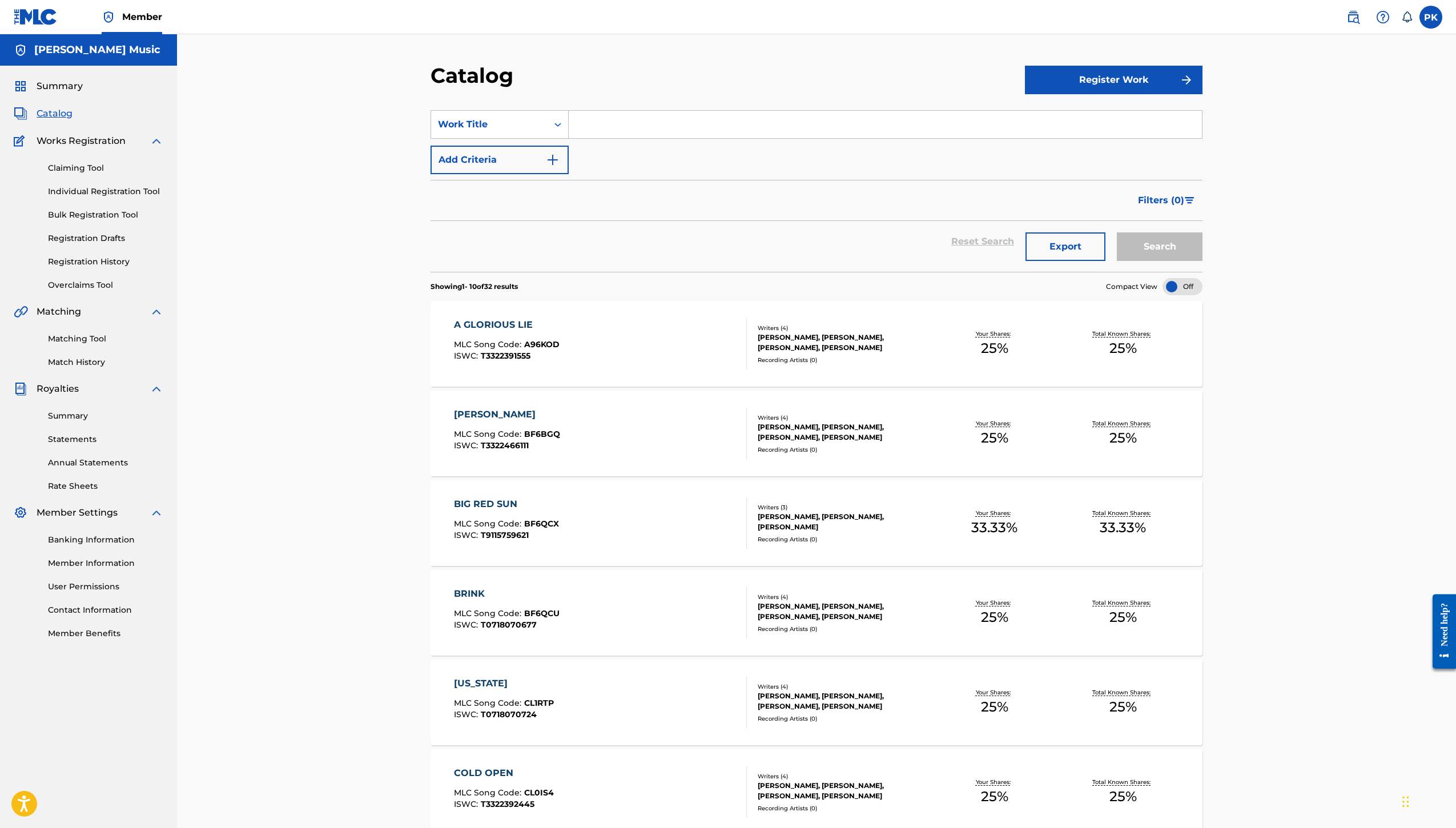
click at [130, 221] on link "Bulk Registration Tool" at bounding box center [105, 215] width 115 height 12
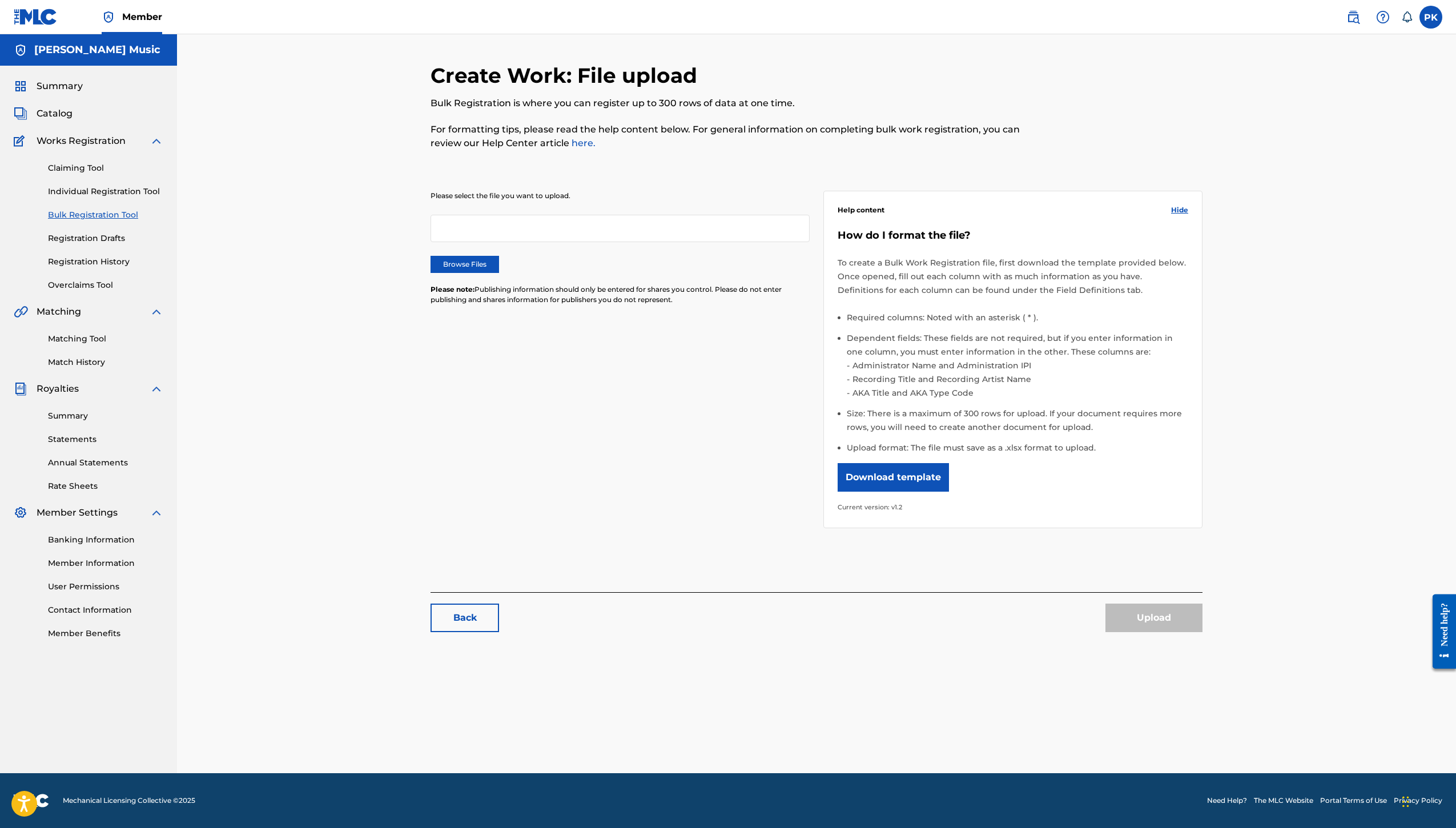
click at [145, 198] on link "Individual Registration Tool" at bounding box center [105, 191] width 115 height 12
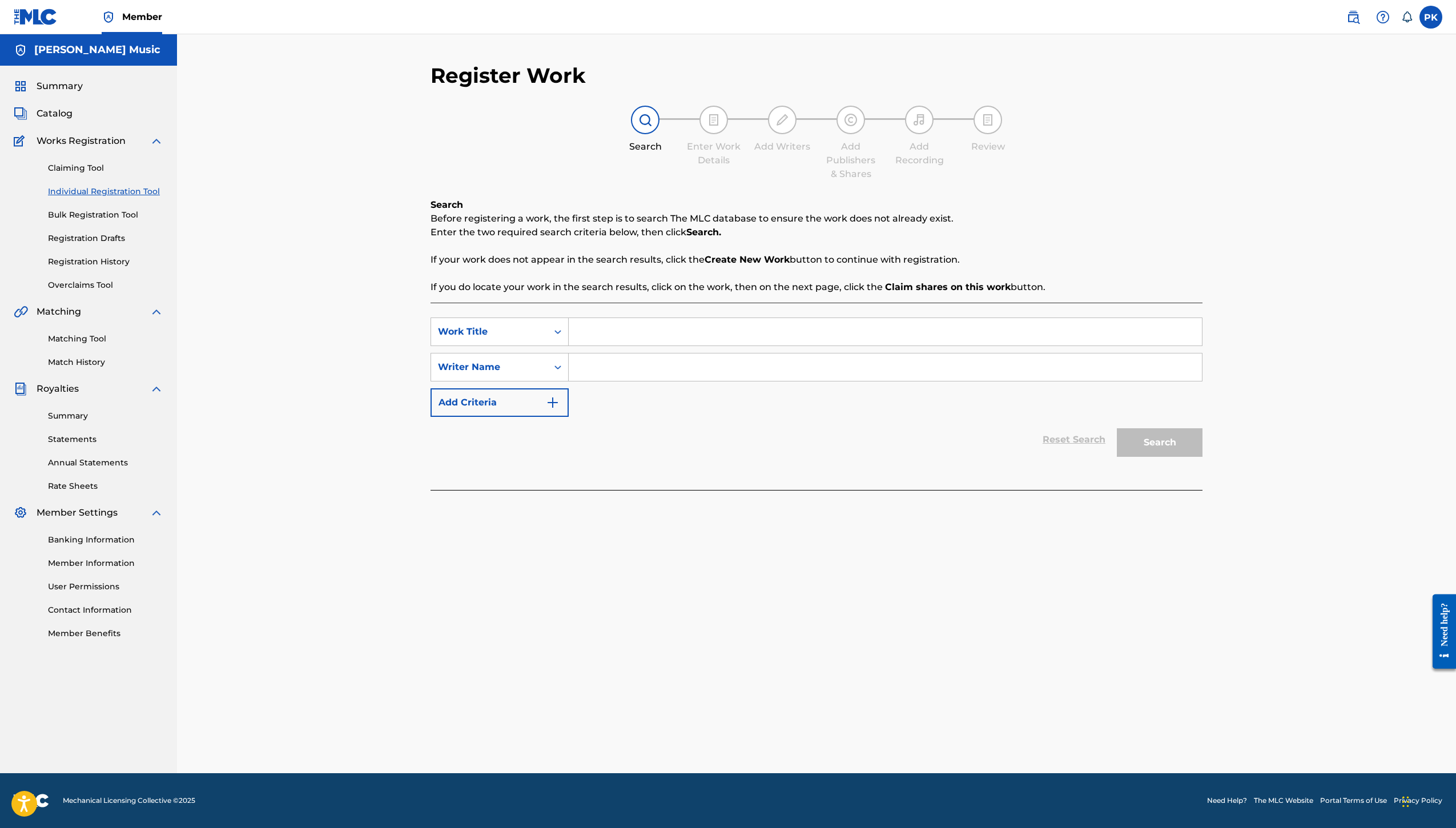
click at [134, 291] on div "Claiming Tool Individual Registration Tool Bulk Registration Tool Registration …" at bounding box center [88, 220] width 149 height 144
click at [133, 245] on link "Registration Drafts" at bounding box center [105, 238] width 115 height 12
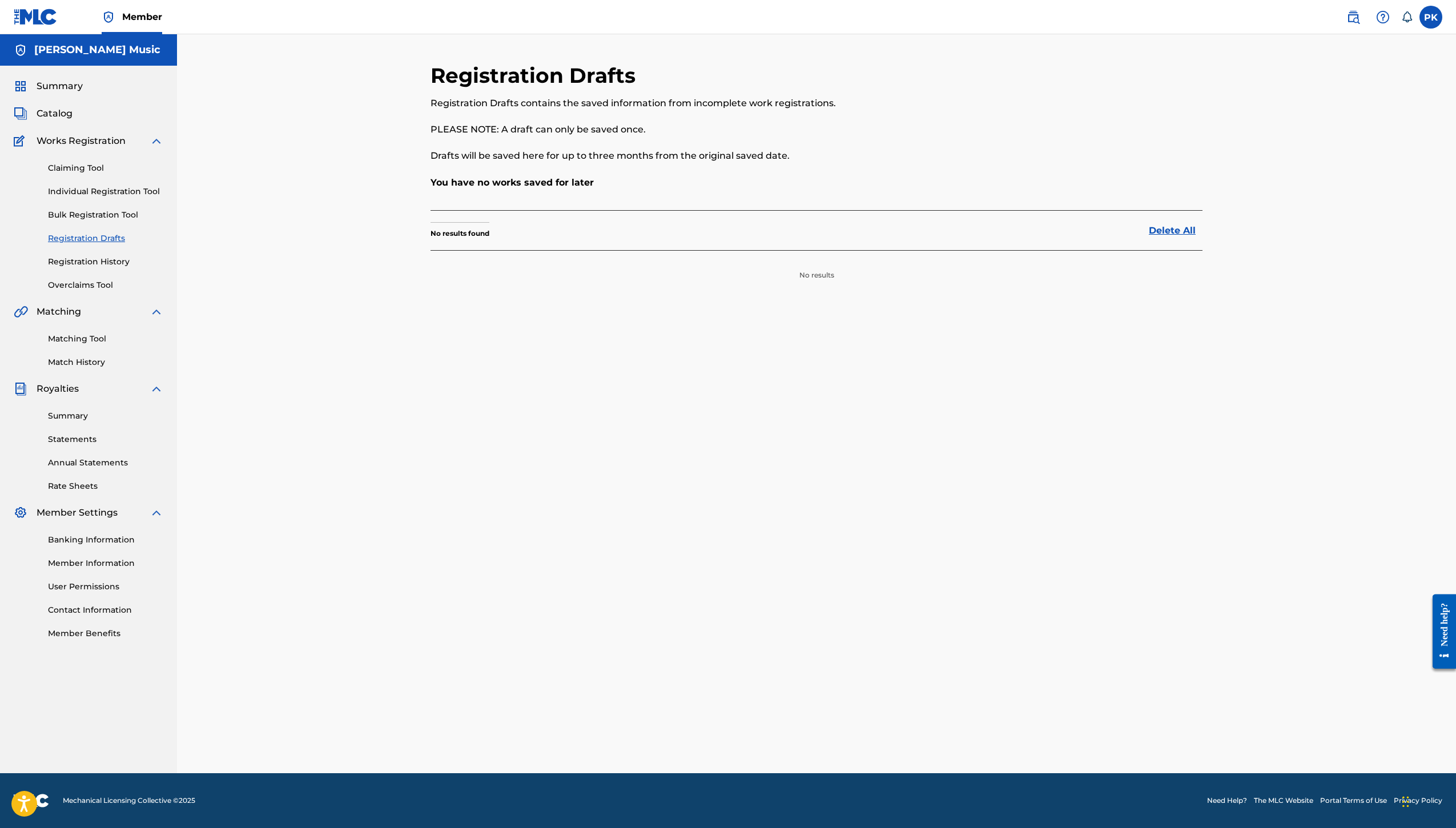
click at [142, 268] on link "Registration History" at bounding box center [105, 261] width 115 height 12
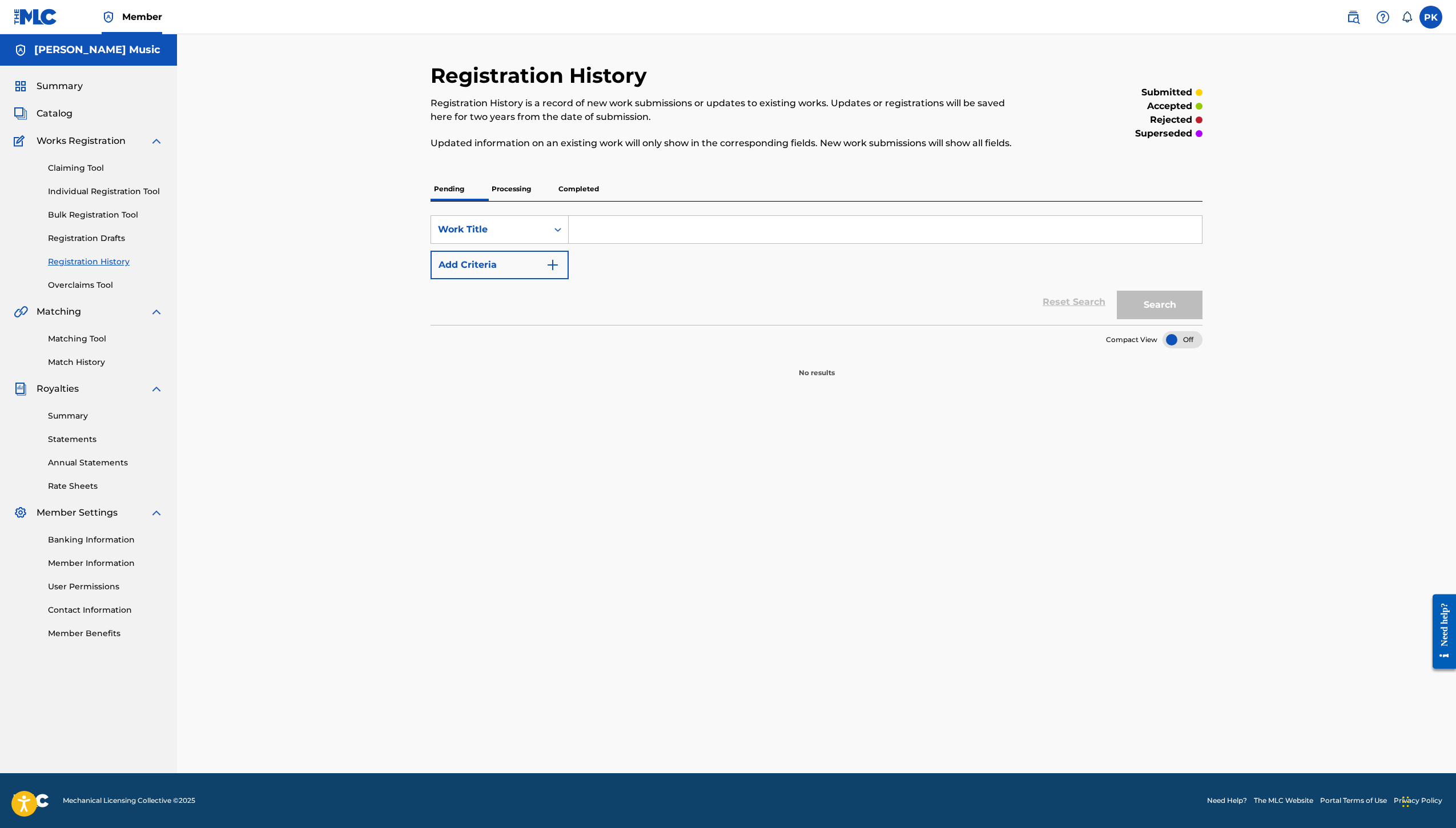
scroll to position [23, 0]
click at [579, 201] on p "Completed" at bounding box center [579, 189] width 48 height 24
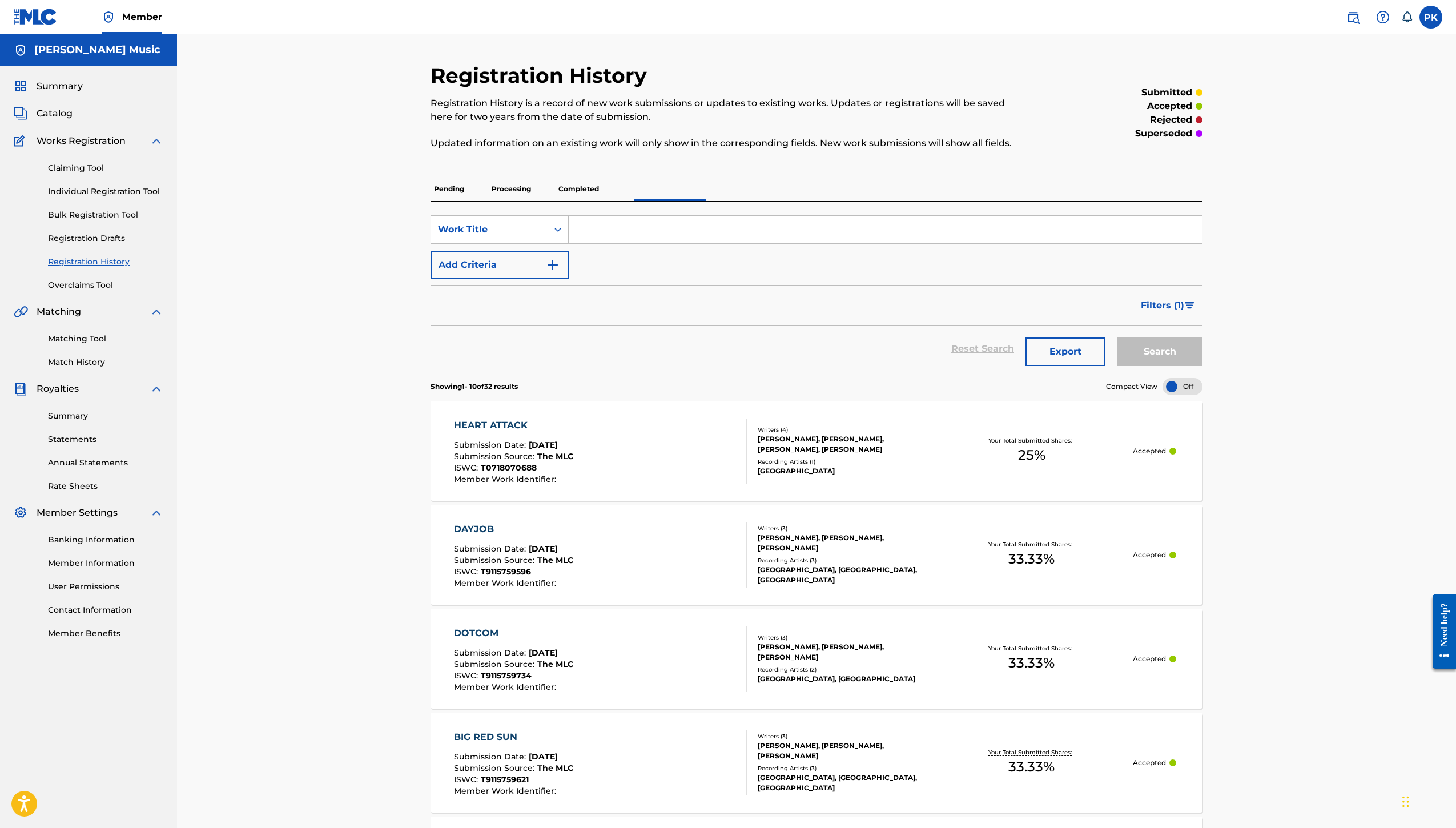
click at [488, 201] on p "Processing" at bounding box center [511, 189] width 46 height 24
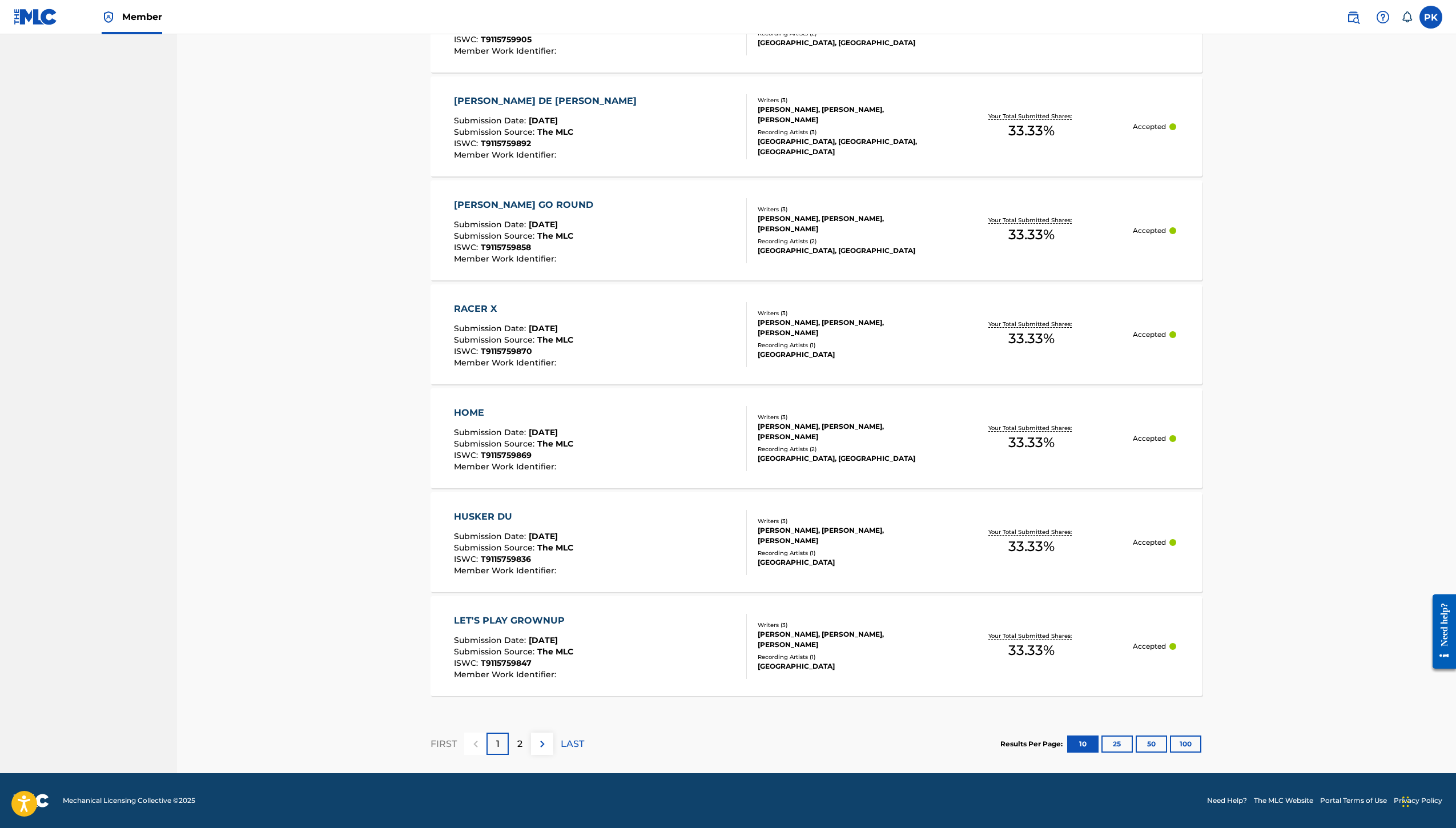
scroll to position [1148, 0]
click at [518, 737] on p "2" at bounding box center [520, 744] width 5 height 13
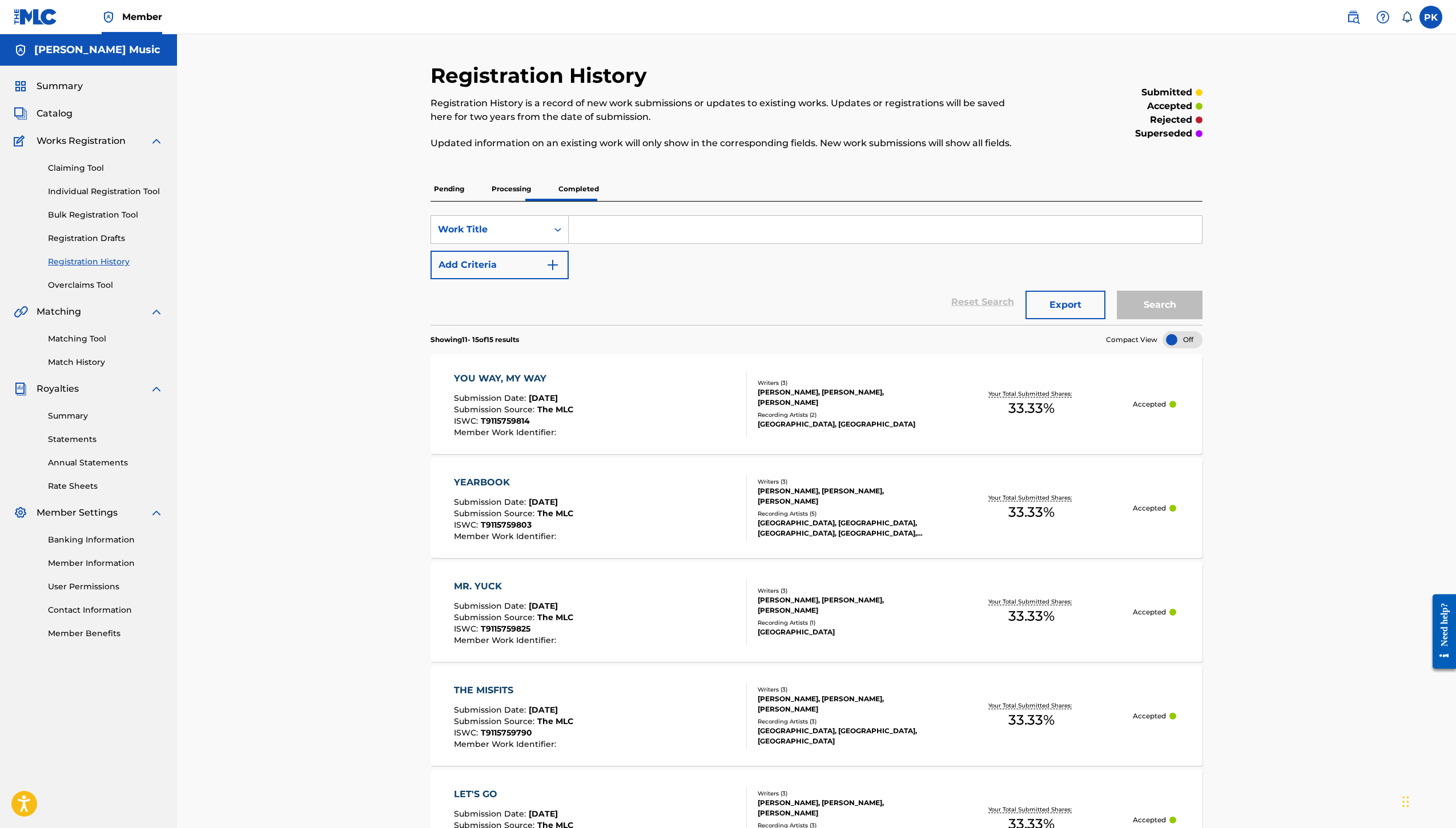
scroll to position [0, 0]
click at [584, 201] on p "Completed" at bounding box center [579, 189] width 48 height 24
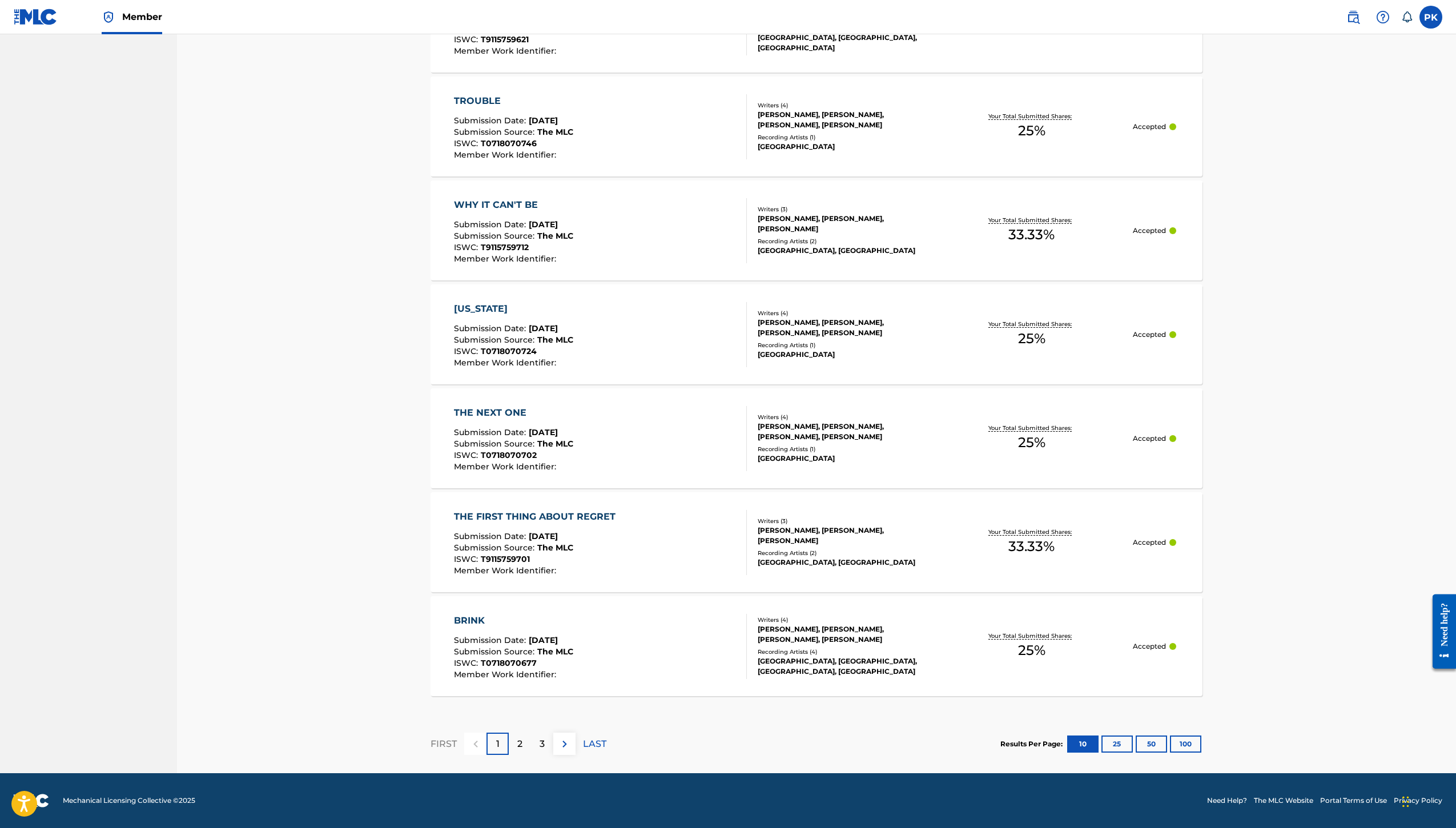
click at [539, 737] on p "3" at bounding box center [542, 744] width 5 height 13
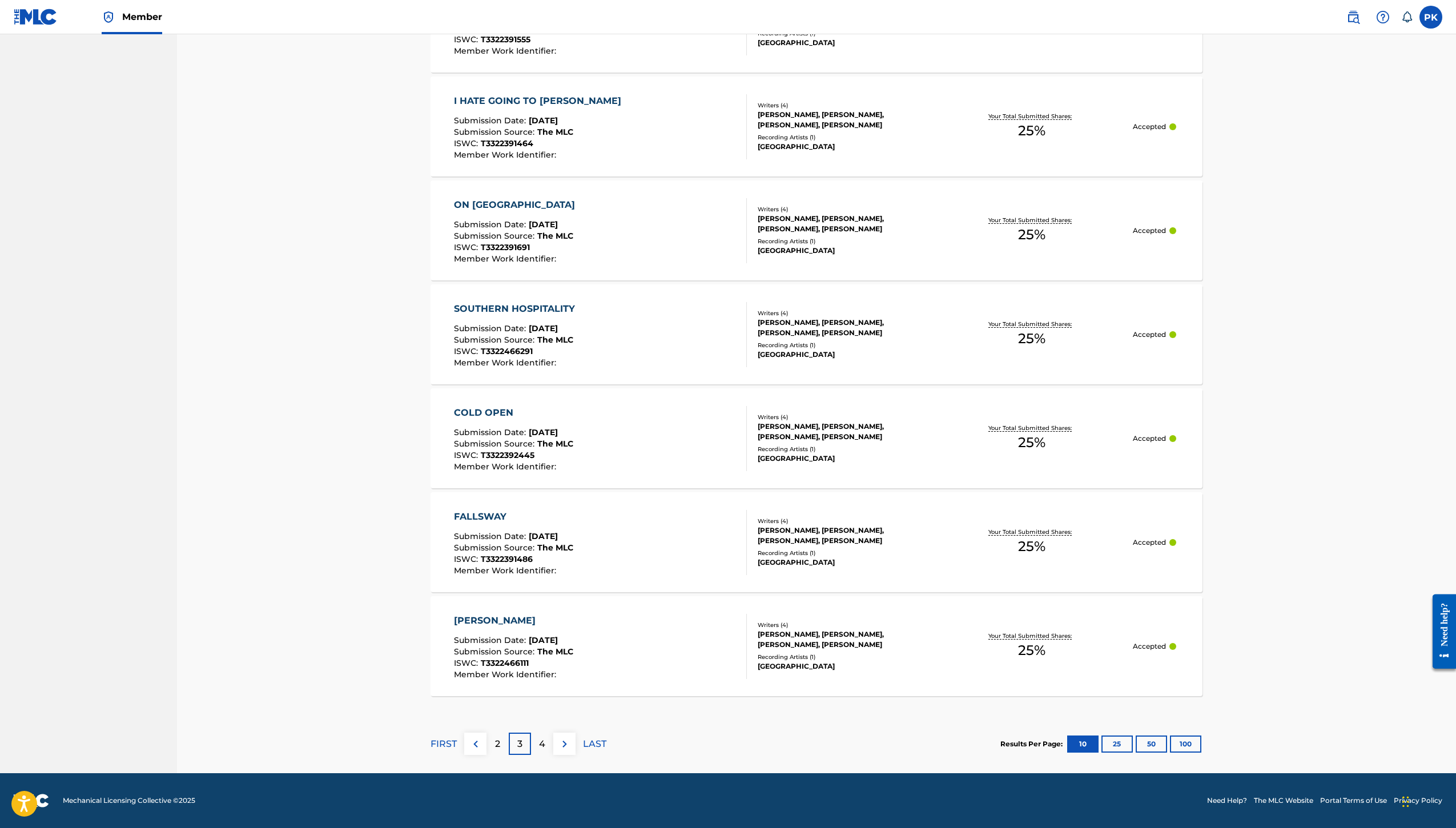
click at [531, 732] on div "4" at bounding box center [542, 743] width 23 height 23
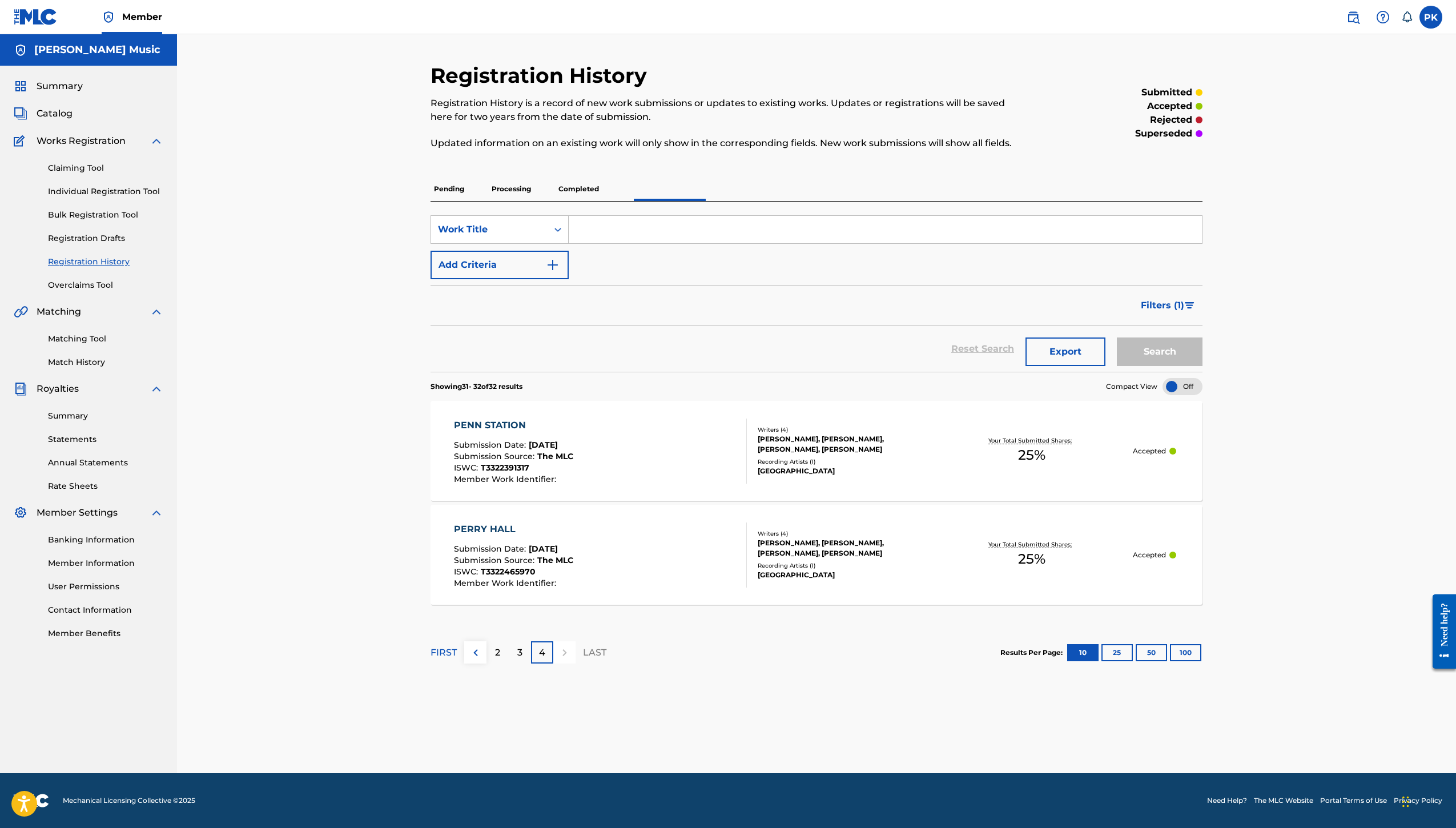
click at [508, 645] on div "3" at bounding box center [519, 652] width 23 height 23
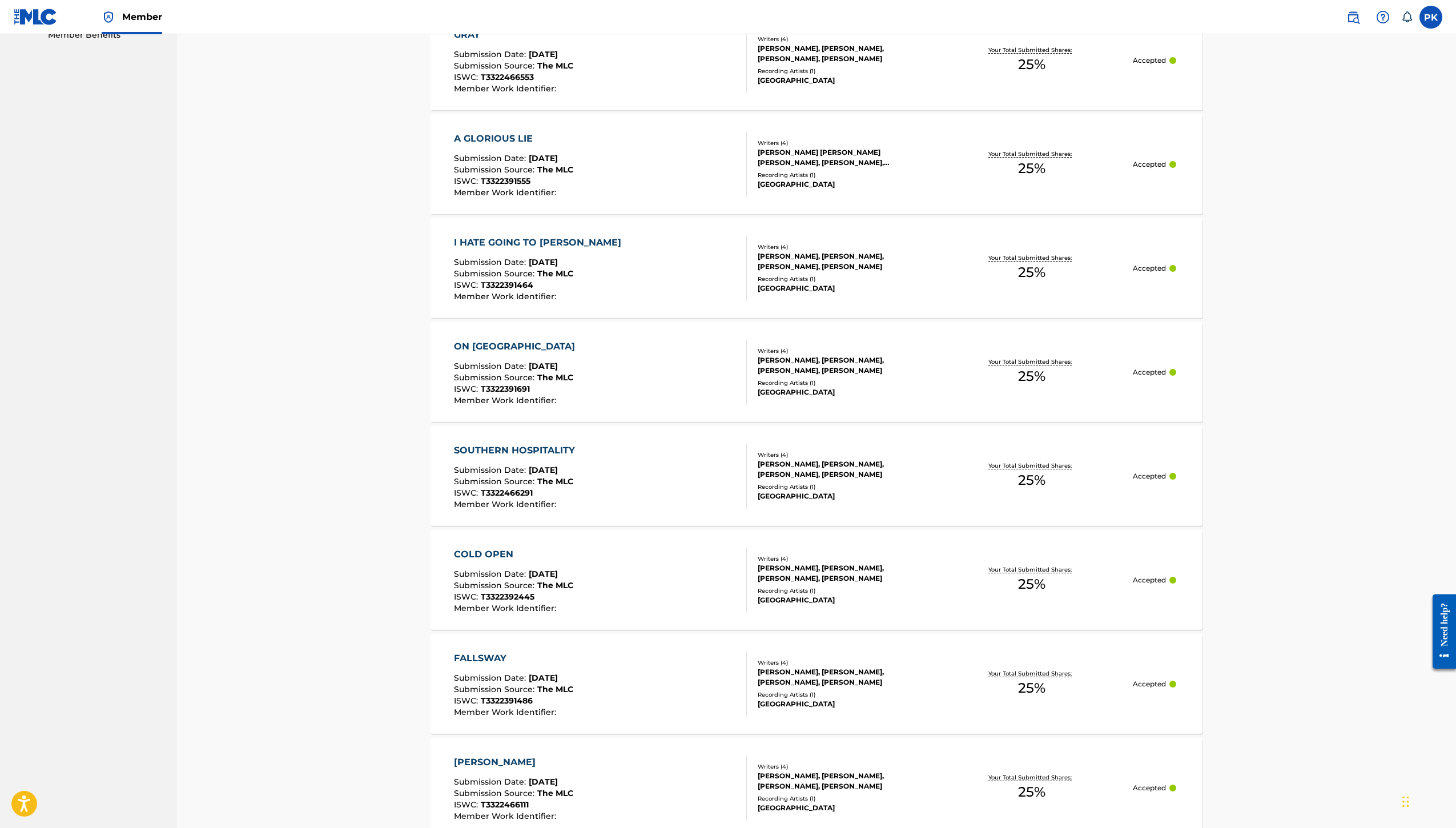
scroll to position [659, 0]
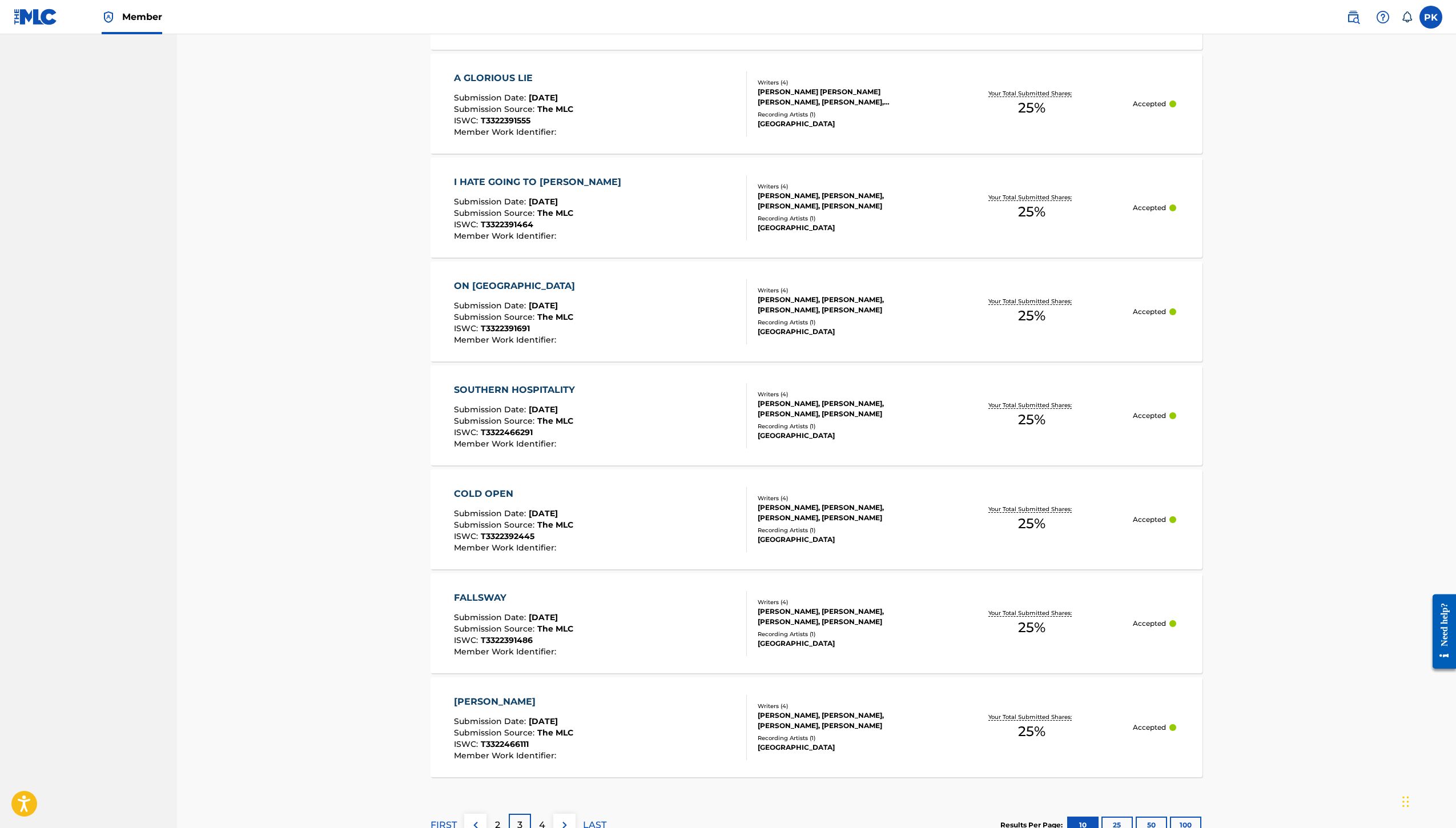
click at [463, 103] on span "Submission Date :" at bounding box center [492, 98] width 75 height 10
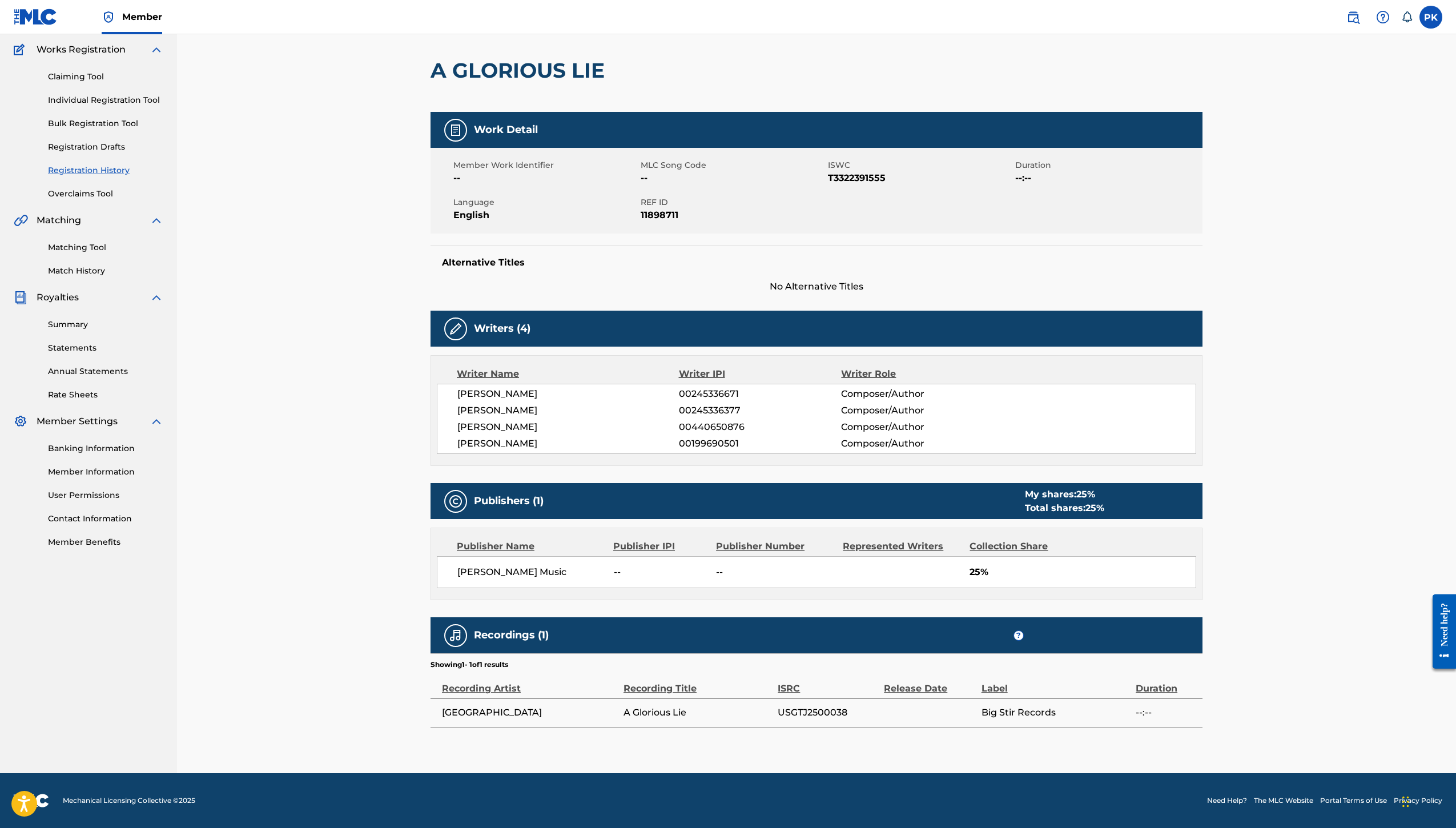
scroll to position [444, 0]
click at [718, 387] on span "00245336671" at bounding box center [760, 394] width 162 height 13
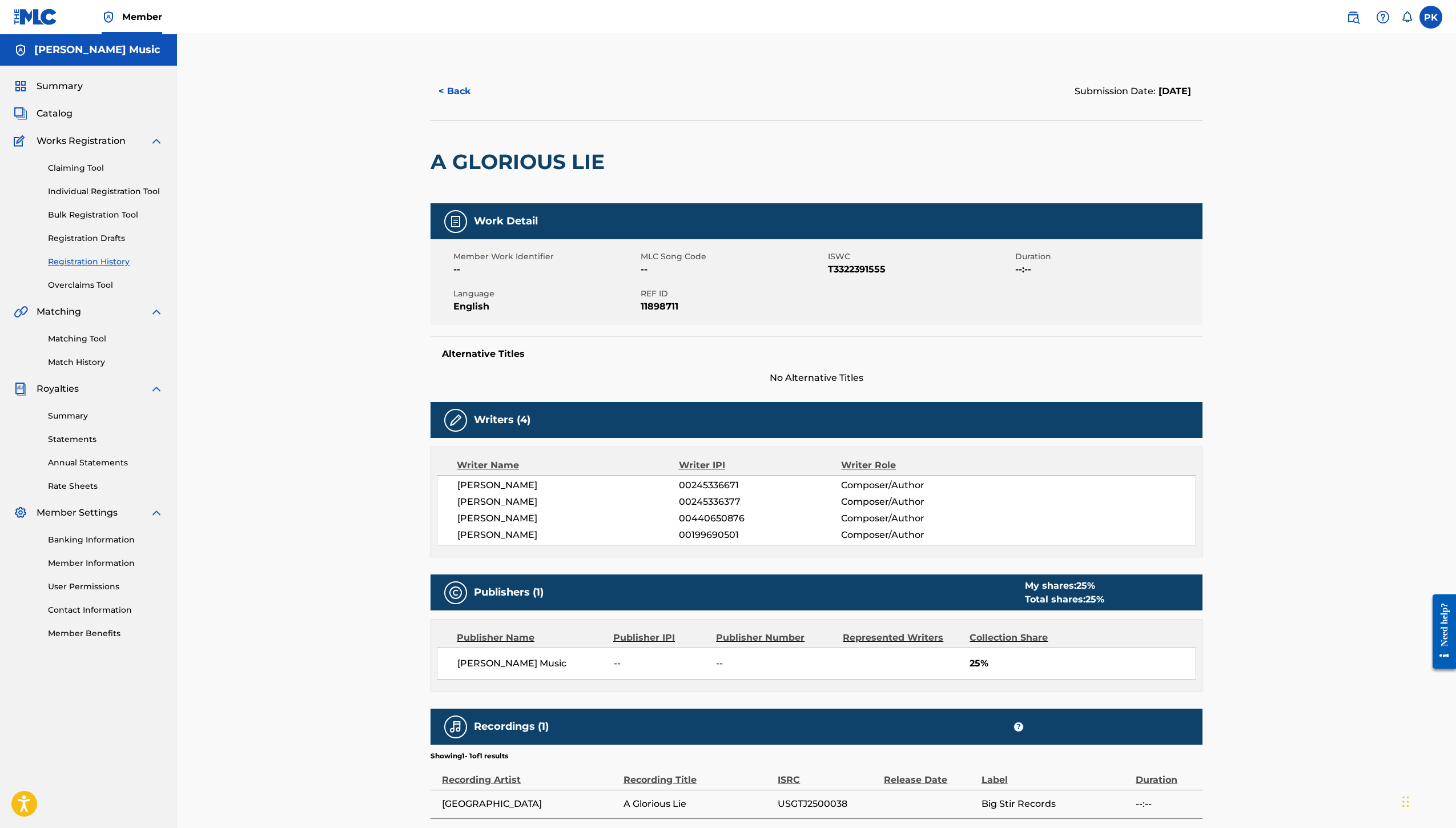
scroll to position [0, 0]
